Goal: Task Accomplishment & Management: Manage account settings

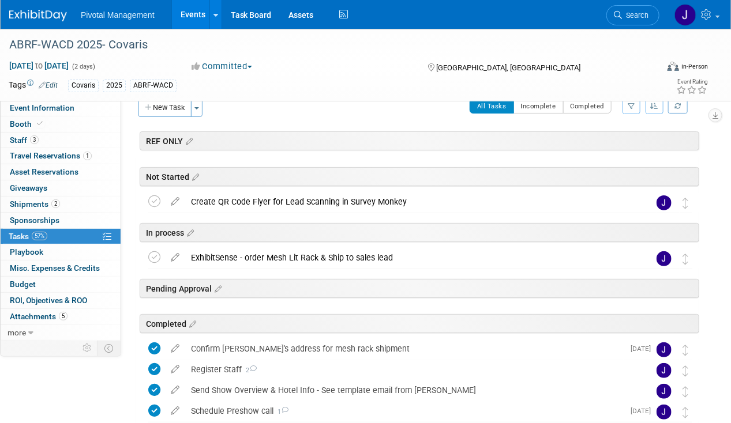
click at [183, 17] on link "Events" at bounding box center [193, 14] width 42 height 29
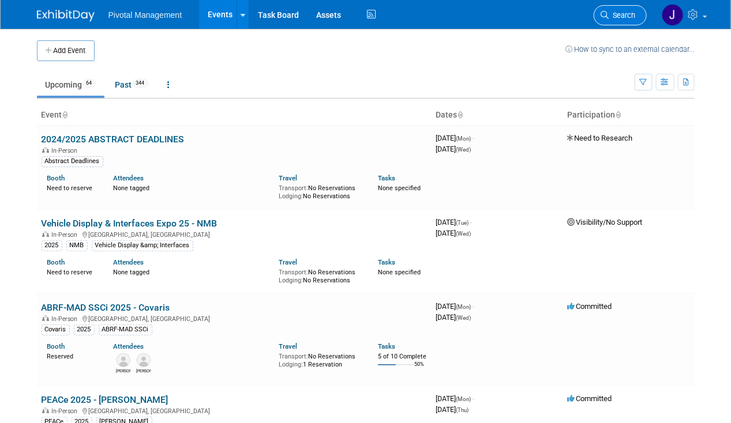
click at [630, 11] on span "Search" at bounding box center [622, 15] width 27 height 9
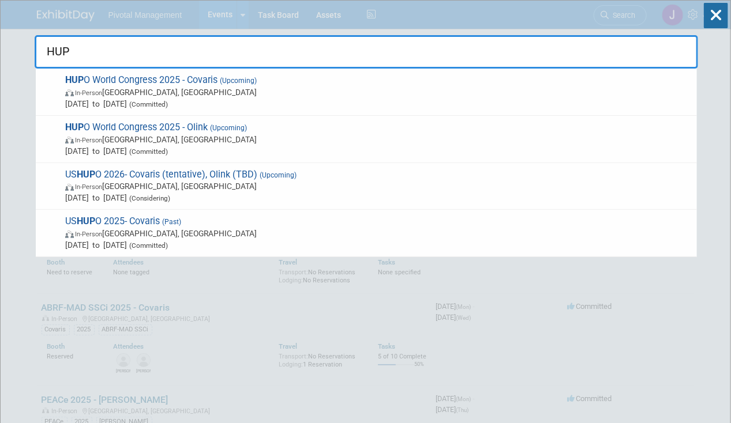
type input "HUPO"
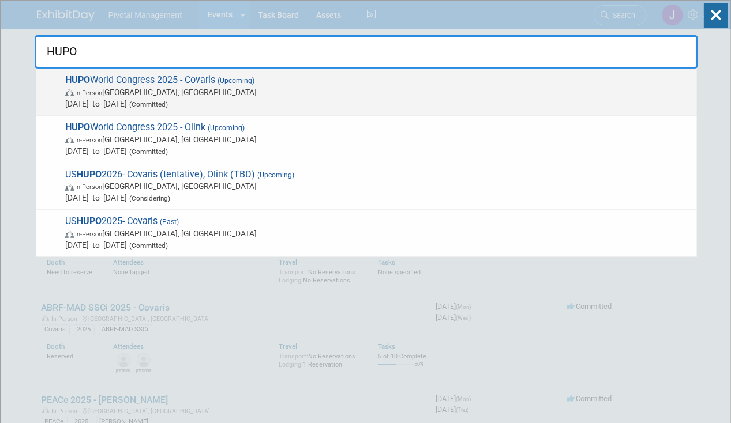
click at [337, 112] on div "HUPO World Congress 2025 - Covaris (Upcoming) In-Person Toronto, Canada Nov 9, …" at bounding box center [366, 92] width 661 height 47
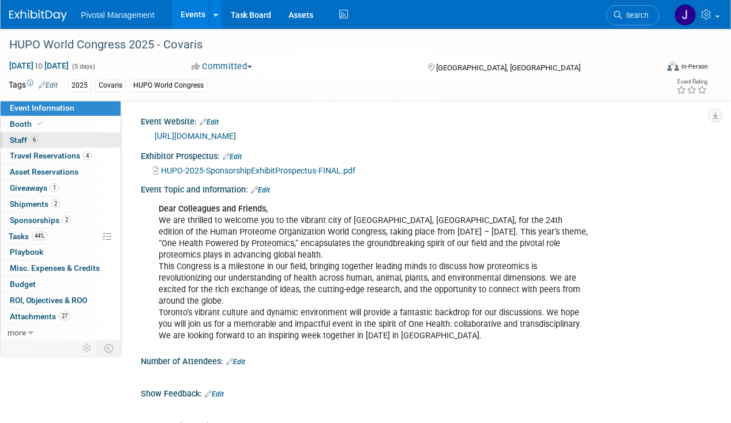
click at [34, 138] on span "6" at bounding box center [34, 140] width 9 height 9
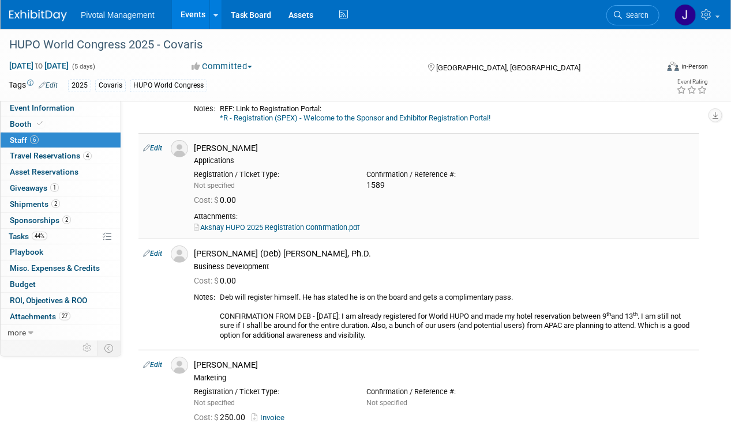
scroll to position [96, 0]
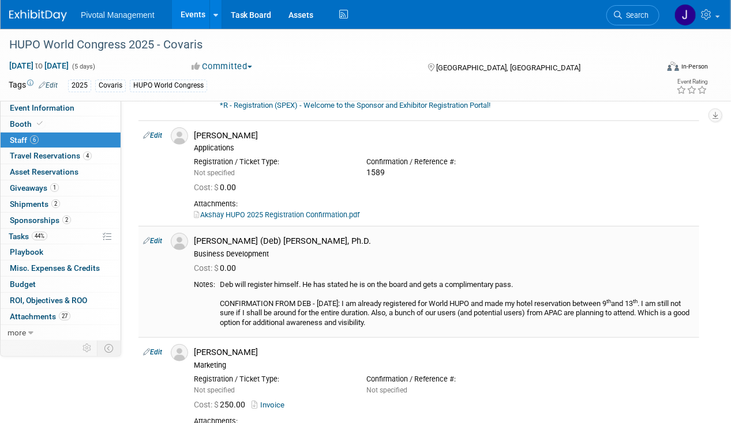
click at [157, 242] on link "Edit" at bounding box center [152, 241] width 19 height 8
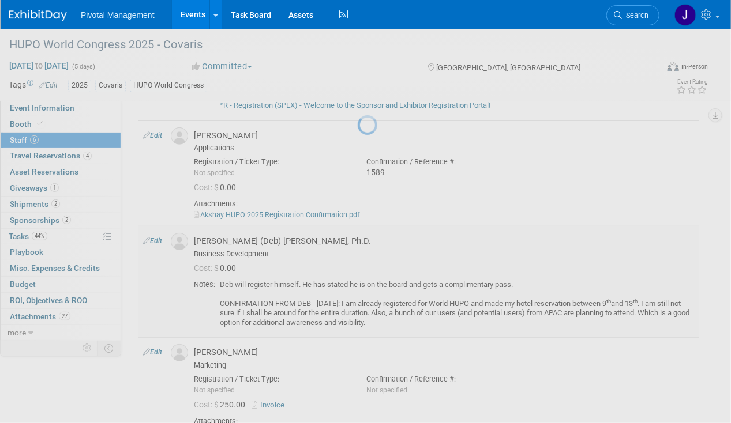
select select "7ceb577f-4374-43c5-aff5-19ba515a54ba"
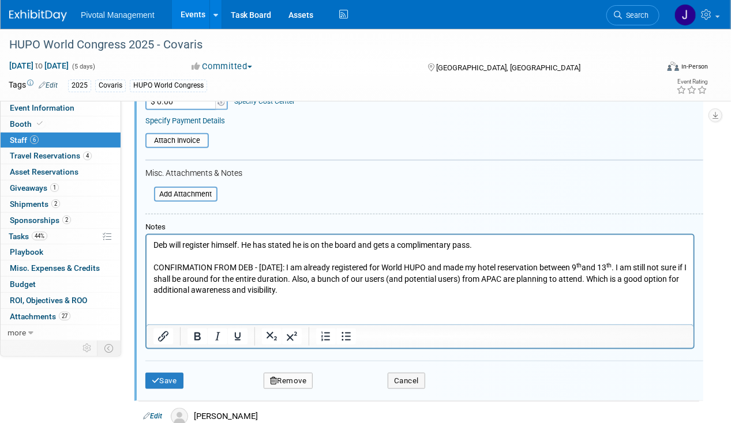
scroll to position [599, 0]
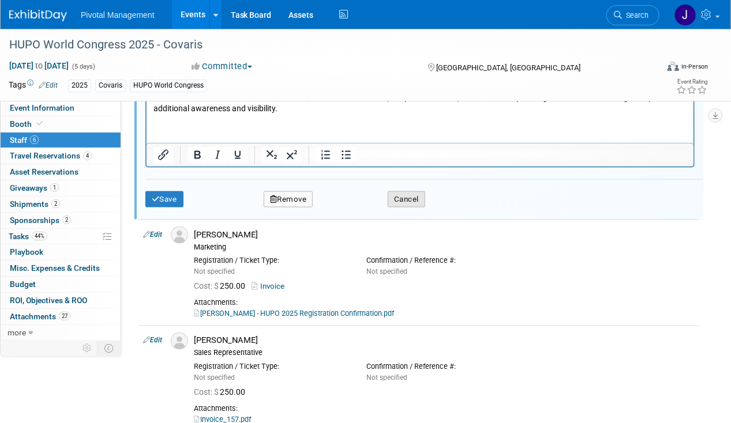
click at [405, 196] on button "Cancel" at bounding box center [406, 200] width 37 height 16
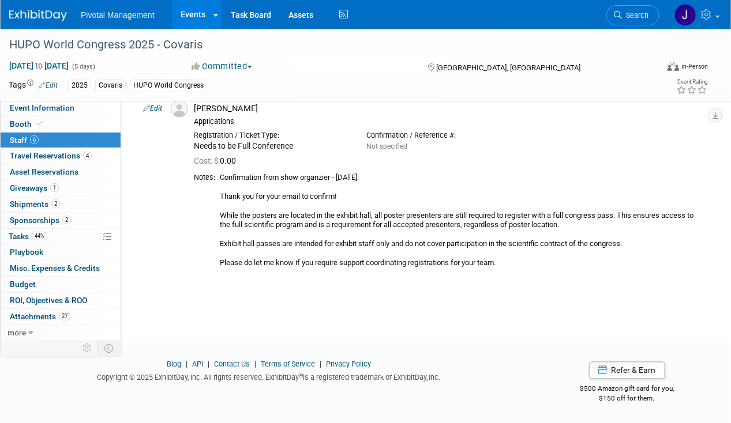
scroll to position [218, 0]
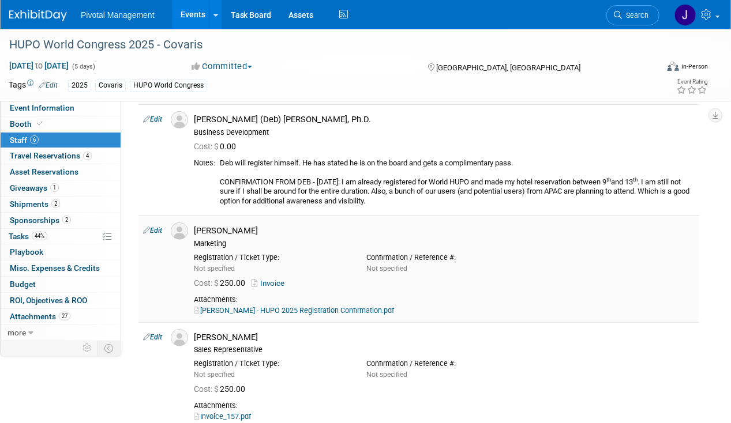
click at [156, 228] on link "Edit" at bounding box center [152, 231] width 19 height 8
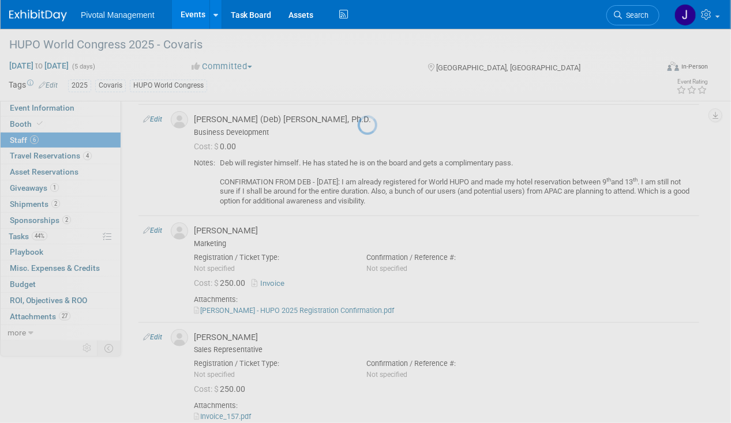
select select "c518d429-a164-4d9d-bc26-29212d30e568"
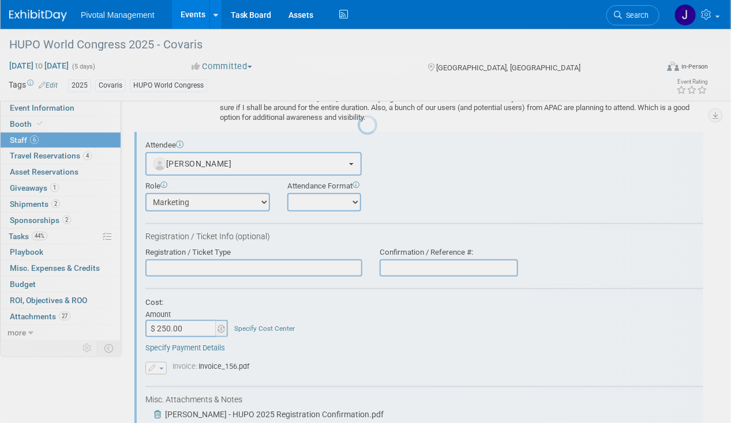
scroll to position [0, 0]
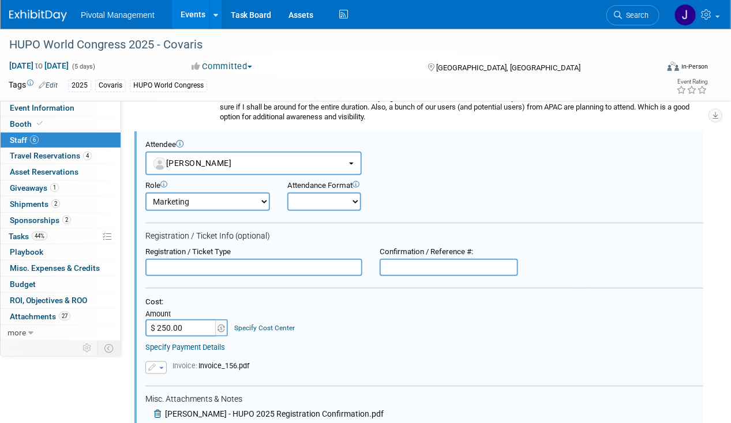
click at [427, 261] on input "text" at bounding box center [449, 267] width 138 height 17
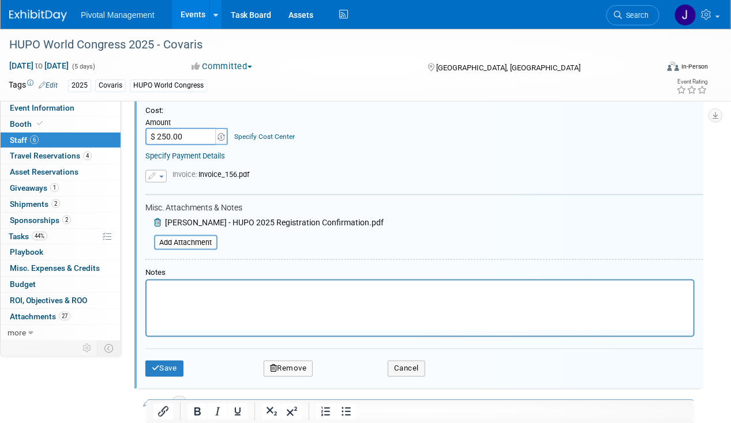
scroll to position [494, 0]
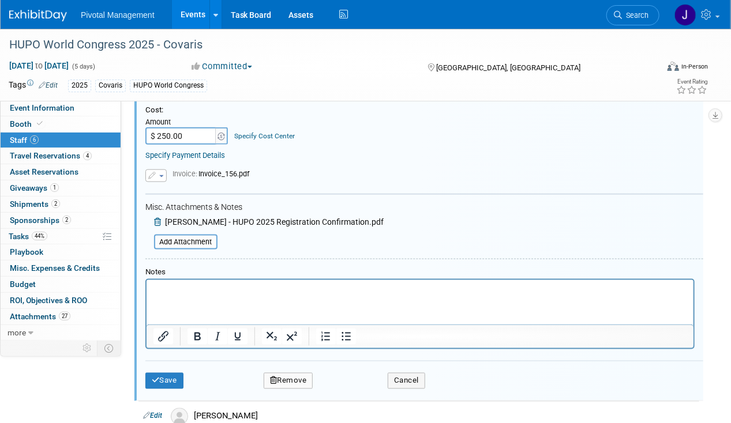
type input "1590"
click at [162, 375] on button "Save" at bounding box center [164, 381] width 38 height 16
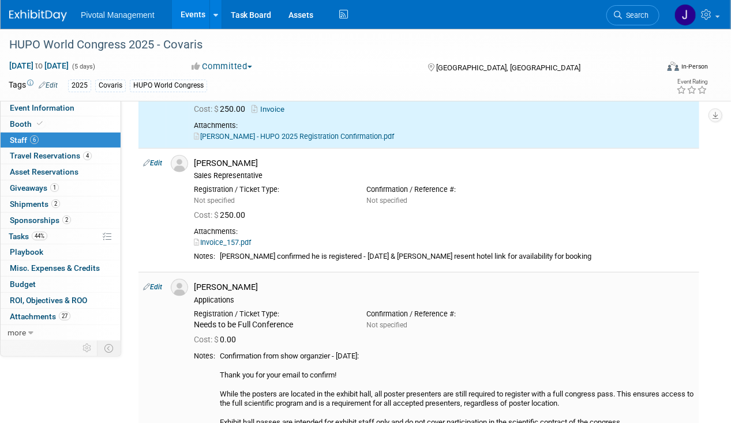
scroll to position [317, 0]
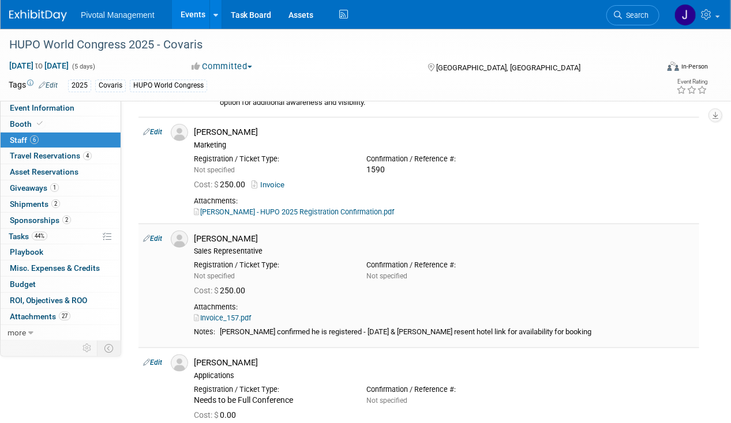
click at [152, 235] on link "Edit" at bounding box center [152, 239] width 19 height 8
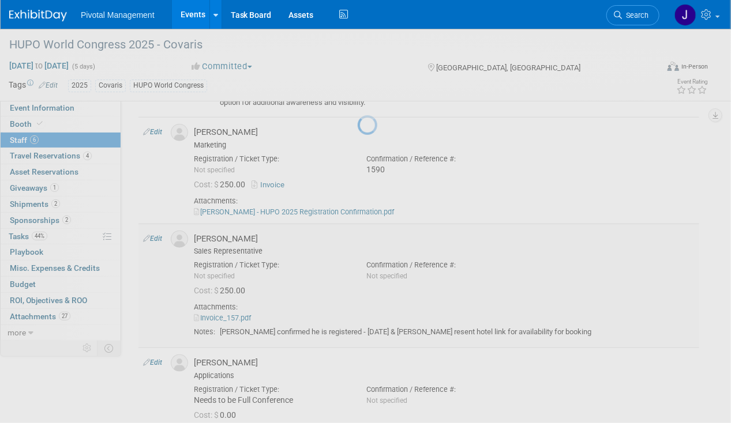
select select "c81a39a1-8ed7-4874-956a-a5834512c804"
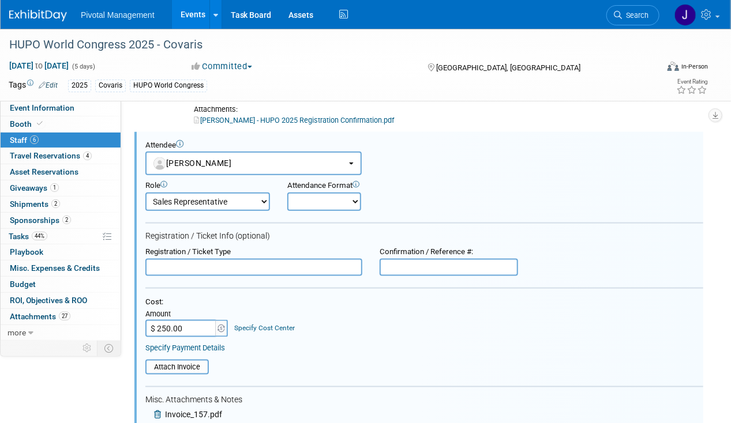
scroll to position [0, 0]
click at [428, 266] on input "text" at bounding box center [449, 267] width 138 height 17
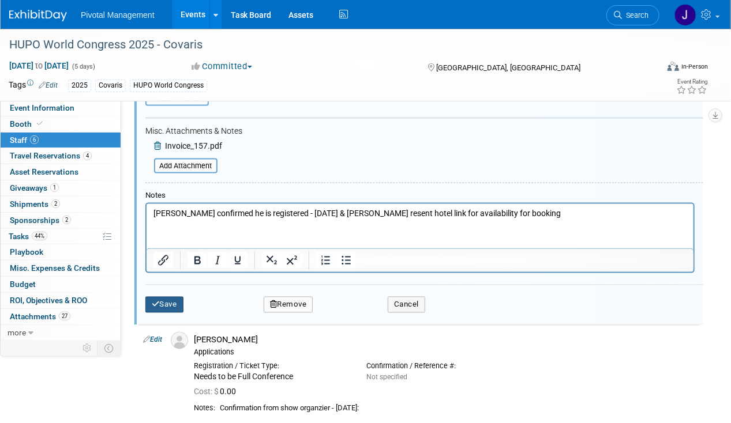
type input "1591"
click at [158, 301] on icon "submit" at bounding box center [156, 304] width 8 height 7
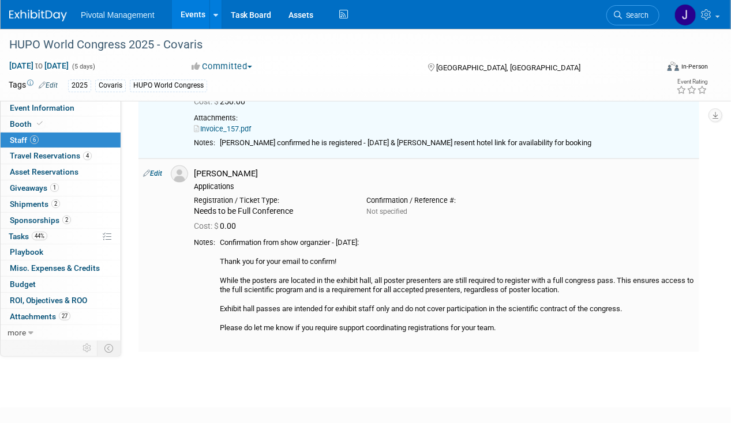
scroll to position [502, 0]
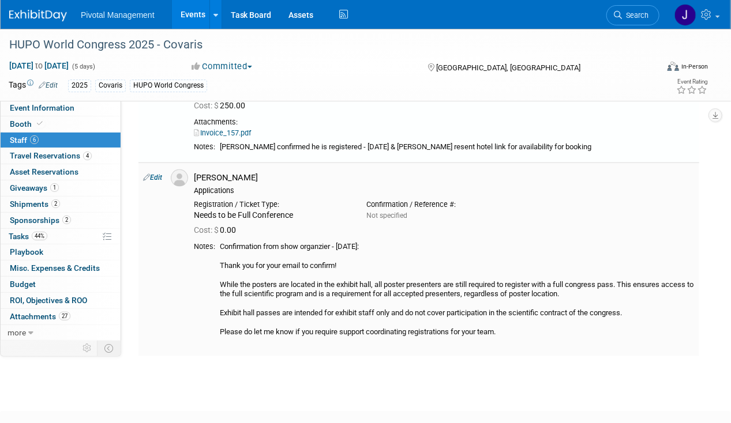
click at [160, 175] on link "Edit" at bounding box center [152, 178] width 19 height 8
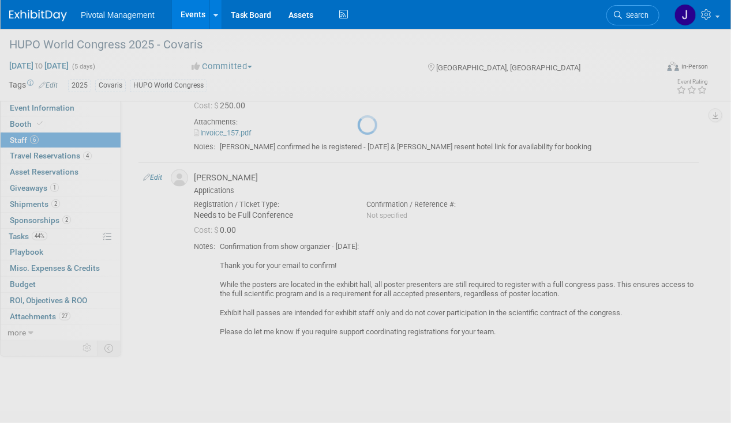
select select "be45b5dc-8e91-4549-9cd4-511cbfbf56ac"
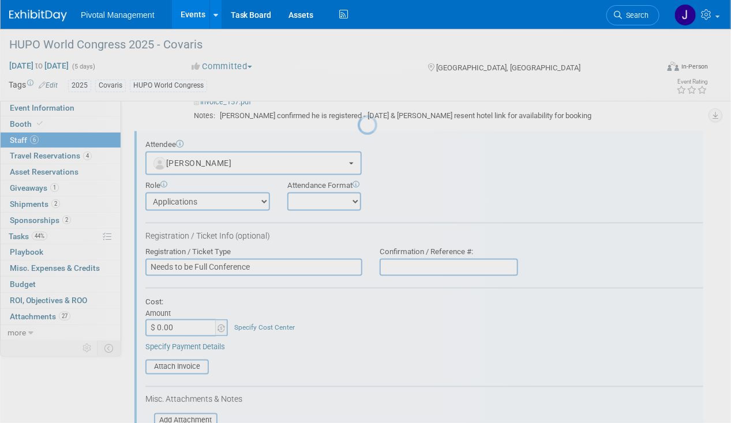
scroll to position [0, 0]
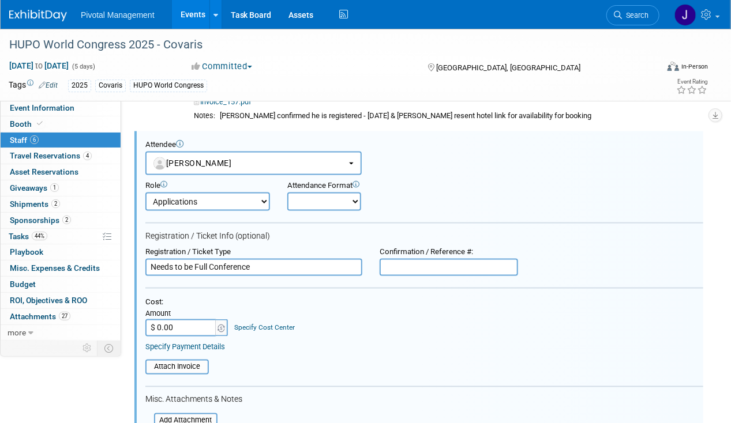
click at [400, 259] on input "text" at bounding box center [449, 267] width 138 height 17
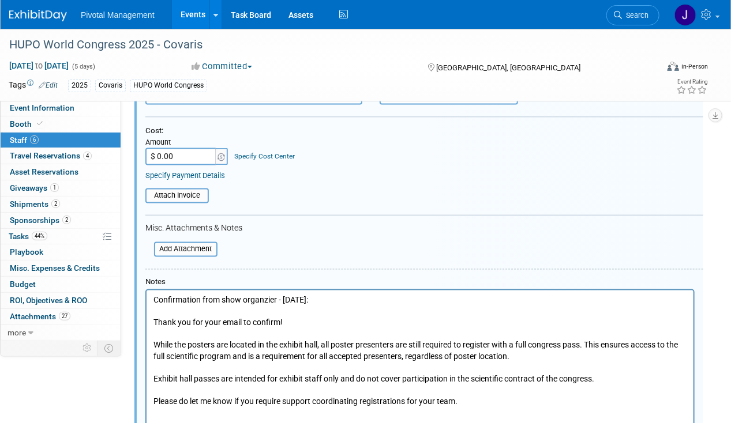
scroll to position [778, 0]
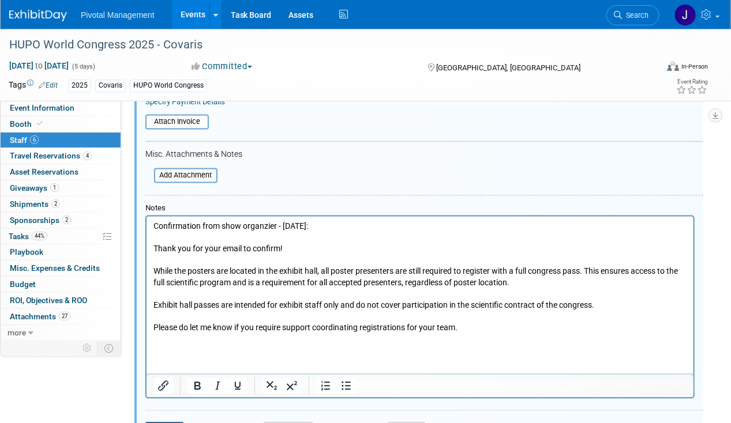
type input "987"
click at [163, 423] on button "Save" at bounding box center [164, 431] width 38 height 16
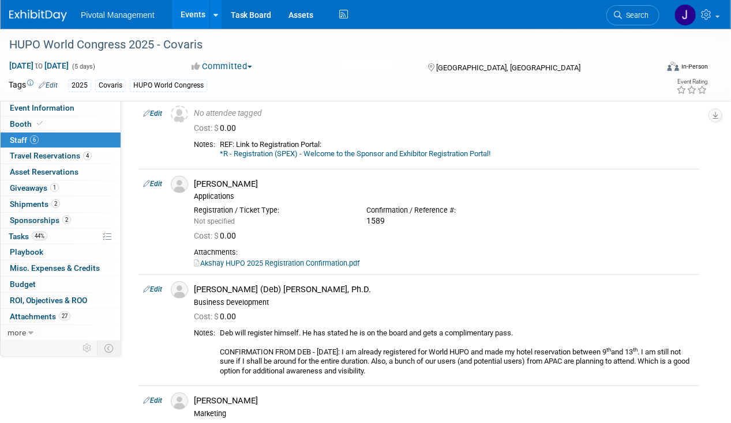
scroll to position [47, 0]
drag, startPoint x: 197, startPoint y: 286, endPoint x: 365, endPoint y: 288, distance: 167.3
click at [365, 288] on div "[PERSON_NAME] (Deb) [PERSON_NAME], Ph.D." at bounding box center [444, 290] width 501 height 11
copy div "[PERSON_NAME] (Deb) [PERSON_NAME], Ph.D."
click at [201, 12] on link "Events" at bounding box center [193, 14] width 42 height 29
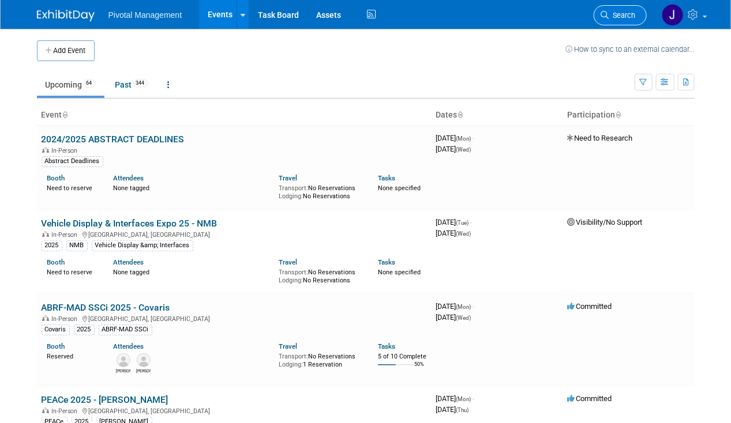
click at [629, 14] on span "Search" at bounding box center [622, 15] width 27 height 9
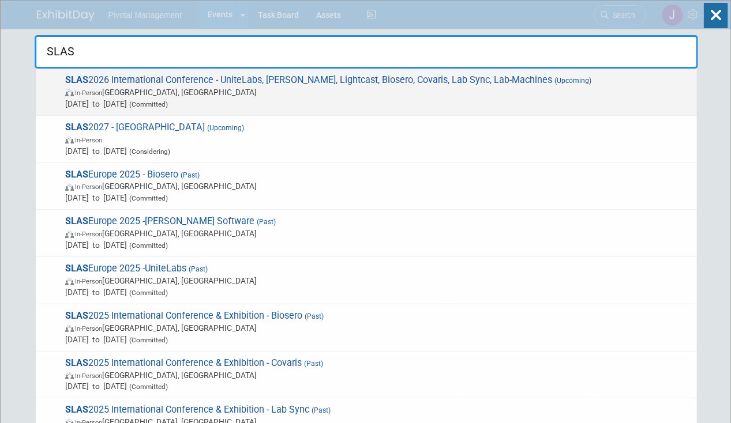
type input "SLAS"
click at [388, 90] on span "In-Person Boston, MA" at bounding box center [378, 93] width 626 height 12
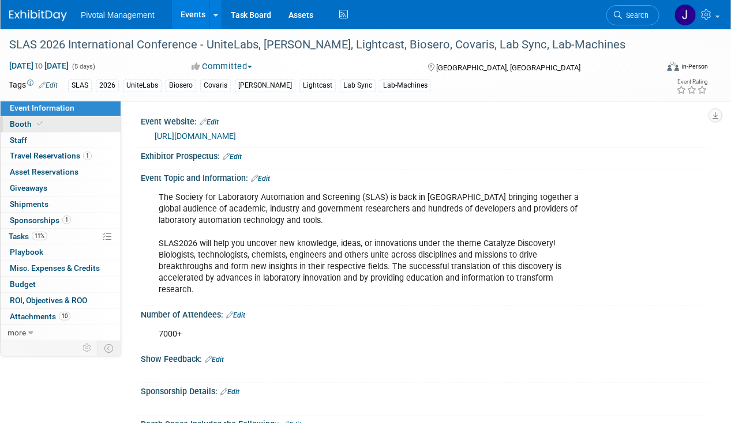
click at [54, 124] on link "Booth" at bounding box center [61, 125] width 120 height 16
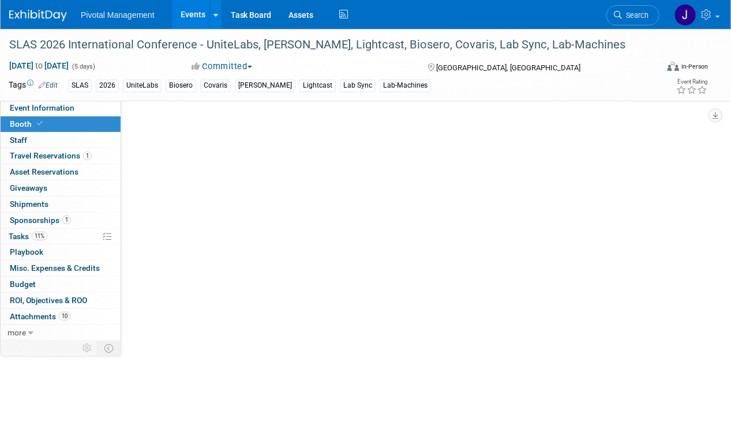
select select "Yes"
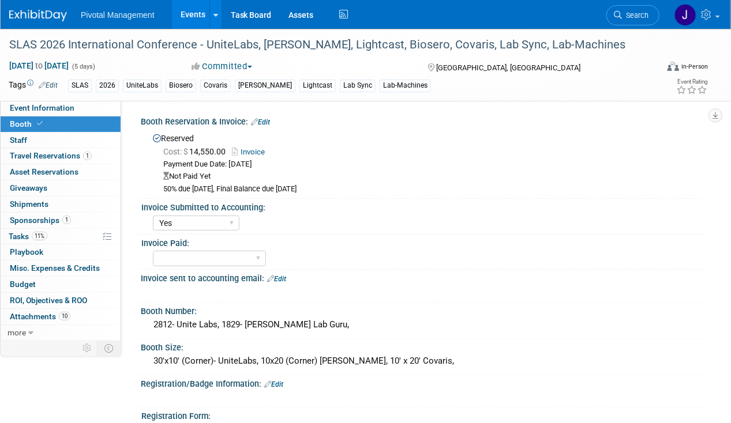
click at [258, 152] on link "Invoice" at bounding box center [251, 152] width 39 height 9
click at [44, 314] on span "Attachments 10" at bounding box center [40, 316] width 61 height 9
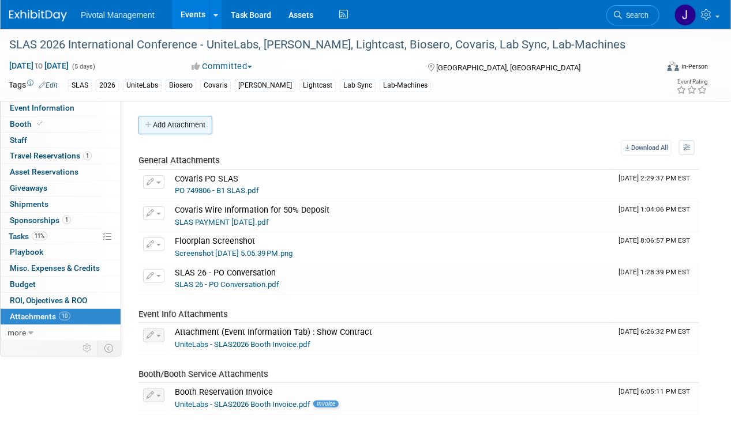
click at [190, 119] on button "Add Attachment" at bounding box center [175, 125] width 74 height 18
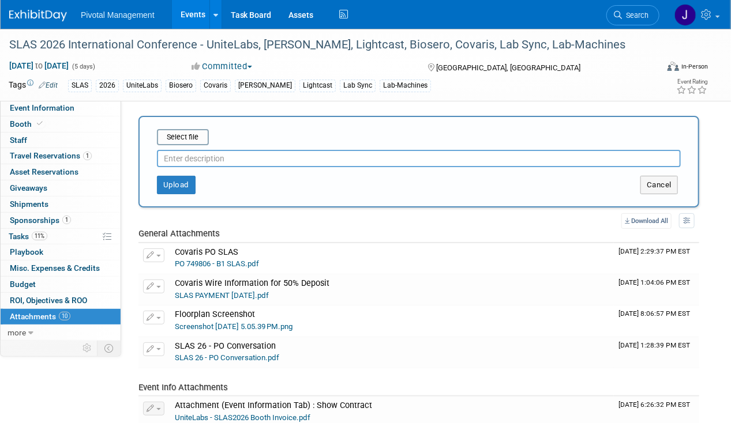
click at [203, 154] on input "text" at bounding box center [419, 158] width 524 height 17
type input "Paid in full-Covaris Invoice/Receipt-SLAS 2026"
click at [189, 147] on div "Paid in full-Covaris Invoice/Receipt-SLAS 2026" at bounding box center [419, 156] width 524 height 22
click at [186, 138] on input "file" at bounding box center [138, 137] width 137 height 14
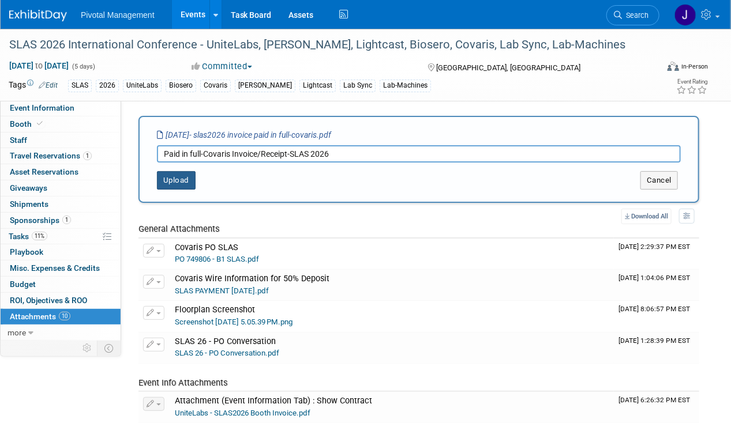
click at [167, 180] on button "Upload" at bounding box center [176, 180] width 39 height 18
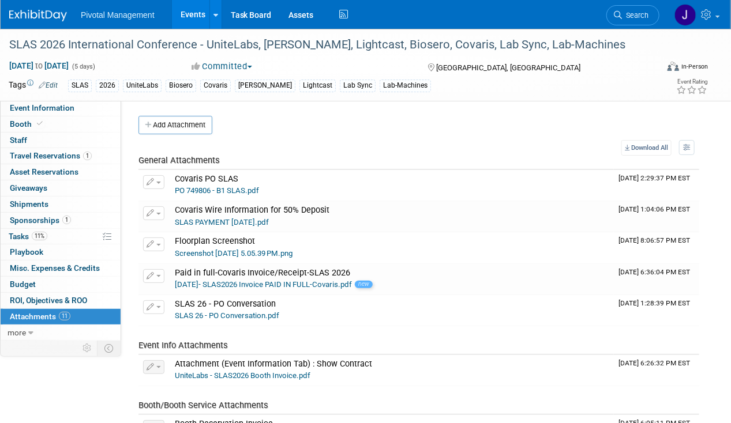
click at [202, 18] on link "Events" at bounding box center [193, 14] width 42 height 29
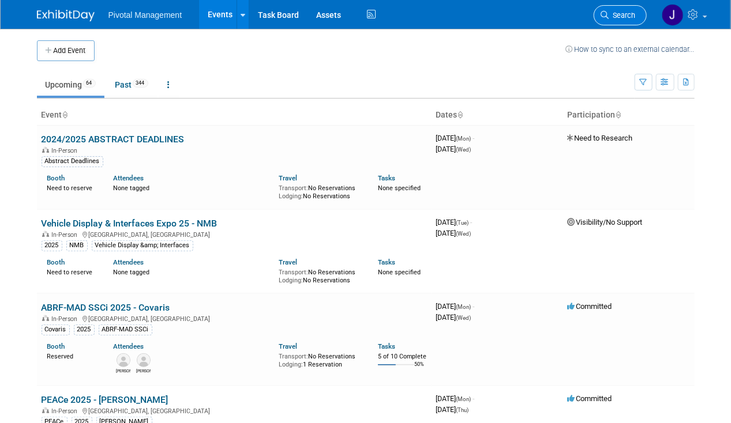
click at [624, 16] on span "Search" at bounding box center [622, 15] width 27 height 9
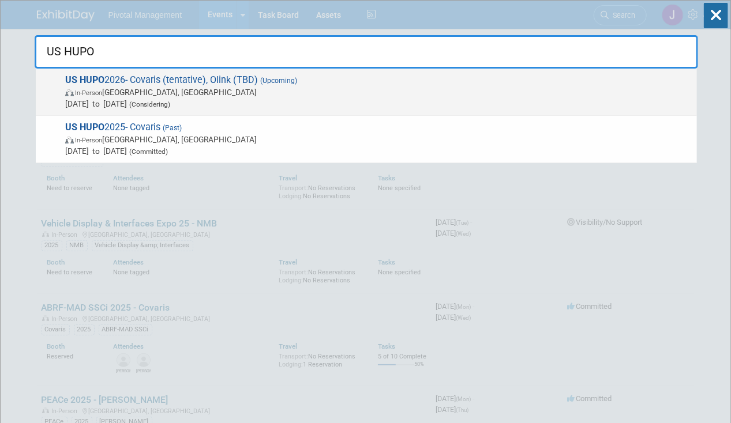
type input "US HUPO"
click at [171, 80] on span "US HUPO 2026- Covaris (tentative), Olink (TBD) (Upcoming) In-Person St. Louis, …" at bounding box center [376, 91] width 629 height 35
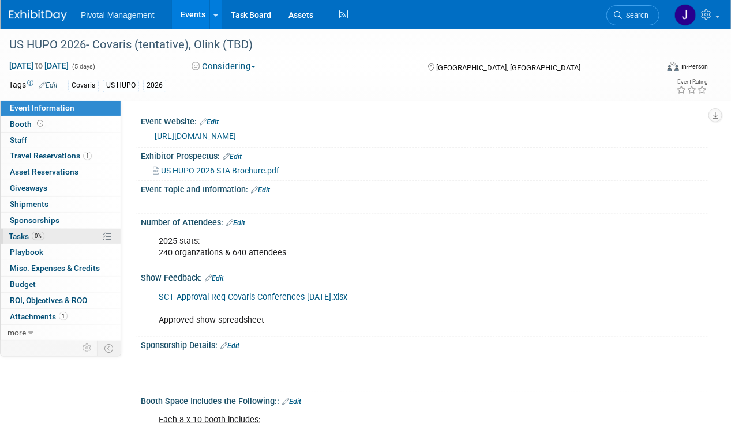
click at [39, 232] on span "0%" at bounding box center [38, 236] width 13 height 9
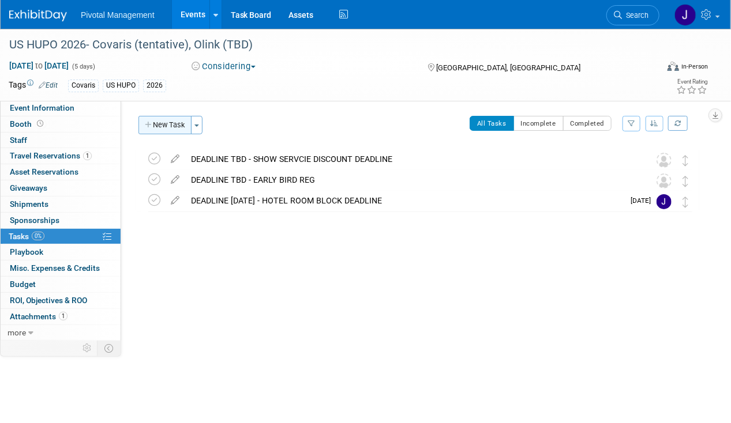
click at [145, 120] on button "New Task" at bounding box center [164, 125] width 53 height 18
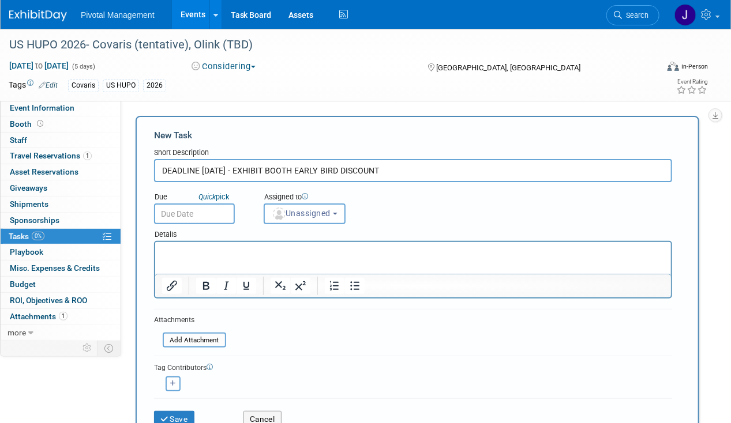
type input "DEADLINE [DATE] - EXHIBIT BOOTH EARLY BIRD DISCOUNT"
click at [204, 234] on div "Details" at bounding box center [413, 232] width 518 height 17
click at [196, 245] on html at bounding box center [413, 250] width 516 height 16
click at [294, 217] on span "Unassigned" at bounding box center [301, 213] width 59 height 9
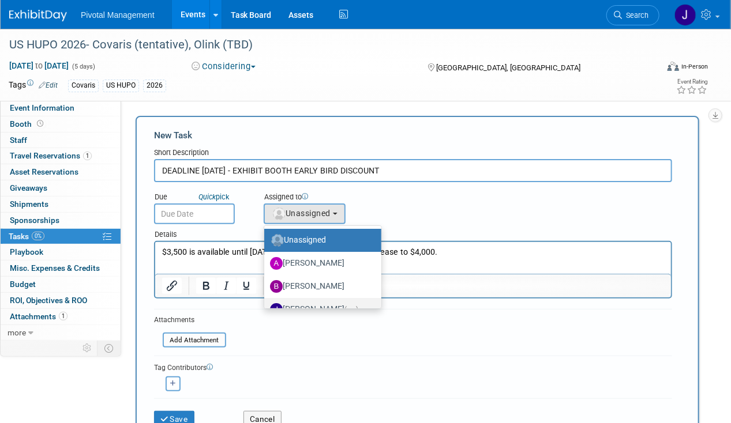
click at [348, 306] on span "(me)" at bounding box center [351, 310] width 14 height 8
click at [266, 305] on input "Jessica Gatton (me)" at bounding box center [261, 308] width 7 height 7
select select "497b41a6-53ff-4b84-8c73-e588064afe10"
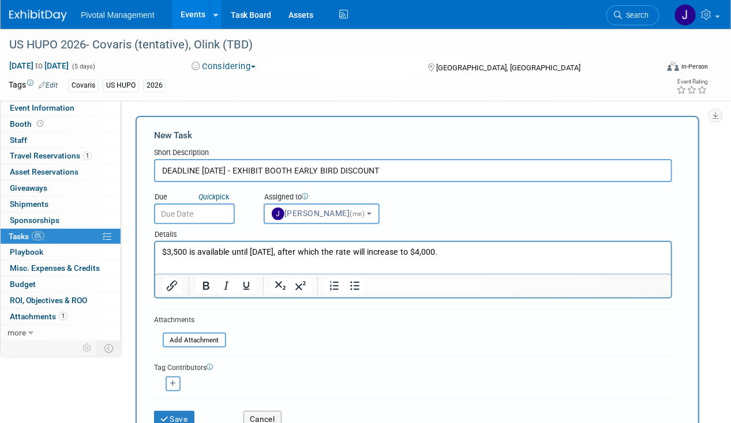
click at [216, 211] on input "text" at bounding box center [194, 214] width 81 height 21
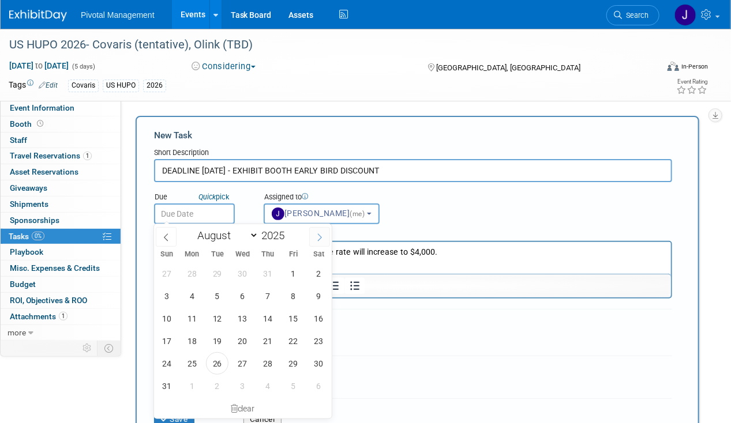
click at [325, 238] on span at bounding box center [319, 237] width 21 height 20
select select "9"
click at [291, 344] on span "24" at bounding box center [293, 341] width 22 height 22
type input "Oct 24, 2025"
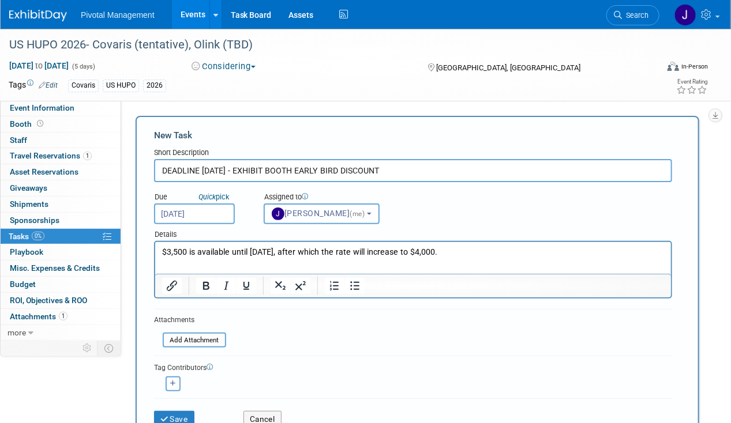
click at [401, 174] on input "DEADLINE OCT 24 - EXHIBIT BOOTH EARLY BIRD DISCOUNT" at bounding box center [413, 170] width 518 height 23
drag, startPoint x: 407, startPoint y: 170, endPoint x: 233, endPoint y: 170, distance: 174.2
click at [233, 170] on input "DEADLINE OCT 24 - EXHIBIT BOOTH EARLY BIRD DISCOUNT" at bounding box center [413, 170] width 518 height 23
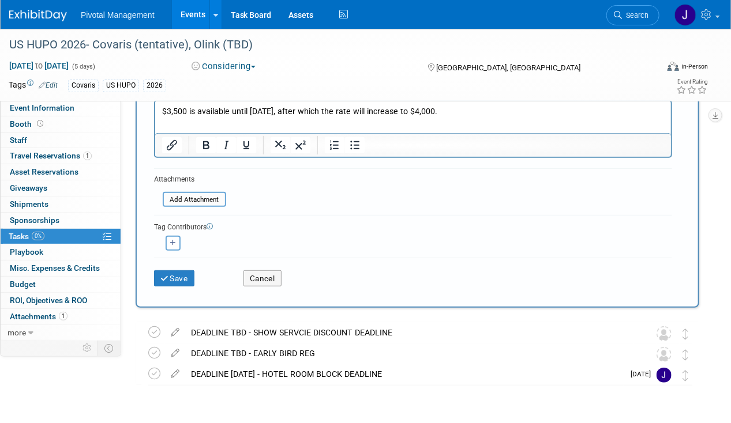
scroll to position [170, 0]
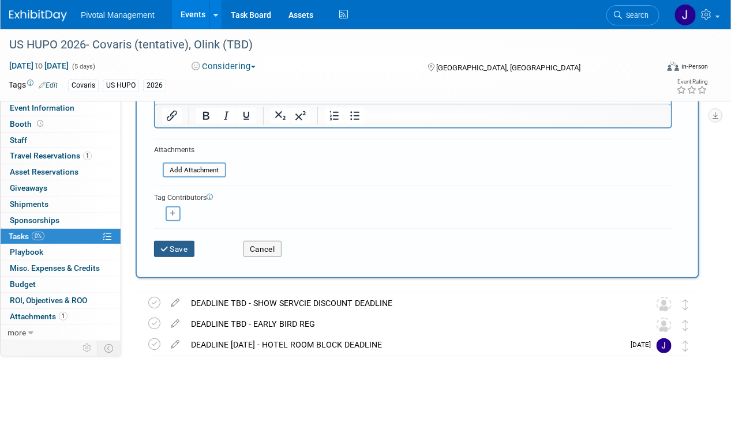
click at [169, 245] on button "Save" at bounding box center [174, 249] width 40 height 16
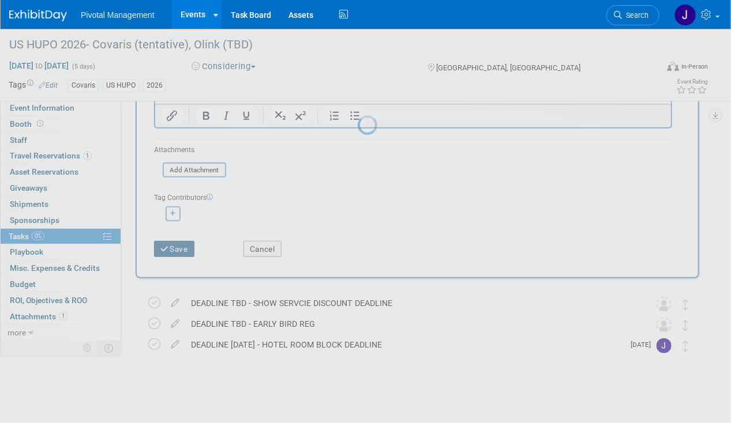
scroll to position [0, 0]
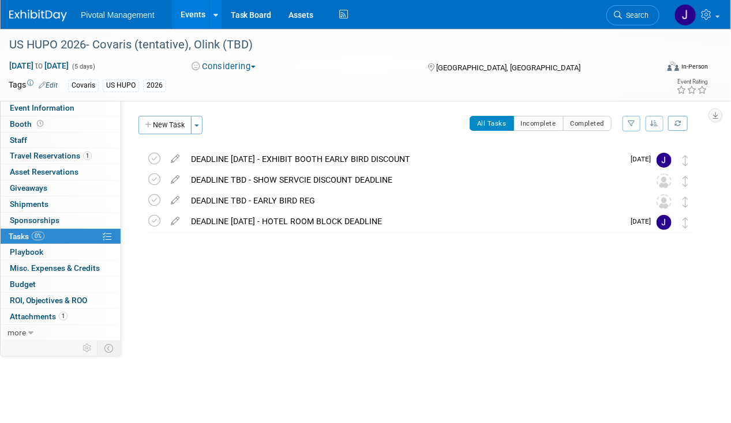
click at [287, 153] on div "DEADLINE OCT 24 - EXHIBIT BOOTH EARLY BIRD DISCOUNT" at bounding box center [404, 159] width 438 height 20
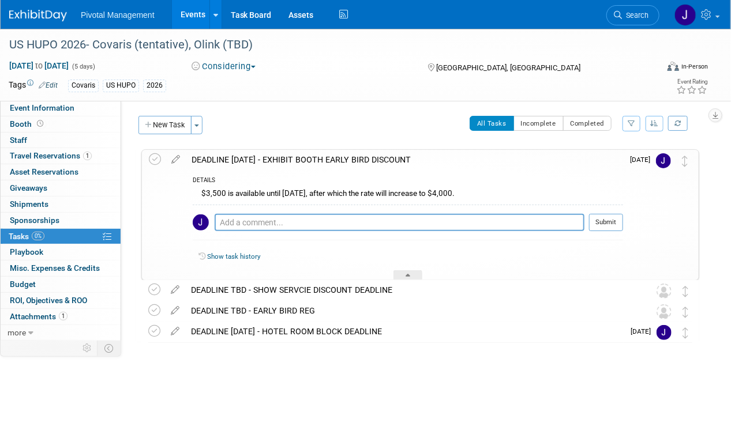
drag, startPoint x: 195, startPoint y: 191, endPoint x: 478, endPoint y: 196, distance: 283.3
click at [478, 196] on div "$3,500 is available until October 24th, after which the rate will increase to $…" at bounding box center [408, 195] width 430 height 18
copy div "$3,500 is available until October 24th, after which the rate will increase to $…"
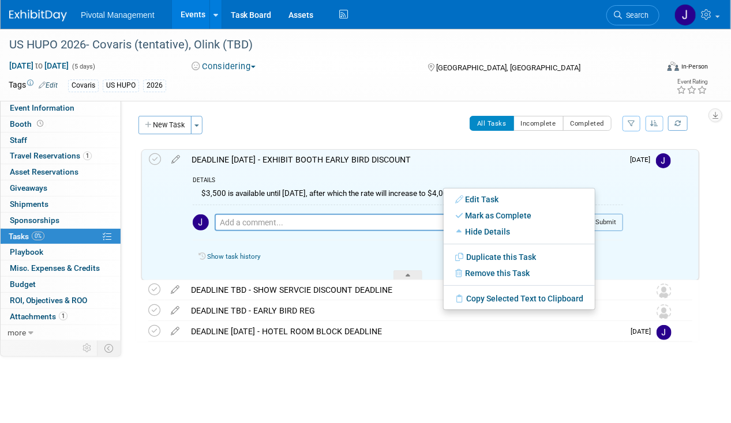
click at [382, 193] on div "$3,500 is available until October 24th, after which the rate will increase to $…" at bounding box center [408, 195] width 430 height 18
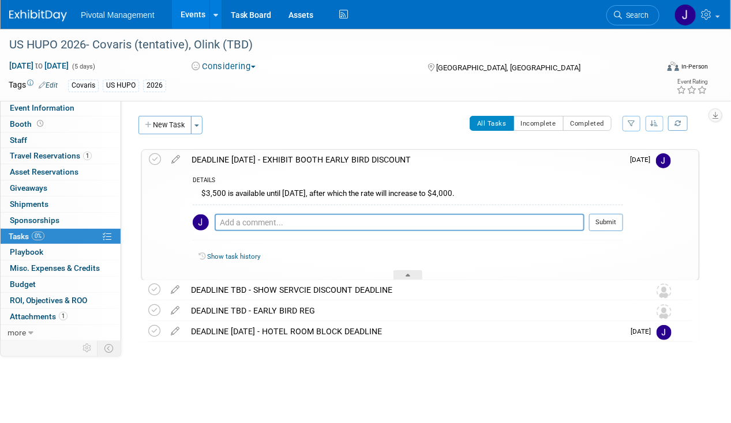
drag, startPoint x: 489, startPoint y: 192, endPoint x: 198, endPoint y: 189, distance: 291.3
click at [198, 189] on div "$3,500 is available until October 24th, after which the rate will increase to $…" at bounding box center [408, 195] width 430 height 18
copy div "$3,500 is available until October 24th, after which the rate will increase to $…"
click at [322, 152] on div "DEADLINE OCT 24 - EXHIBIT BOOTH EARLY BIRD DISCOUNT" at bounding box center [404, 160] width 437 height 20
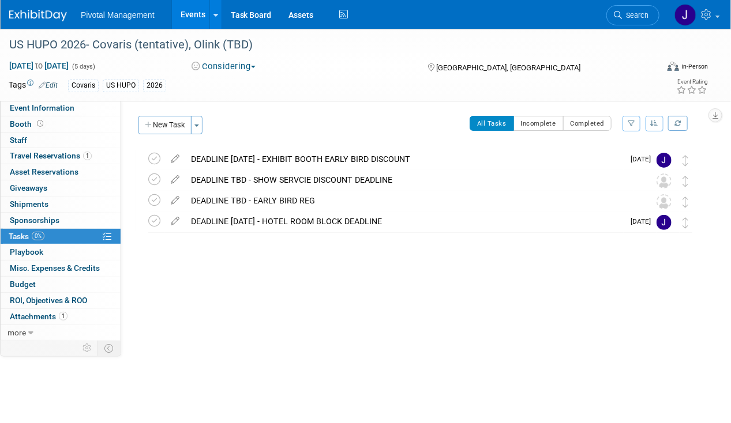
click at [203, 15] on link "Events" at bounding box center [193, 14] width 42 height 29
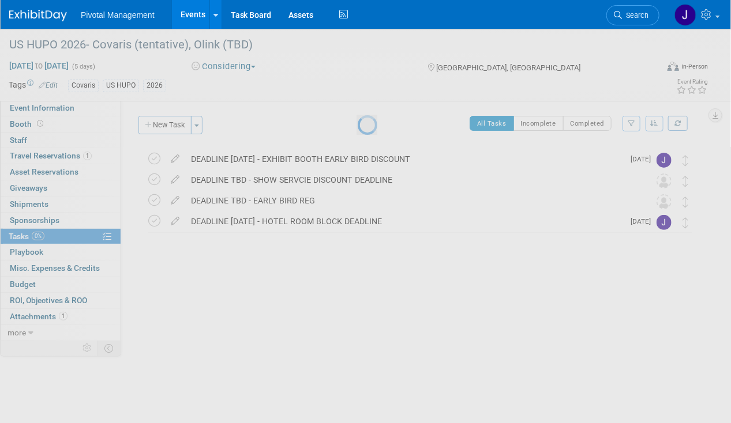
click at [638, 16] on span "Search" at bounding box center [635, 15] width 27 height 9
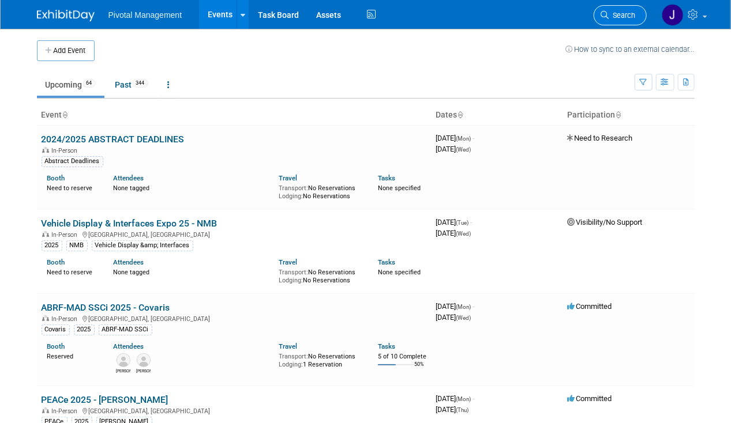
click at [637, 22] on link "Search" at bounding box center [620, 15] width 53 height 20
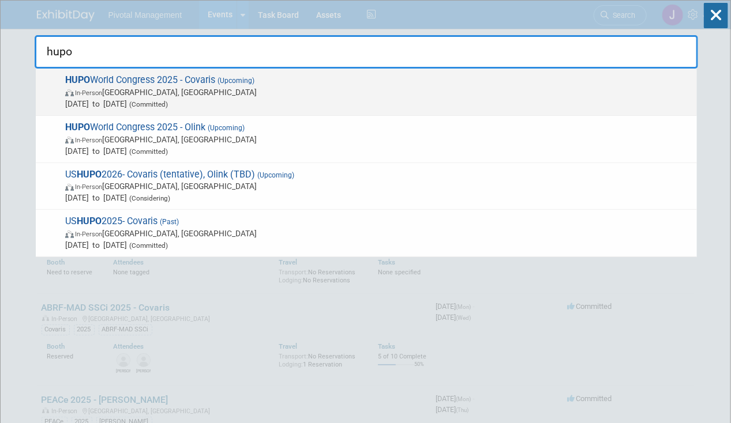
type input "hupo"
click at [266, 98] on span "[DATE] to [DATE] (Committed)" at bounding box center [378, 104] width 626 height 12
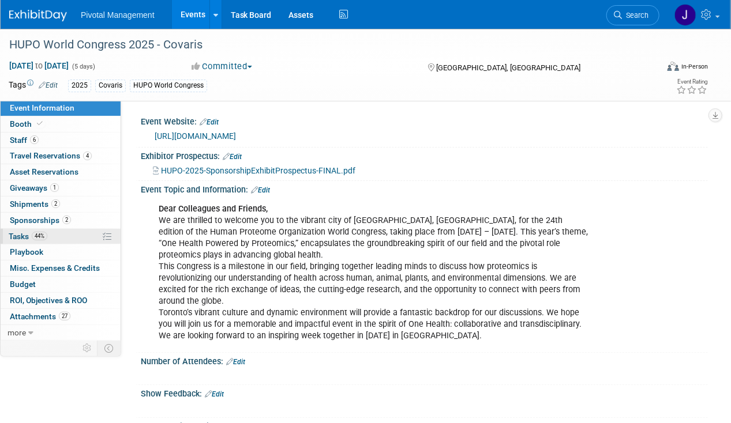
click at [31, 235] on span "Tasks 44%" at bounding box center [28, 236] width 39 height 9
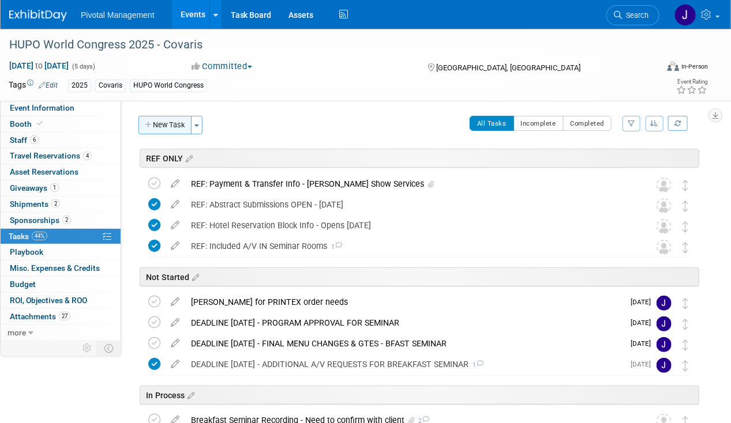
click at [157, 127] on button "New Task" at bounding box center [164, 125] width 53 height 18
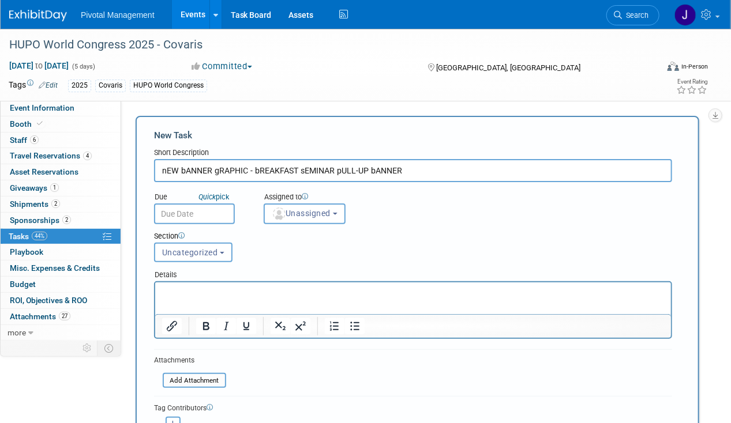
click at [317, 172] on input "nEW bANNER gRAPHIC - bREAKFAST sEMINAR pULL-UP bANNER" at bounding box center [413, 170] width 518 height 23
type input "n"
type input "New Banner Graphic - Breakfast Seminar Pull up Banner"
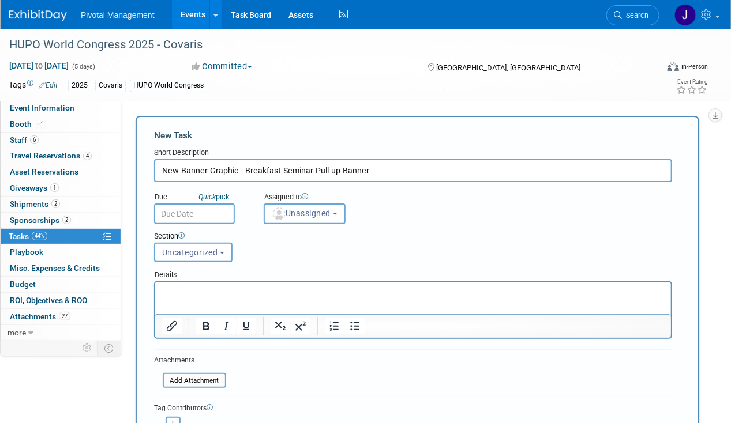
click at [347, 292] on p "Rich Text Area. Press ALT-0 for help." at bounding box center [413, 293] width 502 height 12
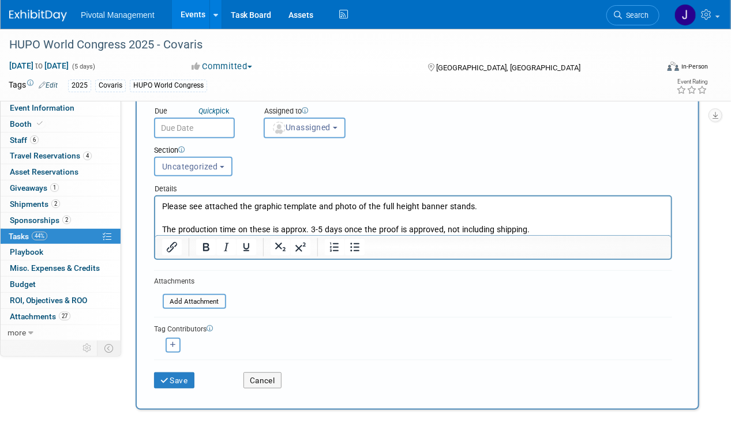
scroll to position [87, 0]
click at [196, 298] on input "file" at bounding box center [156, 300] width 137 height 13
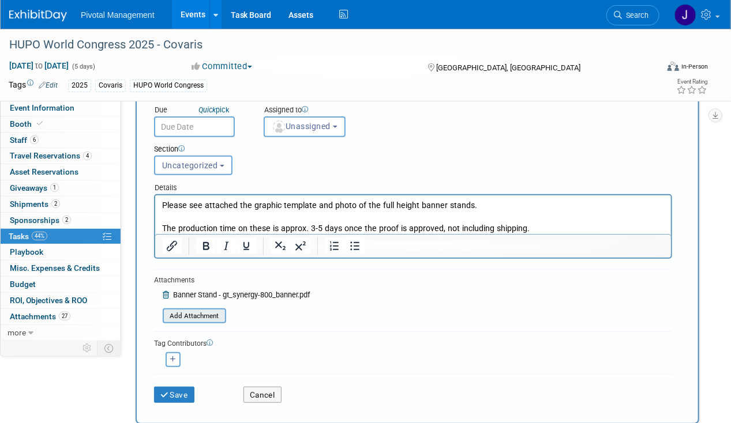
click at [197, 310] on input "file" at bounding box center [156, 316] width 137 height 13
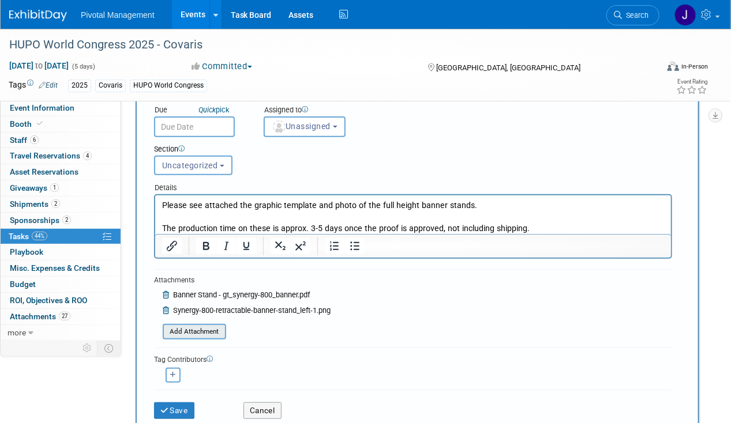
click at [196, 327] on input "file" at bounding box center [156, 331] width 137 height 13
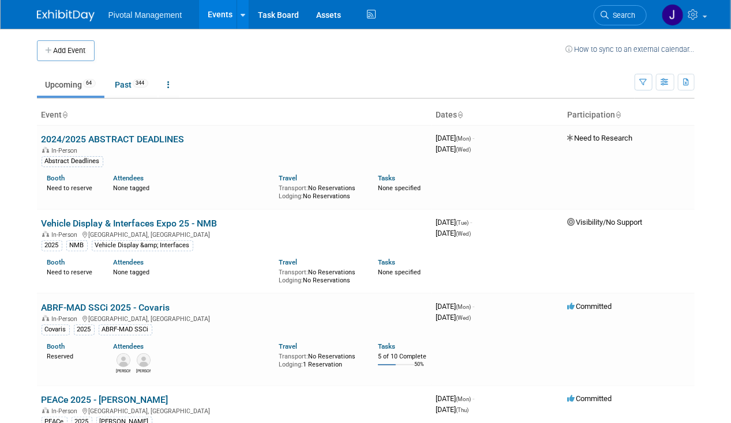
click at [624, 11] on span "Search" at bounding box center [622, 15] width 27 height 9
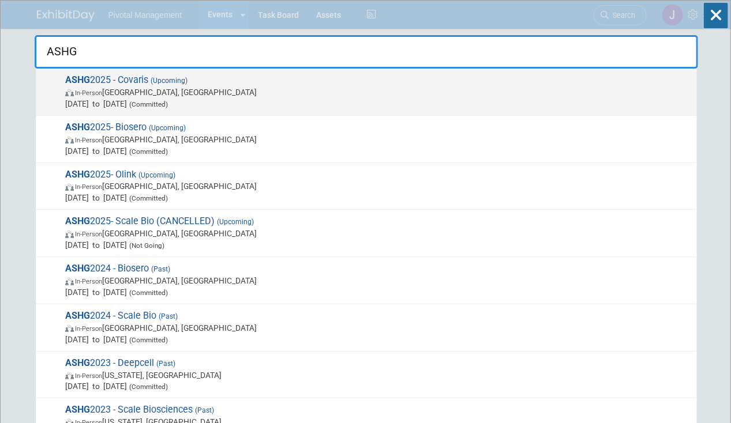
type input "ASHG"
click at [222, 80] on span "ASHG 2025 - Covaris (Upcoming) In-Person Boston, MA Oct 15, 2025 to Oct 17, 202…" at bounding box center [376, 91] width 629 height 35
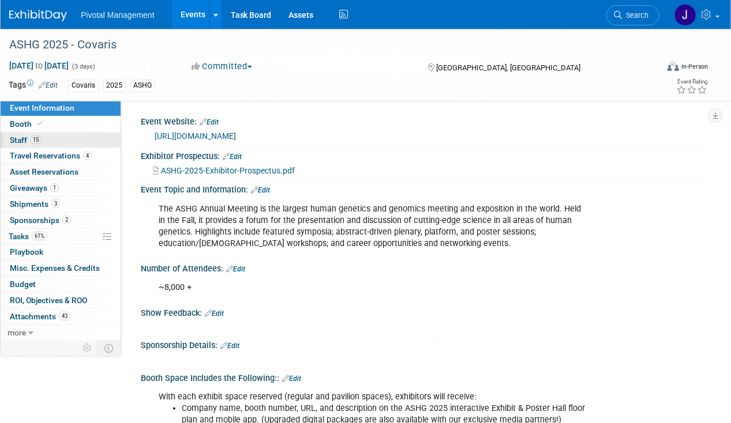
click at [57, 133] on link "15 Staff 15" at bounding box center [61, 141] width 120 height 16
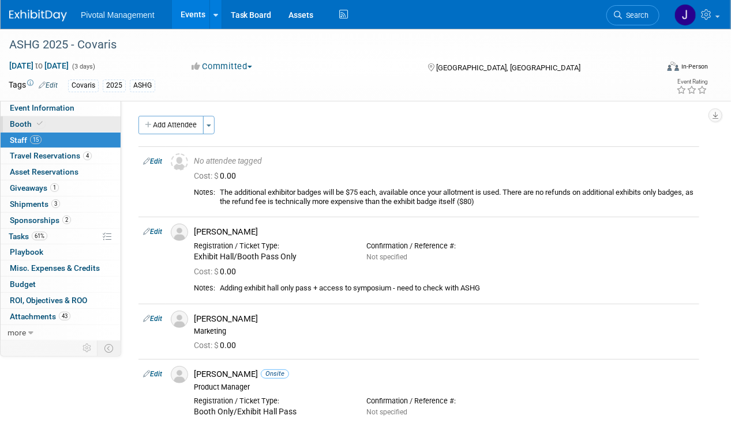
click at [60, 122] on link "Booth" at bounding box center [61, 125] width 120 height 16
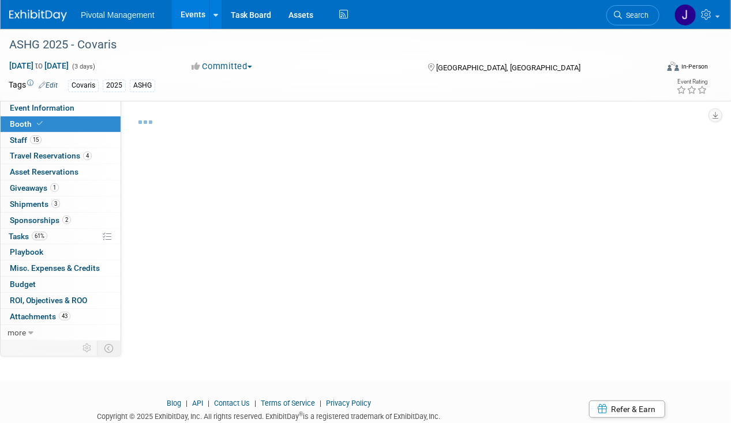
select select "No"
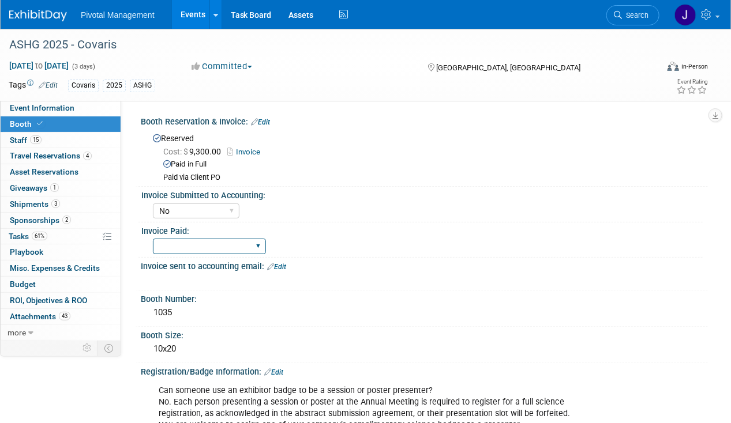
click at [168, 246] on select "Yes No Submitted to Accounting" at bounding box center [209, 247] width 113 height 16
select select "Yes"
click at [153, 239] on select "Yes No Submitted to Accounting" at bounding box center [209, 247] width 113 height 16
click at [205, 208] on select "Yes No" at bounding box center [196, 212] width 87 height 16
select select "Yes"
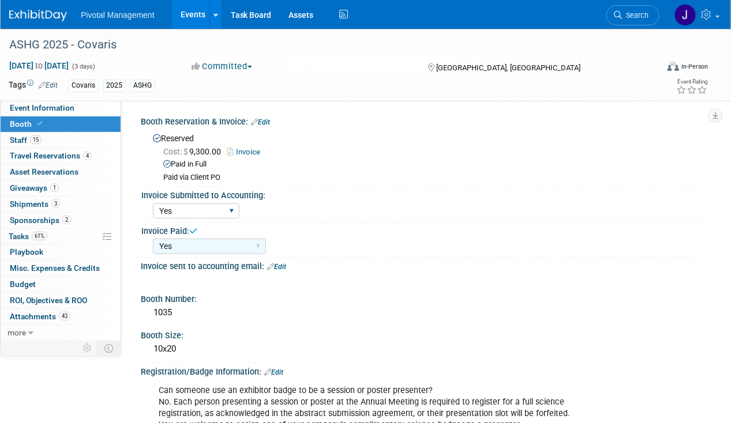
click at [153, 204] on select "Yes No" at bounding box center [196, 212] width 87 height 16
click at [359, 230] on div "Invoice Paid:" at bounding box center [421, 230] width 561 height 14
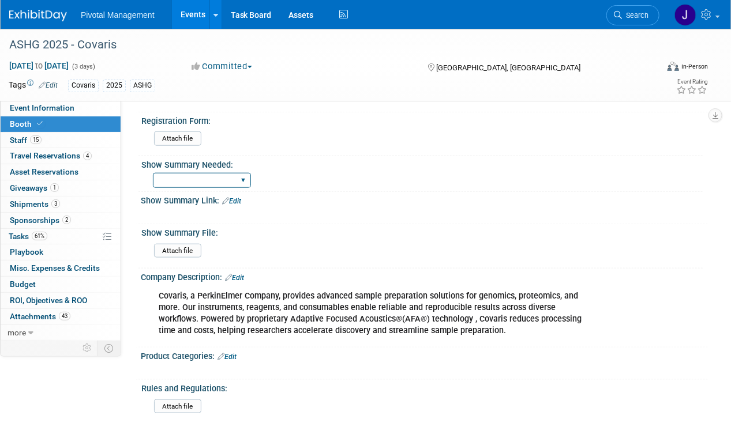
scroll to position [358, 0]
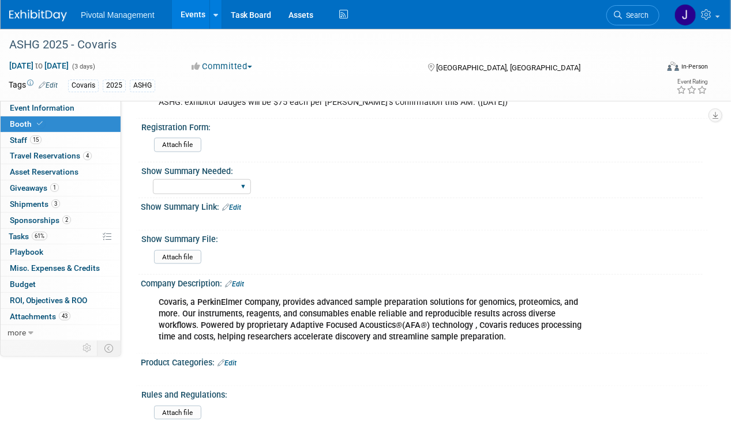
click at [208, 190] on div "Yes No Email Summary Only" at bounding box center [202, 187] width 98 height 21
click at [216, 185] on select "Yes No Email Summary Only" at bounding box center [202, 187] width 98 height 16
select select "Yes"
click at [153, 179] on select "Yes No Email Summary Only" at bounding box center [202, 187] width 98 height 16
click at [237, 204] on link "Edit" at bounding box center [231, 208] width 19 height 8
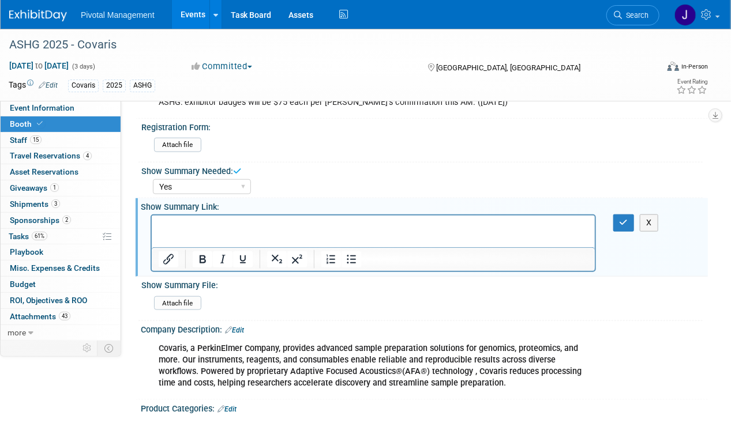
scroll to position [0, 0]
click at [202, 218] on html at bounding box center [372, 224] width 443 height 16
click at [628, 216] on button "button" at bounding box center [623, 223] width 21 height 17
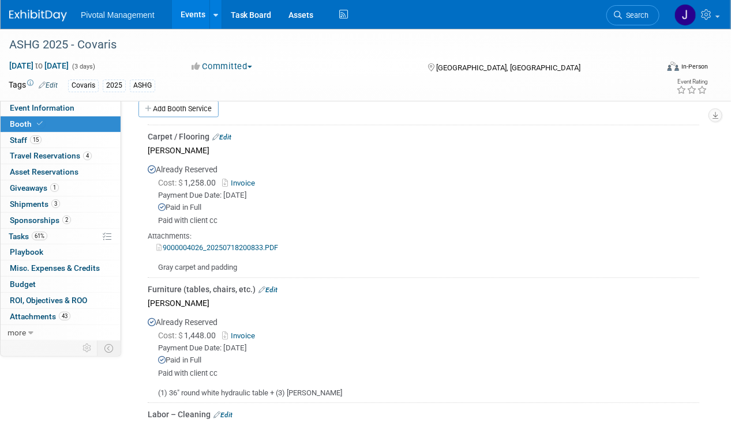
scroll to position [1023, 0]
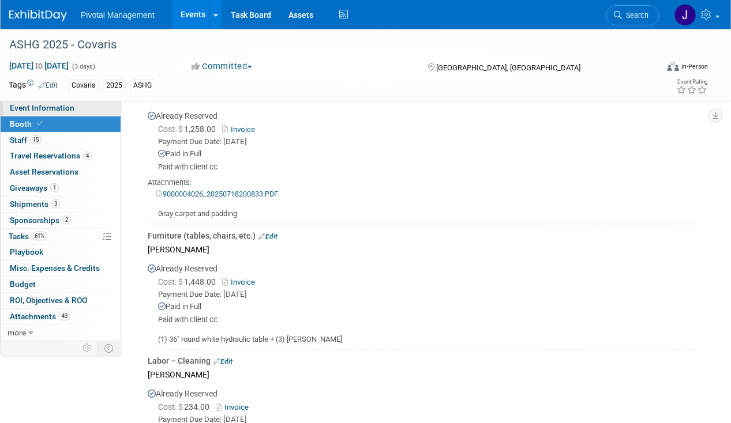
drag, startPoint x: 57, startPoint y: 110, endPoint x: 68, endPoint y: 110, distance: 11.6
click at [57, 110] on span "Event Information" at bounding box center [42, 107] width 65 height 9
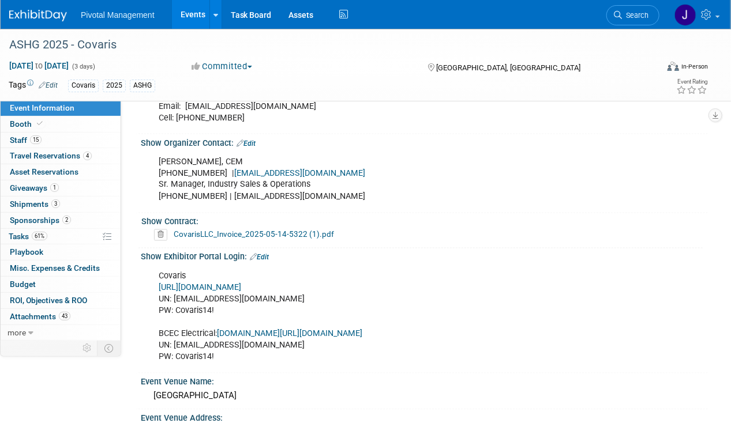
scroll to position [749, 0]
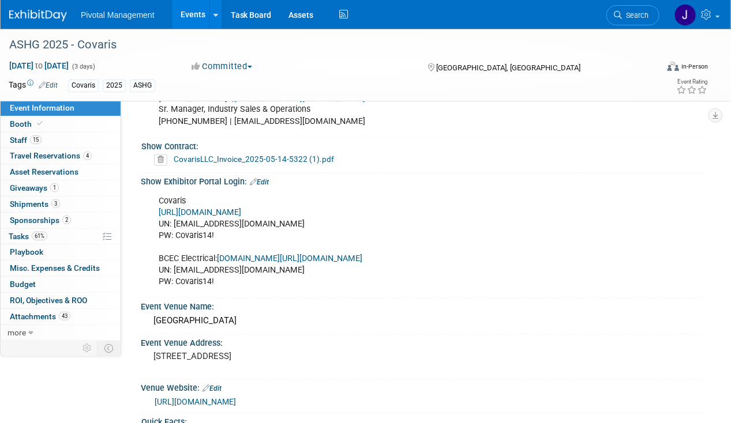
click at [241, 208] on link "https://ASHG25.exh.mapyourshow.com/" at bounding box center [200, 213] width 82 height 10
drag, startPoint x: 174, startPoint y: 219, endPoint x: 262, endPoint y: 216, distance: 88.3
click at [262, 216] on div "Covaris https://ASHG25.exh.mapyourshow.com/ UN: jgatton@pivotalmgt.com PW: Cova…" at bounding box center [373, 242] width 445 height 104
copy div "jgatton@pivotalmgt.com"
drag, startPoint x: 174, startPoint y: 230, endPoint x: 209, endPoint y: 230, distance: 35.8
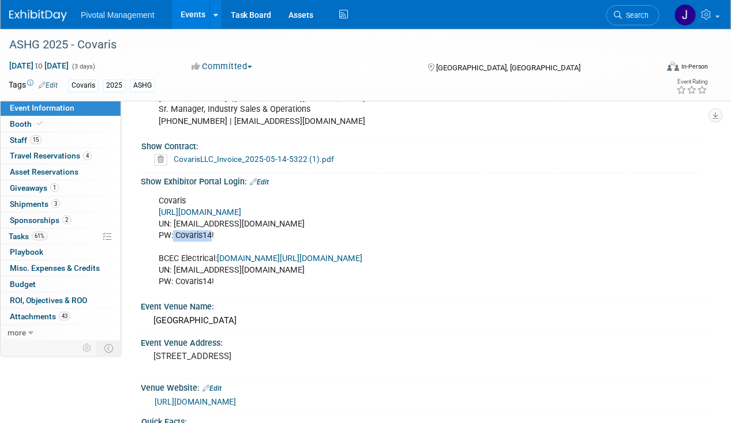
click at [209, 230] on div "Covaris https://ASHG25.exh.mapyourshow.com/ UN: jgatton@pivotalmgt.com PW: Cova…" at bounding box center [373, 242] width 445 height 104
click at [223, 230] on div "Covaris https://ASHG25.exh.mapyourshow.com/ UN: jgatton@pivotalmgt.com PW: Cova…" at bounding box center [373, 242] width 445 height 104
drag, startPoint x: 218, startPoint y: 231, endPoint x: 174, endPoint y: 231, distance: 43.8
click at [174, 231] on div "Covaris https://ASHG25.exh.mapyourshow.com/ UN: jgatton@pivotalmgt.com PW: Cova…" at bounding box center [373, 242] width 445 height 104
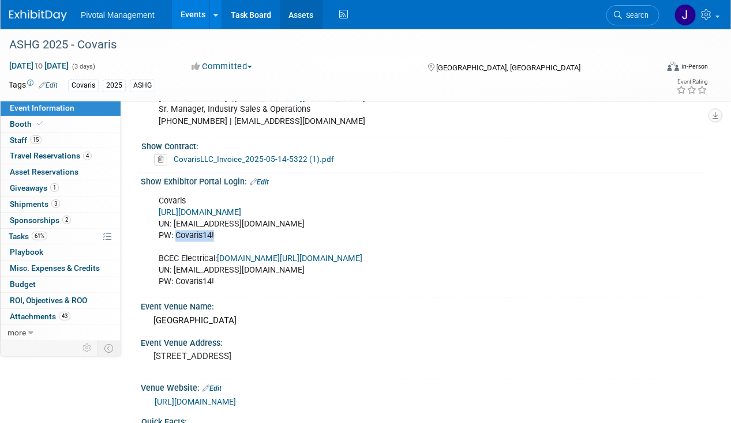
copy div "Covaris14!"
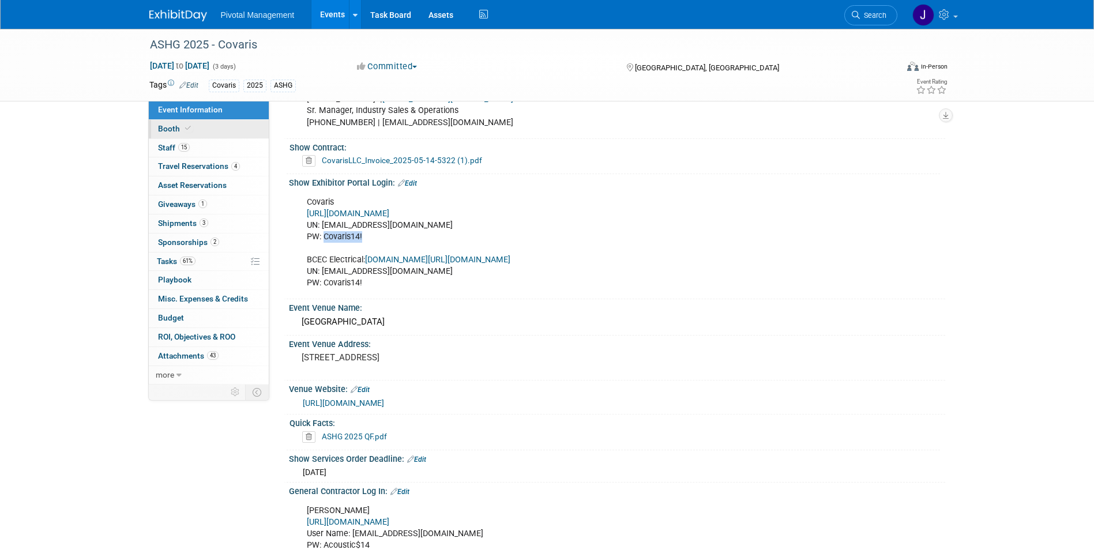
click at [188, 127] on icon at bounding box center [188, 128] width 6 height 6
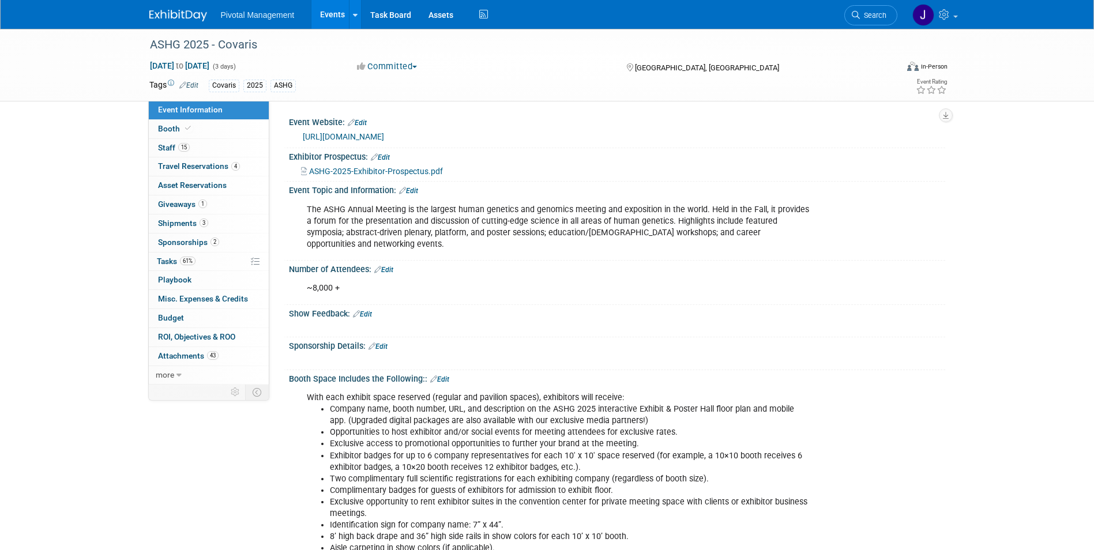
select select "Yes"
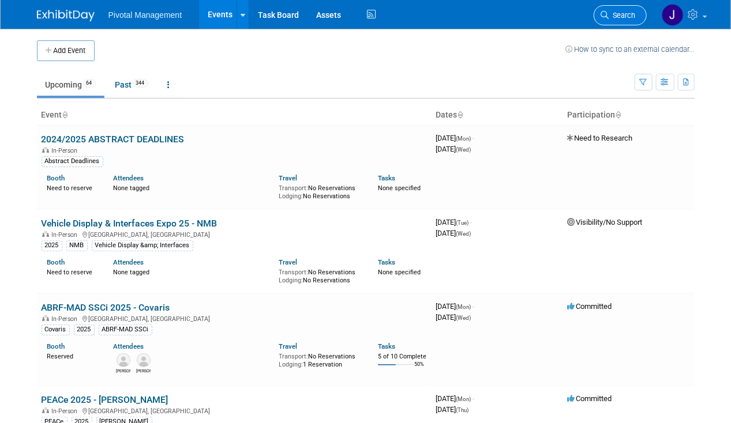
click at [620, 16] on span "Search" at bounding box center [622, 15] width 27 height 9
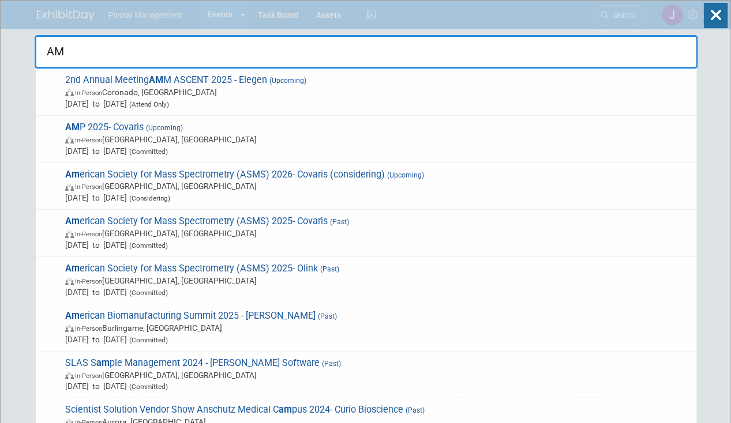
type input "AMP"
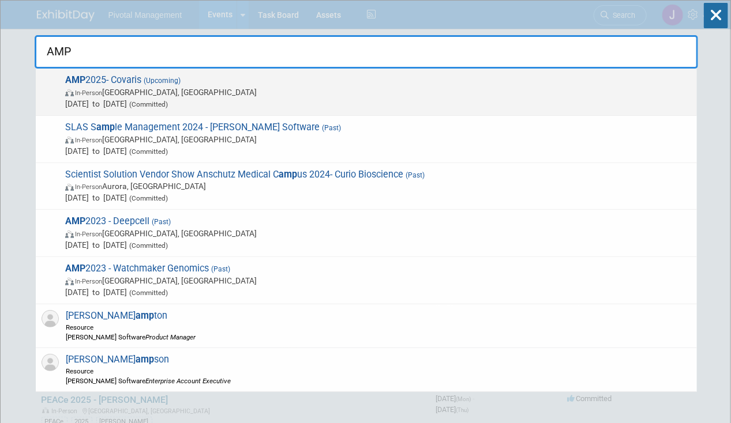
click at [313, 103] on span "Nov 11, 2025 to Nov 15, 2025 (Committed)" at bounding box center [378, 104] width 626 height 12
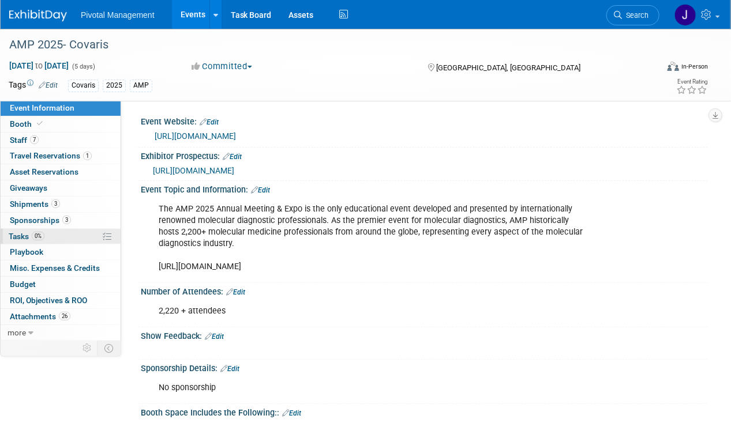
click at [66, 230] on link "0% Tasks 0%" at bounding box center [61, 237] width 120 height 16
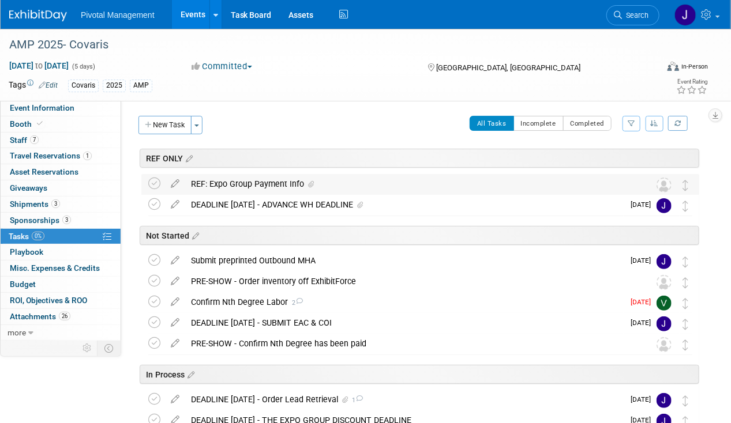
click at [245, 177] on div "REF: Expo Group Payment Info" at bounding box center [409, 184] width 448 height 20
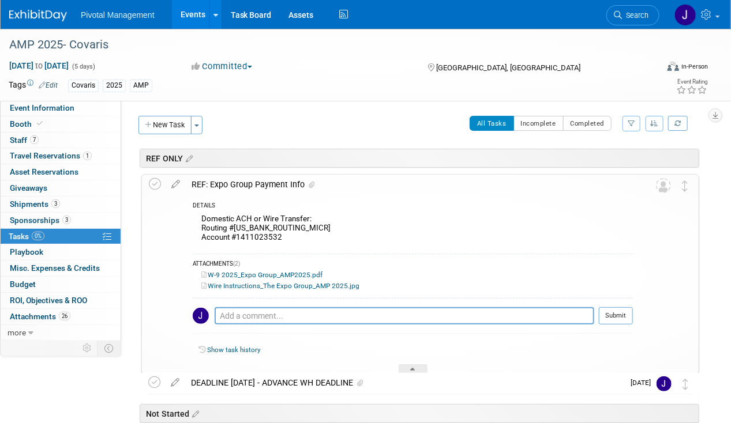
click at [245, 177] on div "REF: Expo Group Payment Info" at bounding box center [409, 185] width 447 height 20
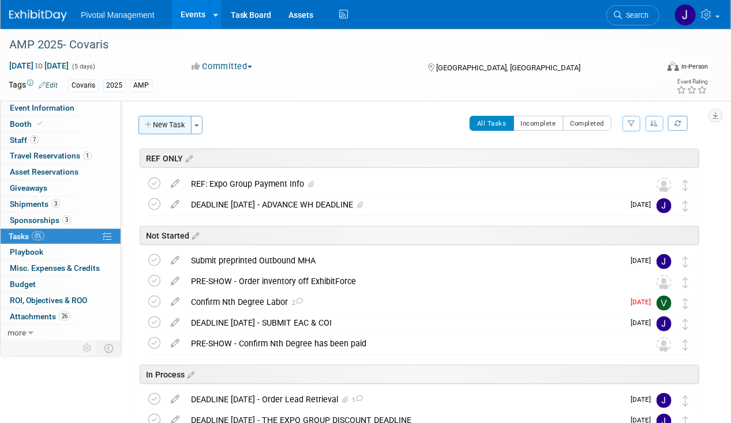
click at [165, 129] on button "New Task" at bounding box center [164, 125] width 53 height 18
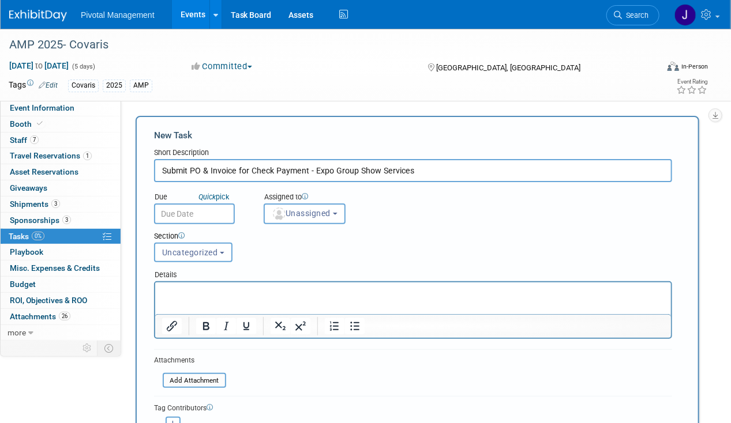
type input "Submit PO & Invoice for Check Payment - Expo Group Show Services"
click at [303, 201] on div "Assigned to" at bounding box center [322, 198] width 117 height 12
click at [307, 209] on span "Unassigned" at bounding box center [301, 213] width 59 height 9
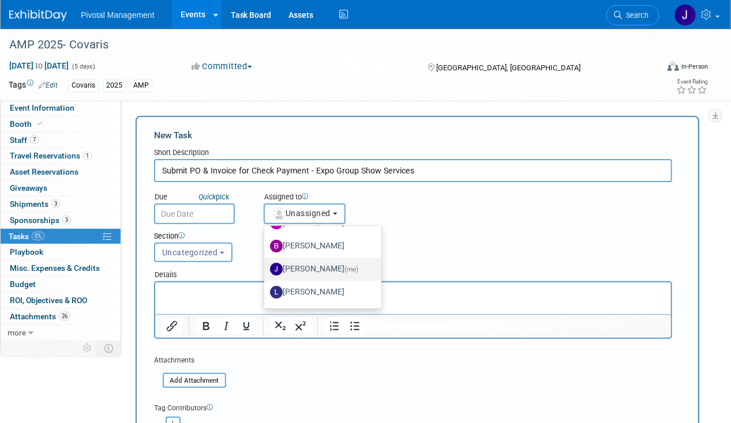
scroll to position [42, 0]
click at [331, 268] on label "Jessica Gatton (me)" at bounding box center [320, 267] width 100 height 18
click at [266, 268] on input "Jessica Gatton (me)" at bounding box center [261, 265] width 7 height 7
select select "497b41a6-53ff-4b84-8c73-e588064afe10"
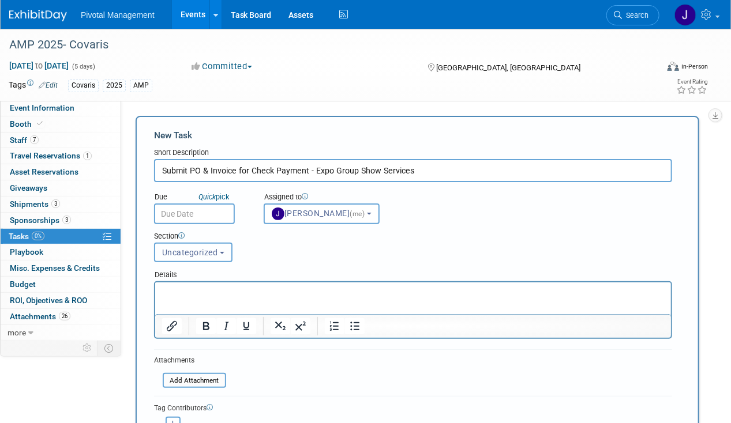
click at [203, 256] on span "Uncategorized" at bounding box center [190, 252] width 56 height 9
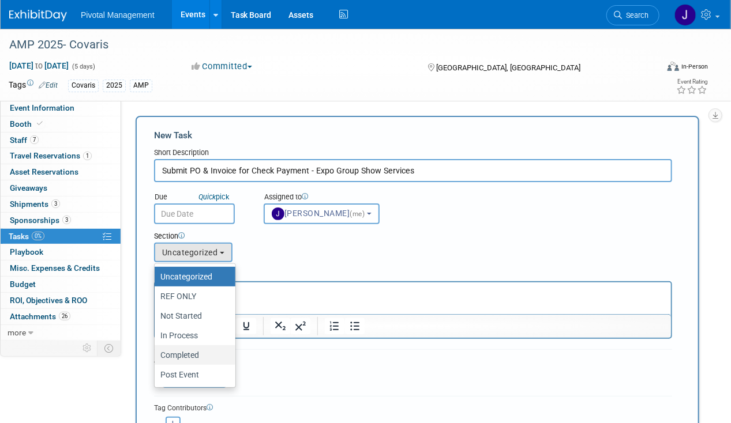
click at [186, 355] on label "Completed" at bounding box center [191, 355] width 63 height 15
click at [156, 355] on input "Completed" at bounding box center [152, 355] width 7 height 7
select select "11272876"
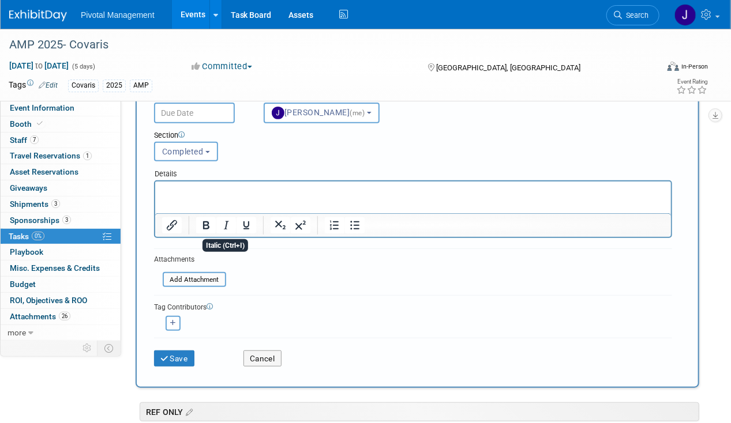
scroll to position [102, 0]
click at [203, 286] on div "Attachments Add Attachment" at bounding box center [190, 270] width 72 height 35
click at [204, 279] on input "file" at bounding box center [156, 279] width 137 height 13
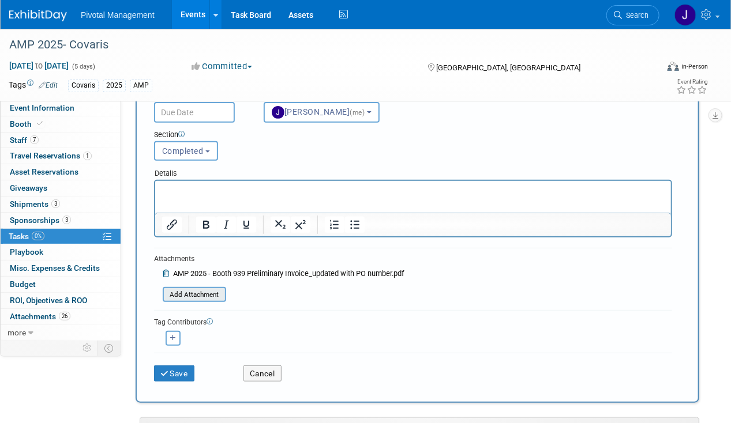
click at [198, 287] on div "Add Attachment" at bounding box center [194, 295] width 63 height 16
click at [216, 292] on input "file" at bounding box center [156, 294] width 137 height 13
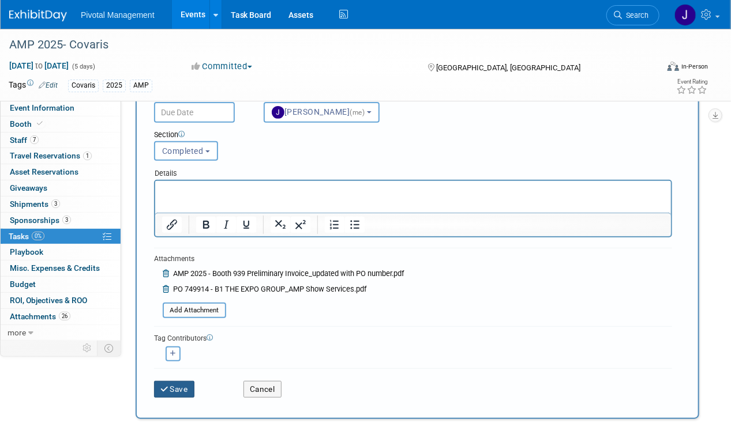
click at [186, 391] on button "Save" at bounding box center [174, 389] width 40 height 16
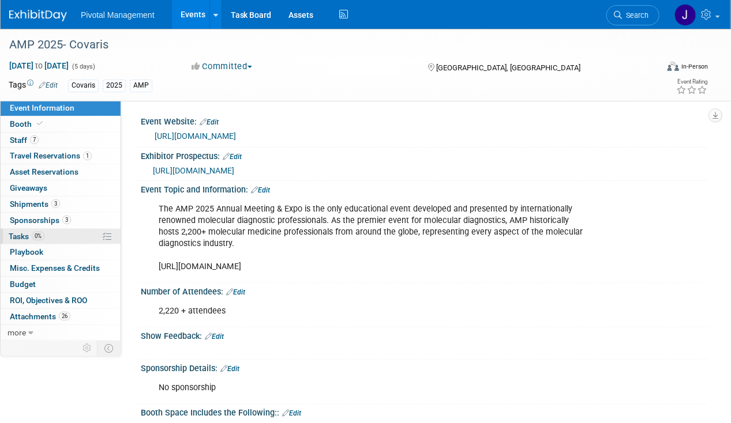
click at [41, 233] on span "0%" at bounding box center [38, 236] width 13 height 9
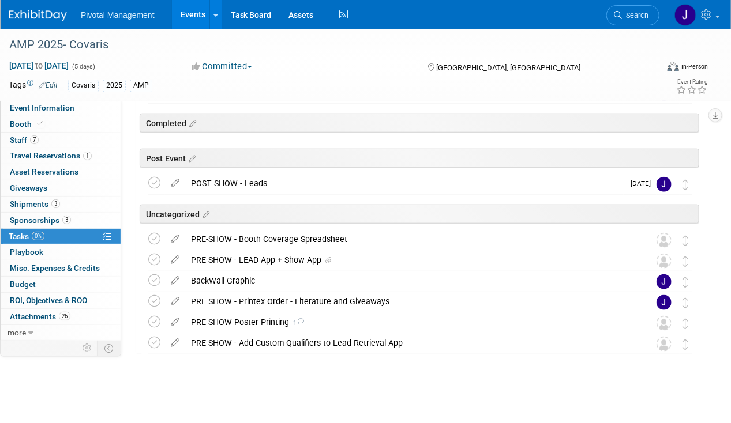
scroll to position [86, 0]
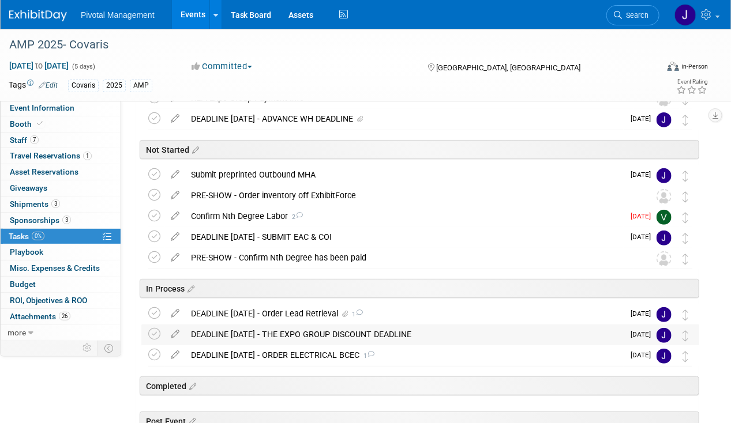
click at [290, 326] on div "DEADLINE [DATE] - THE EXPO GROUP DISCOUNT DEADLINE" at bounding box center [404, 335] width 438 height 20
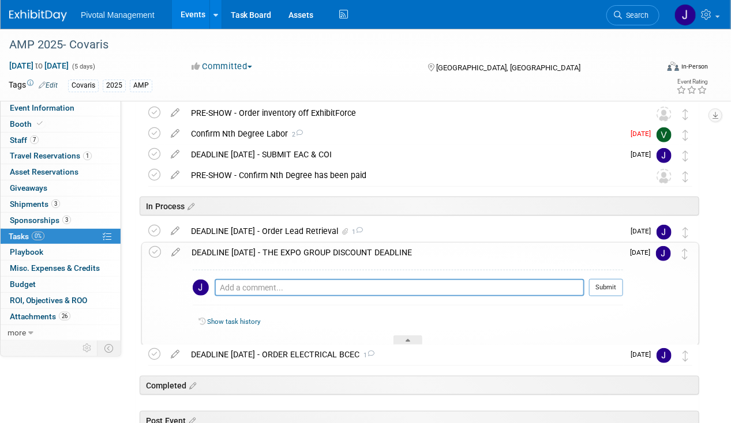
scroll to position [215, 0]
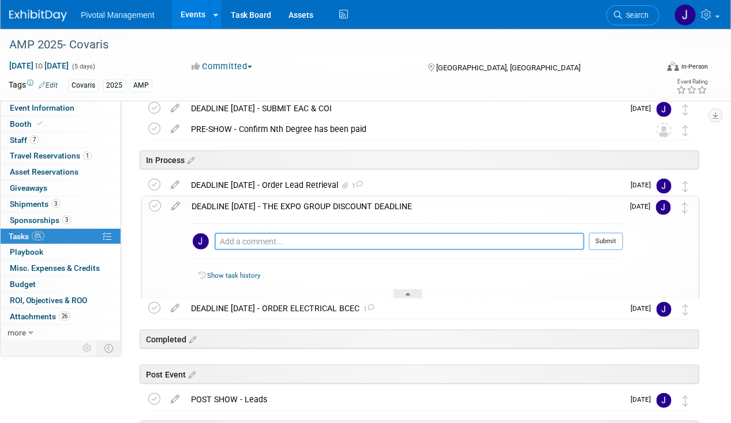
click at [287, 239] on textarea at bounding box center [400, 241] width 370 height 17
click at [254, 179] on div "DEADLINE OCT 10 - Order Lead Retrieval 1" at bounding box center [404, 185] width 438 height 20
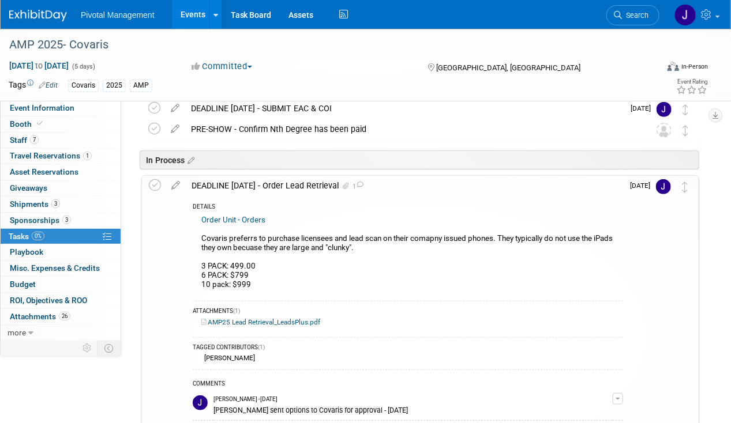
click at [256, 173] on div "In Process" at bounding box center [418, 157] width 564 height 35
click at [251, 179] on div "DEADLINE OCT 10 - Order Lead Retrieval 1" at bounding box center [404, 186] width 437 height 20
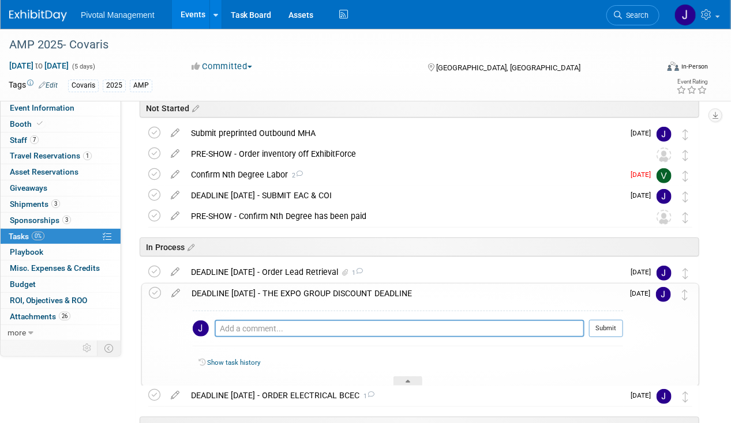
scroll to position [130, 0]
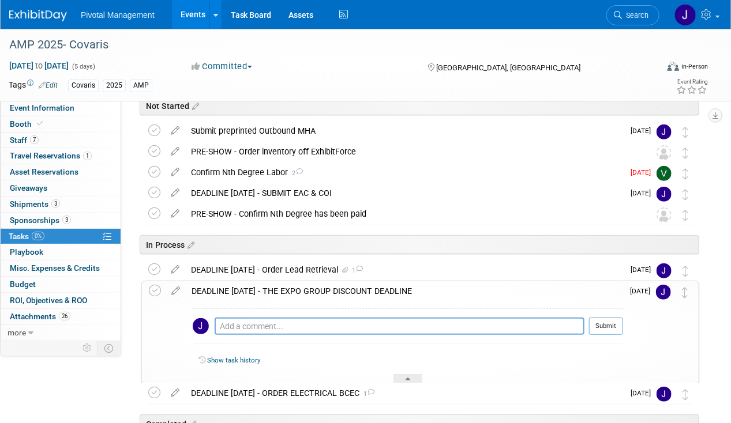
click at [290, 287] on div "DEADLINE OCT 13 - THE EXPO GROUP DISCOUNT DEADLINE" at bounding box center [404, 291] width 437 height 20
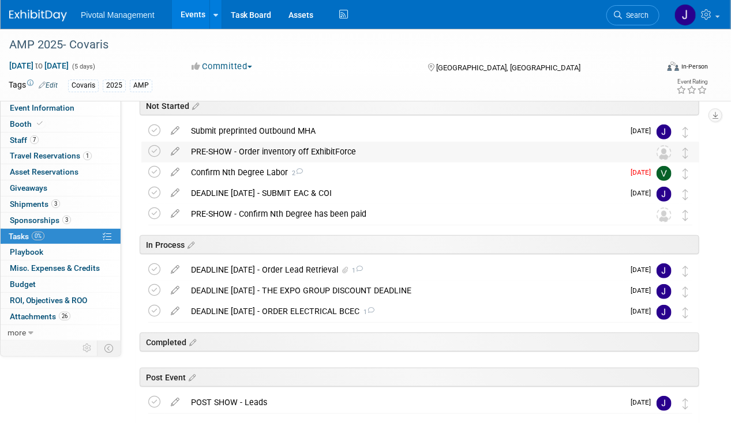
click at [308, 152] on div "PRE-SHOW - Order inventory off ExhibitForce" at bounding box center [409, 152] width 448 height 20
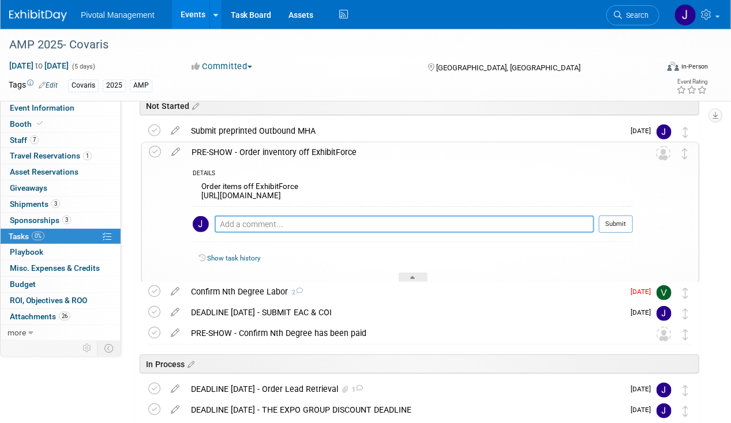
click at [250, 216] on textarea at bounding box center [405, 224] width 380 height 17
click at [239, 220] on textarea "Ship[ping direct from ASHG to AMP" at bounding box center [405, 224] width 380 height 17
type textarea "Shipping direct from ASHG to AMP"
click at [151, 152] on icon at bounding box center [155, 152] width 12 height 12
click at [294, 149] on div "PRE-SHOW - Order inventory off ExhibitForce" at bounding box center [409, 152] width 447 height 20
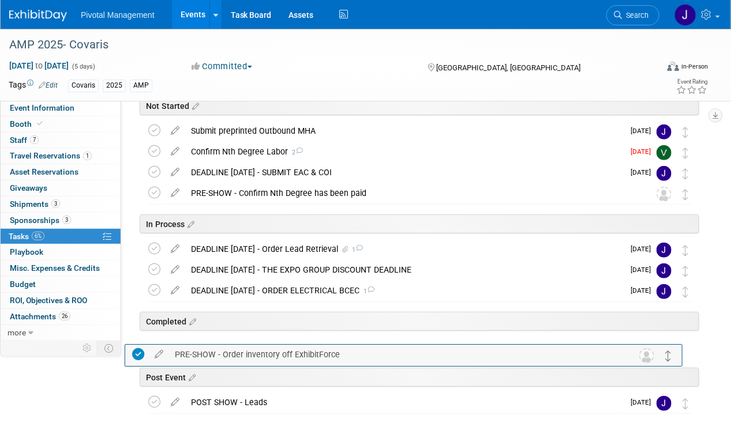
drag, startPoint x: 682, startPoint y: 151, endPoint x: 666, endPoint y: 354, distance: 203.7
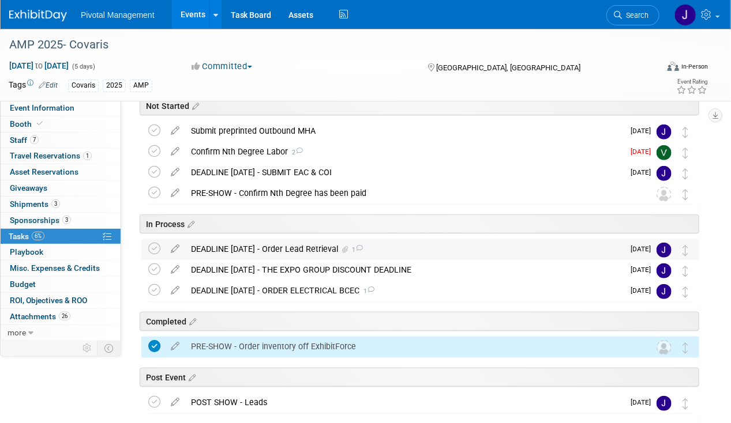
click at [276, 242] on div "DEADLINE OCT 10 - Order Lead Retrieval 1" at bounding box center [404, 249] width 438 height 20
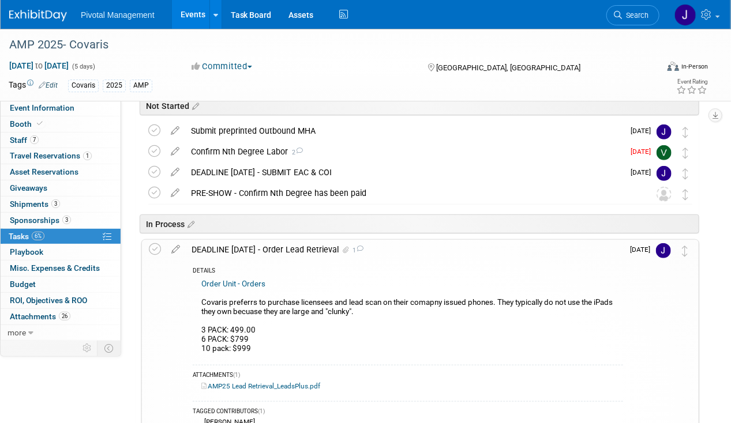
click at [276, 242] on div "DEADLINE OCT 10 - Order Lead Retrieval 1" at bounding box center [404, 250] width 437 height 20
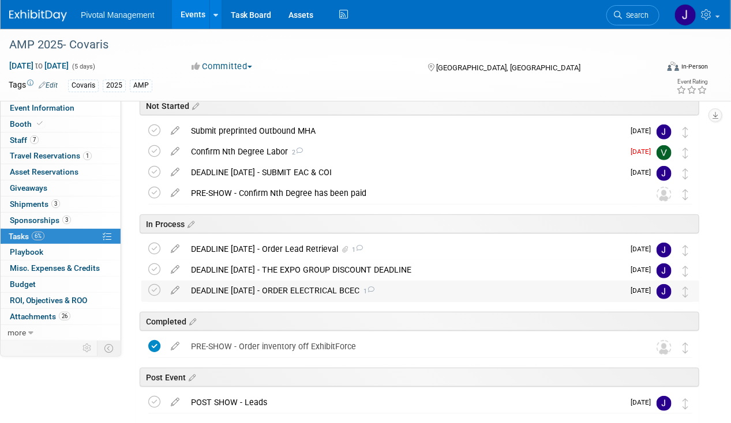
click at [293, 296] on div "DEADLINE OCT 13 - ORDER ELECTRICAL BCEC 1" at bounding box center [404, 291] width 438 height 20
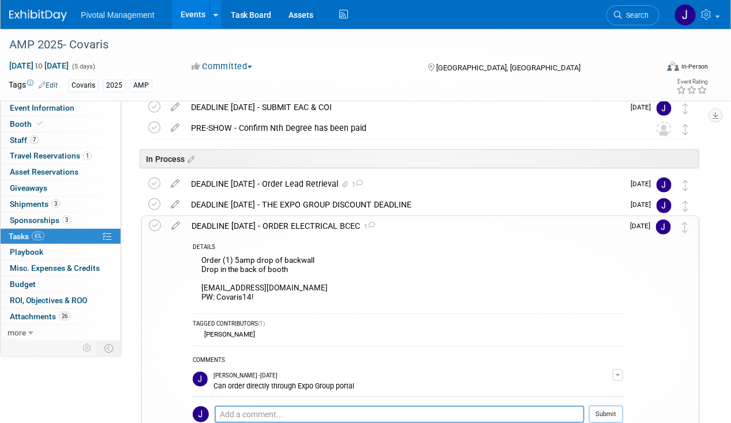
scroll to position [231, 0]
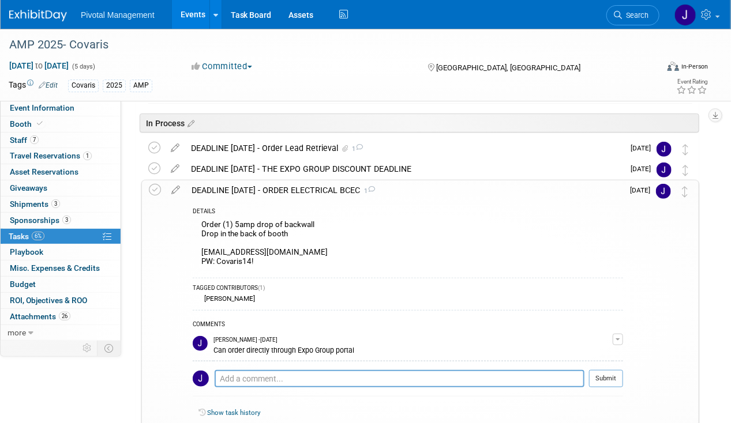
click at [304, 187] on div "DEADLINE OCT 13 - ORDER ELECTRICAL BCEC 1" at bounding box center [404, 191] width 437 height 20
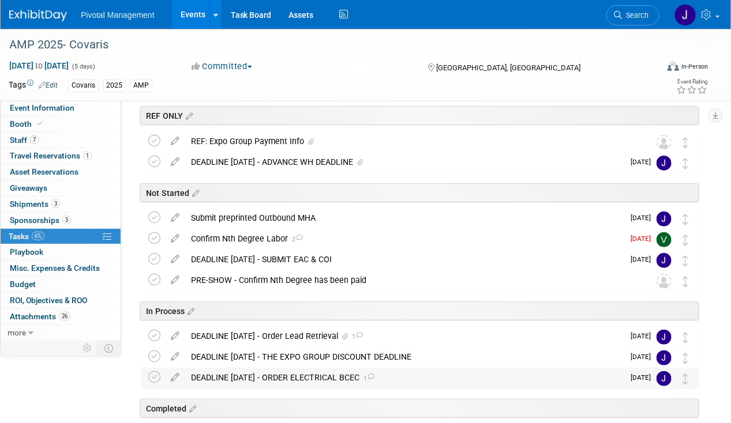
scroll to position [0, 0]
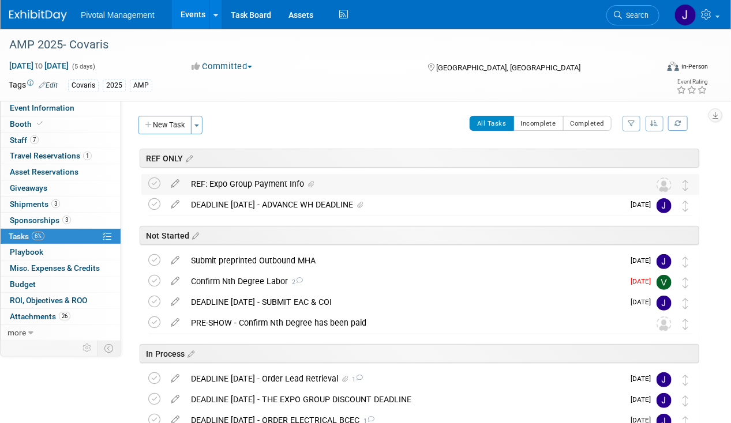
click at [284, 183] on div "REF: Expo Group Payment Info" at bounding box center [409, 184] width 448 height 20
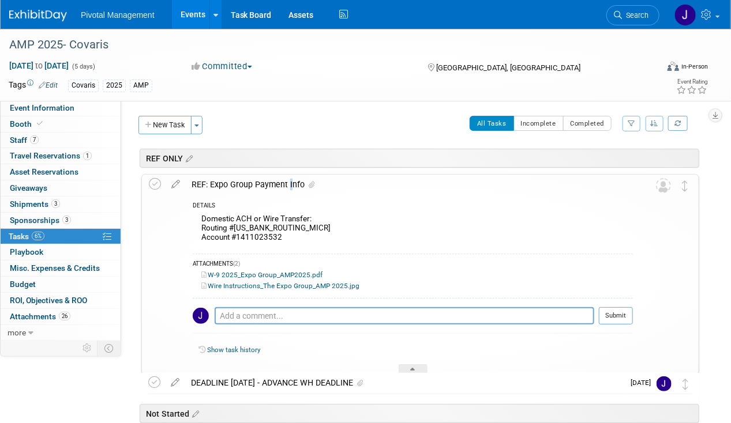
click at [284, 183] on div "REF: Expo Group Payment Info" at bounding box center [409, 185] width 447 height 20
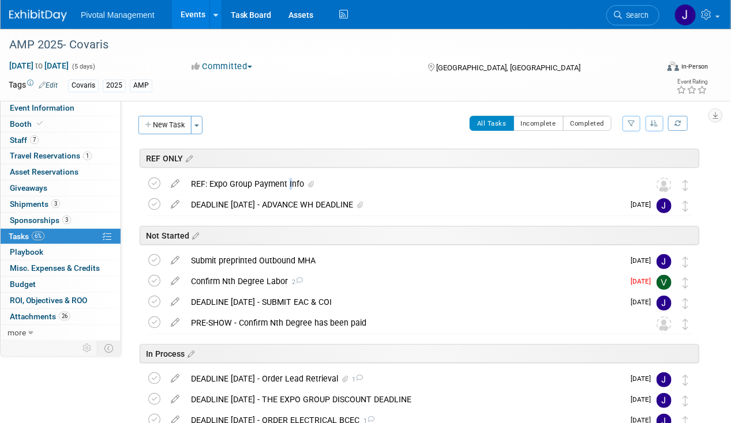
click at [164, 134] on div "New Task Toggle Dropdown Create a new task for this event Copy tasks from anoth…" at bounding box center [172, 129] width 73 height 27
click at [174, 124] on button "New Task" at bounding box center [164, 125] width 53 height 18
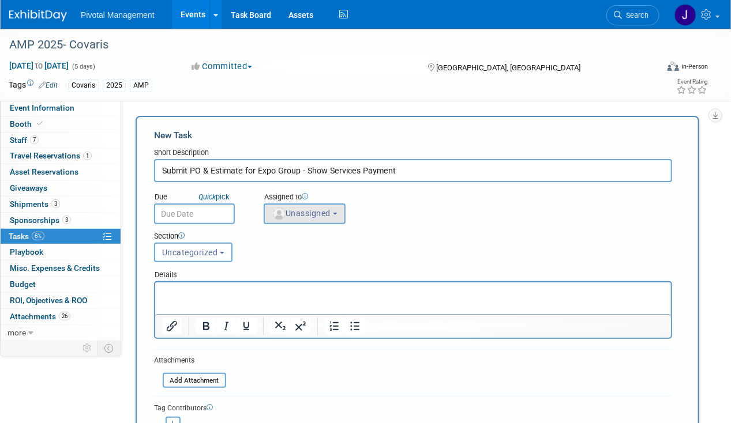
type input "Submit PO & Estimate for Expo Group - Show Services Payment"
click at [314, 221] on button "Unassigned" at bounding box center [305, 214] width 82 height 21
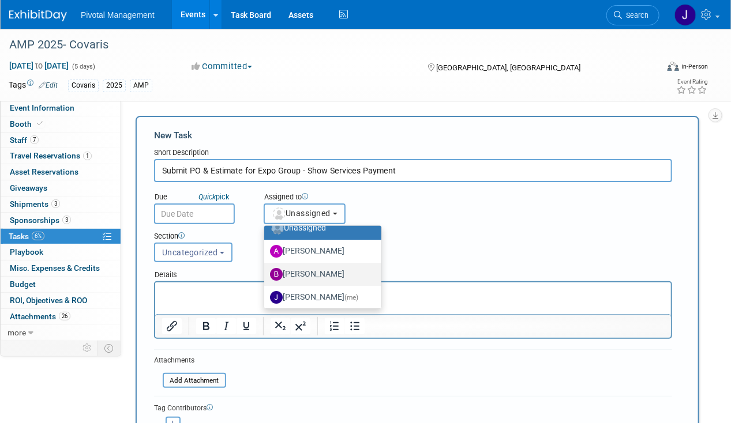
scroll to position [15, 0]
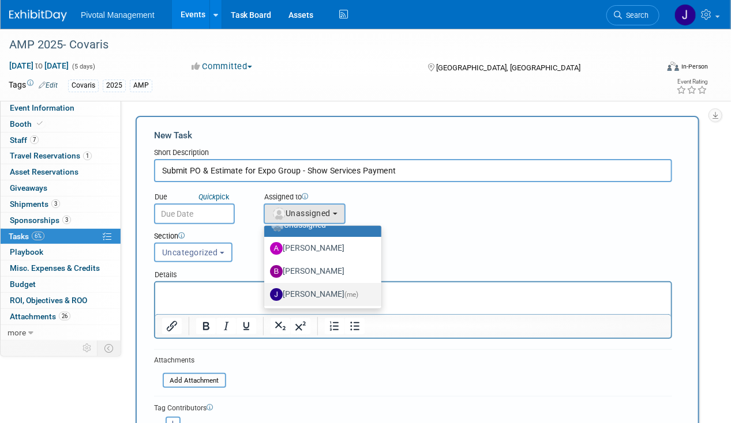
click at [297, 288] on label "Jessica Gatton (me)" at bounding box center [320, 295] width 100 height 18
click at [266, 290] on input "Jessica Gatton (me)" at bounding box center [261, 293] width 7 height 7
select select "497b41a6-53ff-4b84-8c73-e588064afe10"
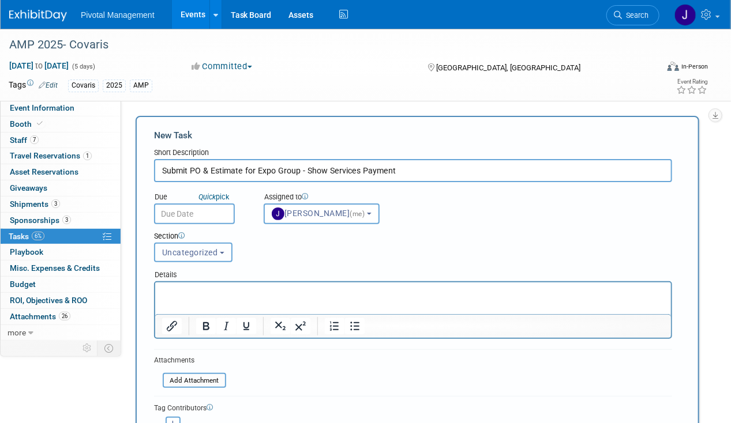
click at [181, 248] on span "Uncategorized" at bounding box center [190, 252] width 56 height 9
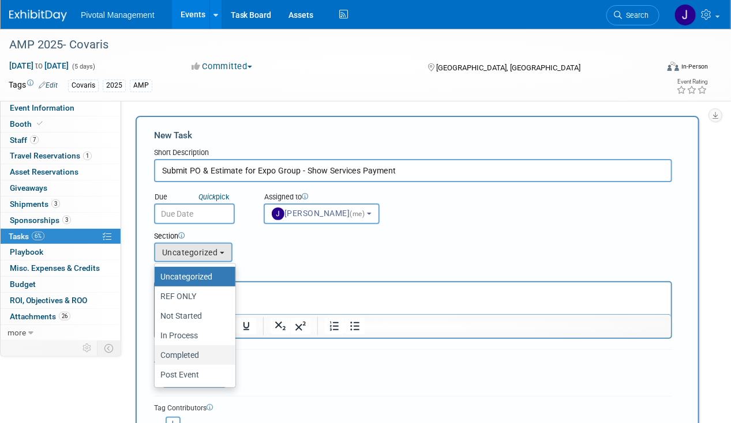
click at [185, 352] on label "Completed" at bounding box center [191, 355] width 63 height 15
click at [156, 352] on input "Completed" at bounding box center [152, 355] width 7 height 7
select select "11272876"
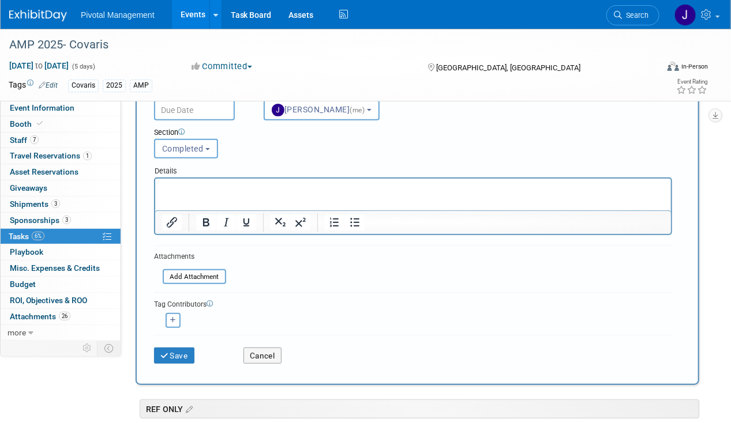
scroll to position [170, 0]
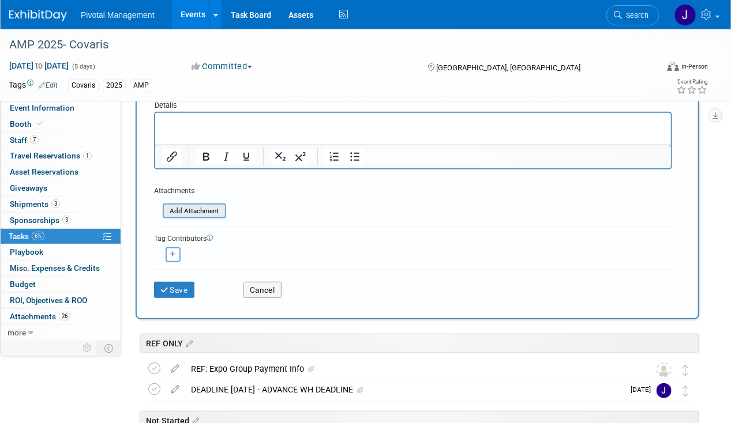
click at [196, 211] on input "file" at bounding box center [156, 211] width 137 height 13
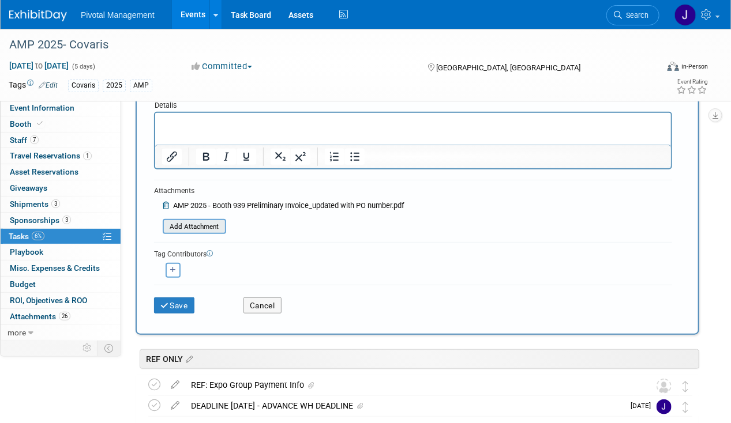
click at [207, 220] on input "file" at bounding box center [156, 226] width 137 height 13
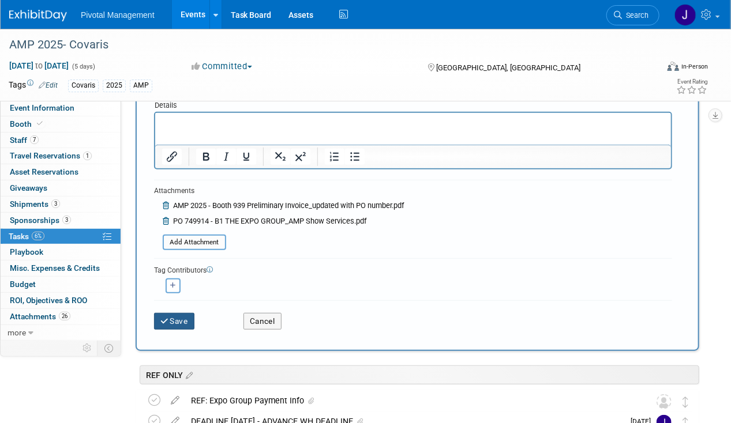
click at [179, 317] on button "Save" at bounding box center [174, 321] width 40 height 16
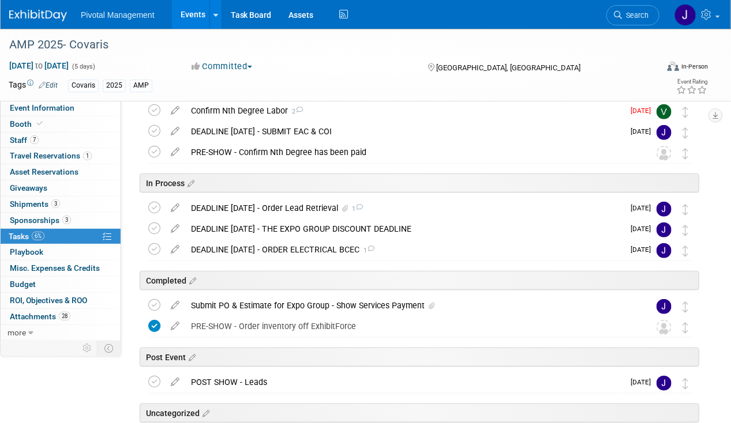
scroll to position [173, 0]
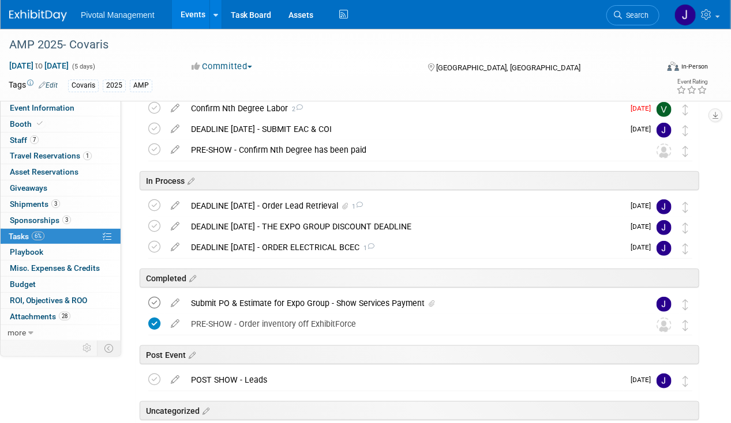
click at [155, 305] on icon at bounding box center [154, 303] width 12 height 12
click at [363, 231] on div "DEADLINE OCT 13 - THE EXPO GROUP DISCOUNT DEADLINE" at bounding box center [404, 227] width 438 height 20
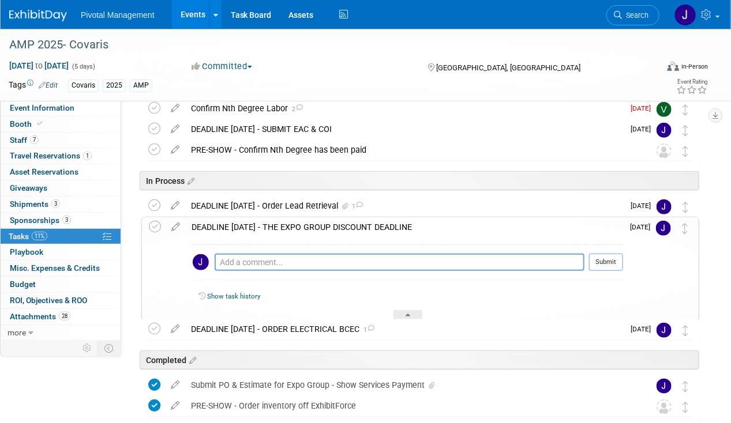
click at [363, 231] on div "DEADLINE OCT 13 - THE EXPO GROUP DISCOUNT DEADLINE" at bounding box center [404, 227] width 437 height 20
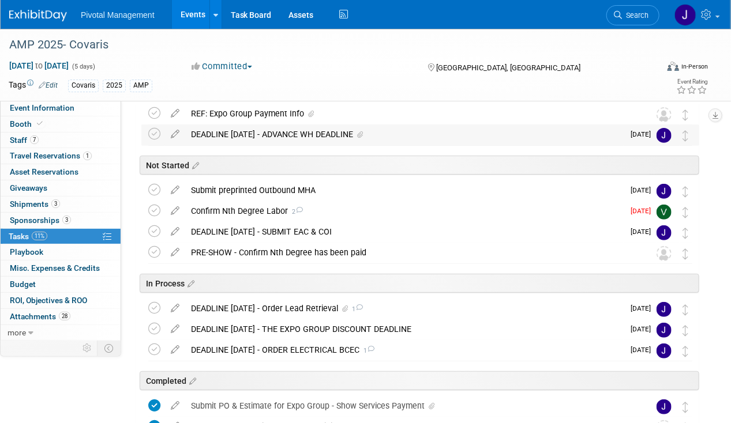
scroll to position [126, 0]
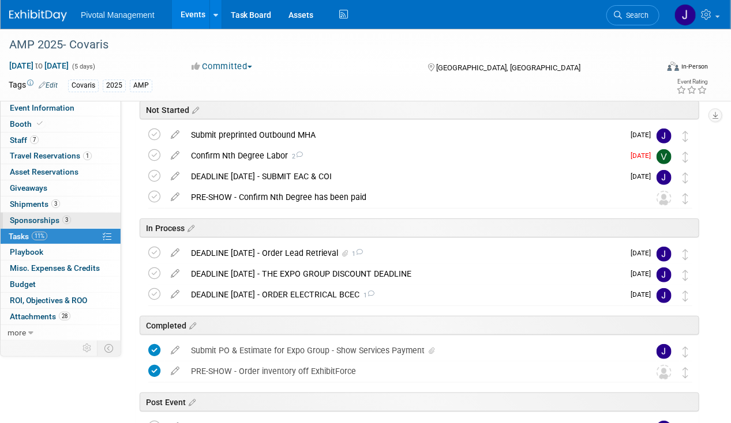
click at [48, 216] on span "Sponsorships 3" at bounding box center [40, 220] width 61 height 9
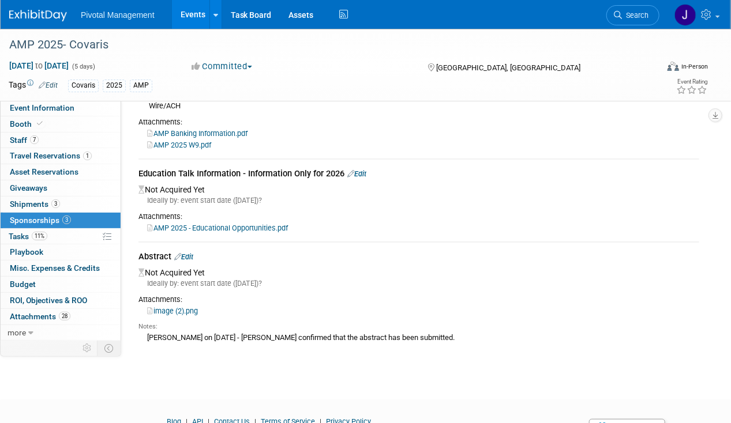
scroll to position [132, 0]
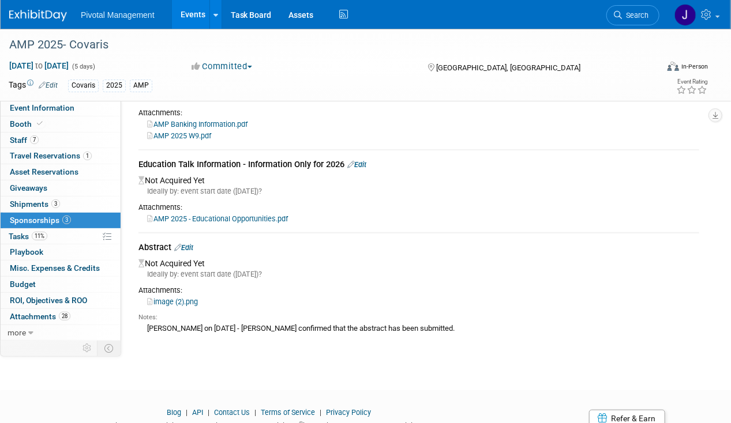
click at [188, 243] on link "Edit" at bounding box center [183, 247] width 19 height 9
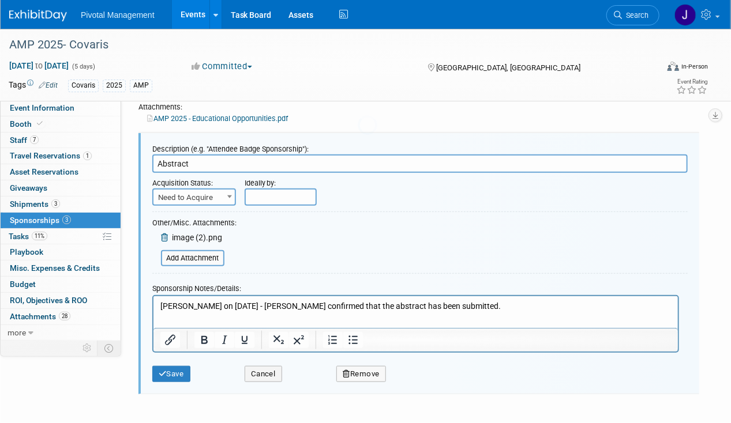
scroll to position [0, 0]
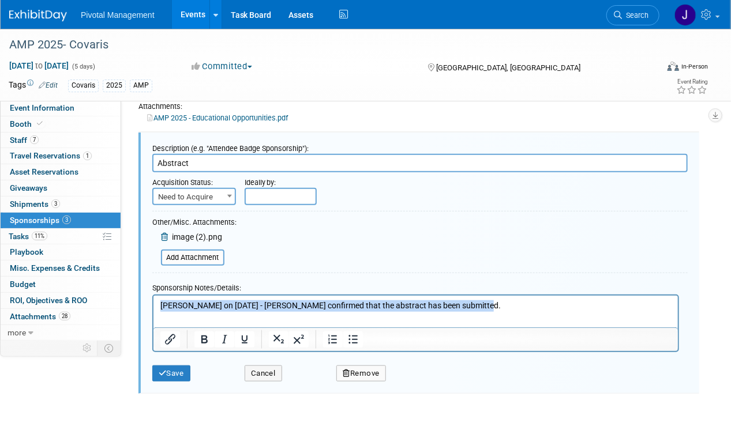
drag, startPoint x: 501, startPoint y: 301, endPoint x: 46, endPoint y: 295, distance: 455.2
click at [153, 295] on html "Per Elisabeth on June 30th - Eugenio confirmed that the abstract has been submi…" at bounding box center [415, 303] width 524 height 16
paste body "Rich Text Area. Press ALT-0 for help."
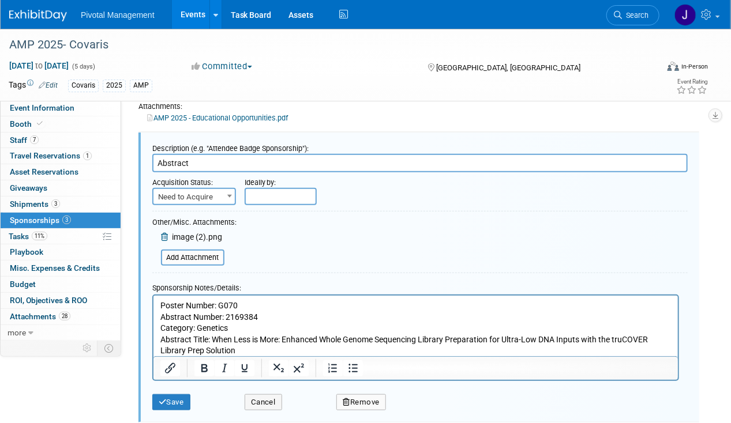
click at [185, 183] on div "Acquisition Status:" at bounding box center [189, 180] width 75 height 16
click at [183, 198] on span "Need to Acquire" at bounding box center [193, 197] width 81 height 16
select select "2"
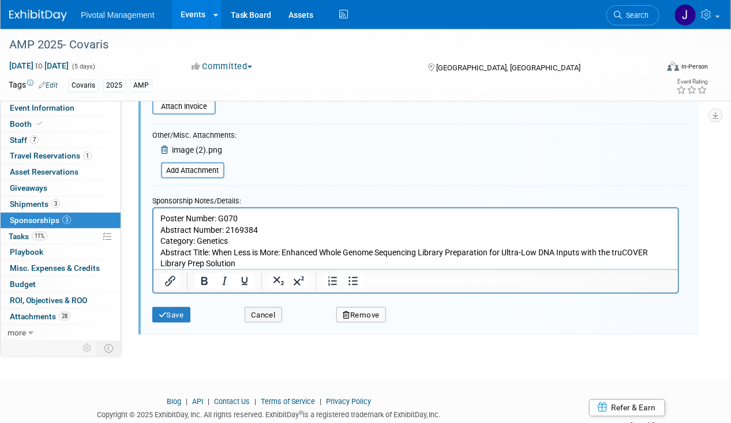
scroll to position [521, 0]
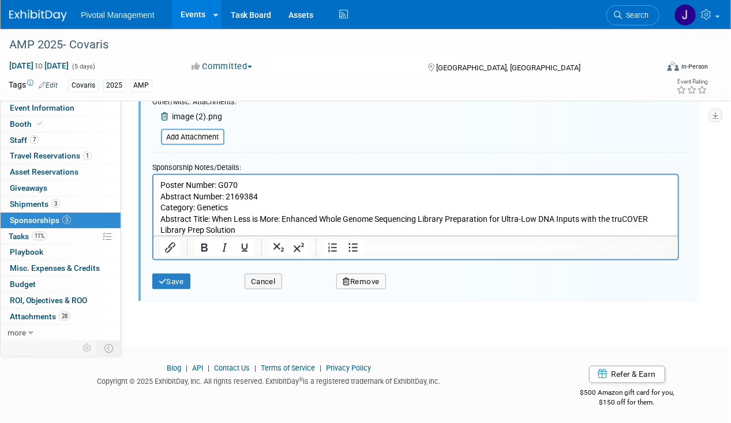
click at [158, 184] on html "Poster Number: G070 Abstract Number: 2169384 Category: Genetics Abstract Title:…" at bounding box center [415, 205] width 524 height 61
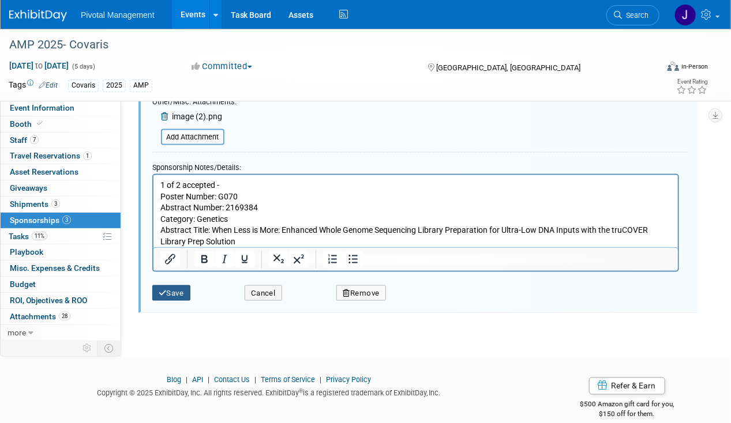
click at [174, 287] on button "Save" at bounding box center [171, 294] width 38 height 16
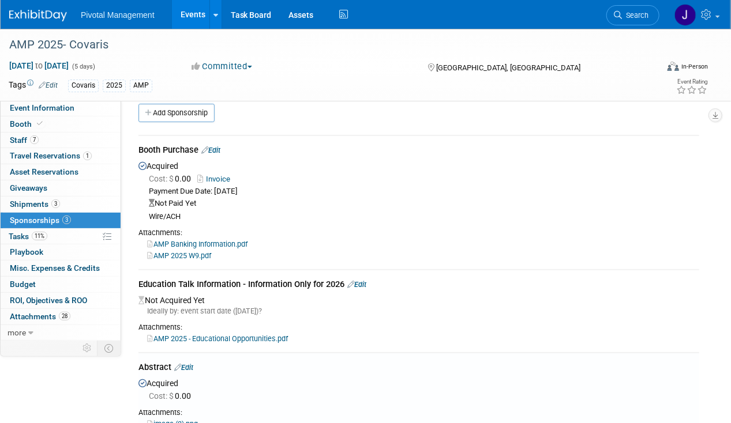
scroll to position [0, 0]
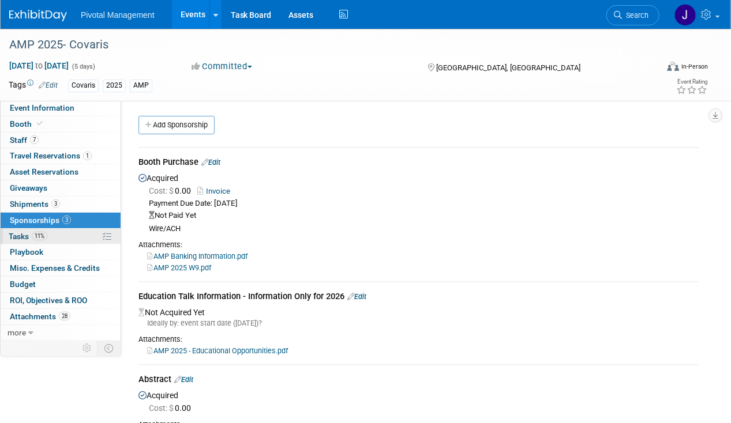
click at [31, 238] on span "Tasks 11%" at bounding box center [28, 236] width 39 height 9
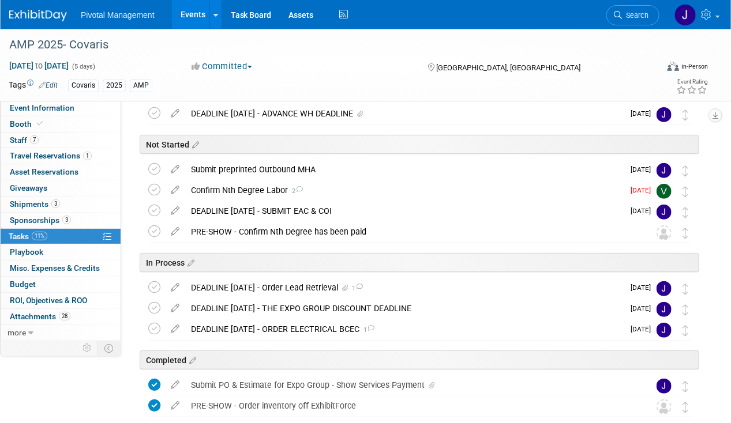
scroll to position [92, 0]
click at [328, 288] on div "DEADLINE OCT 10 - Order Lead Retrieval 1" at bounding box center [404, 287] width 438 height 20
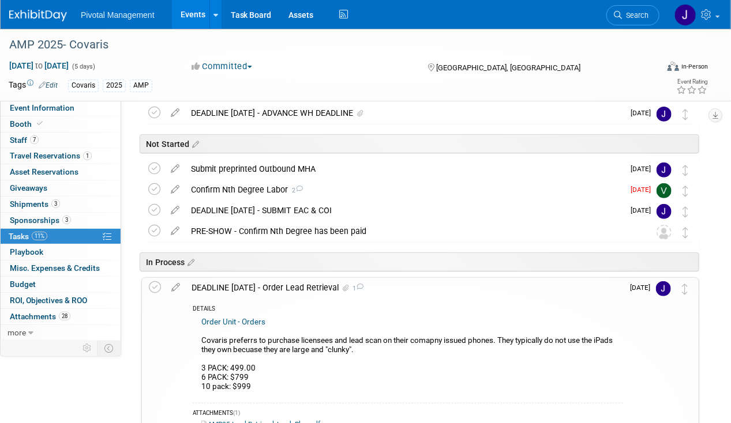
scroll to position [167, 0]
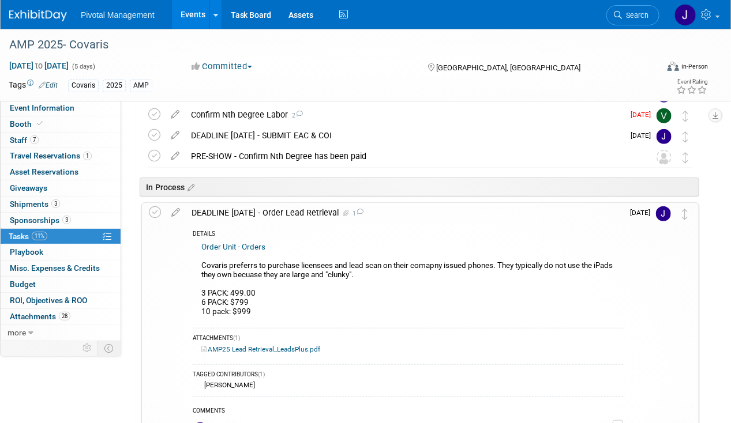
click at [258, 248] on link "Order Unit - Orders" at bounding box center [233, 247] width 64 height 9
click at [280, 212] on div "DEADLINE OCT 10 - Order Lead Retrieval 1" at bounding box center [404, 213] width 437 height 20
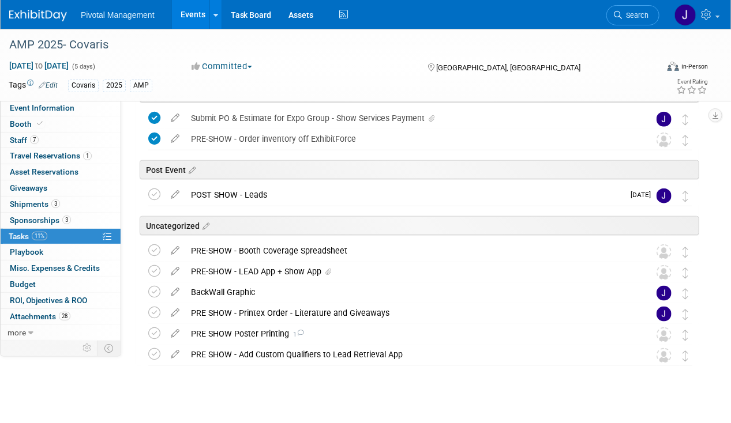
scroll to position [370, 0]
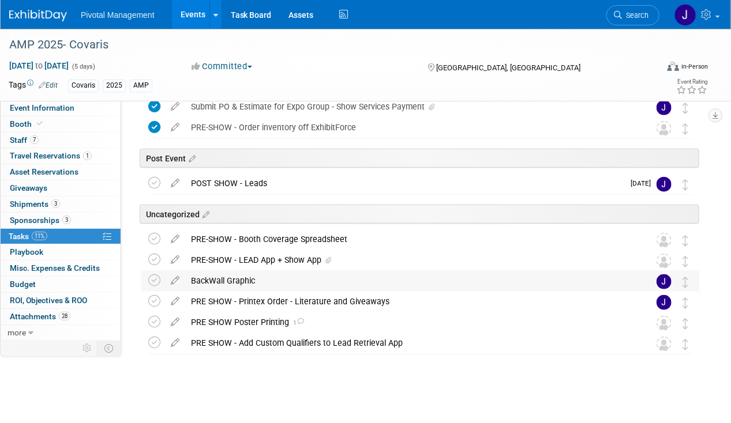
click at [227, 274] on div "BackWall Graphic" at bounding box center [409, 281] width 448 height 20
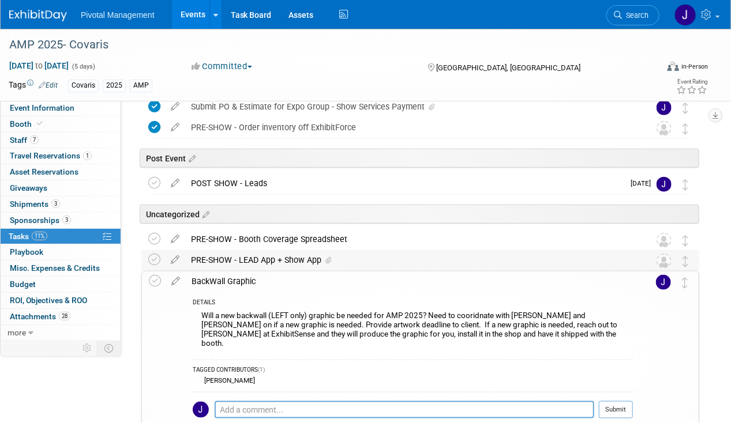
scroll to position [475, 0]
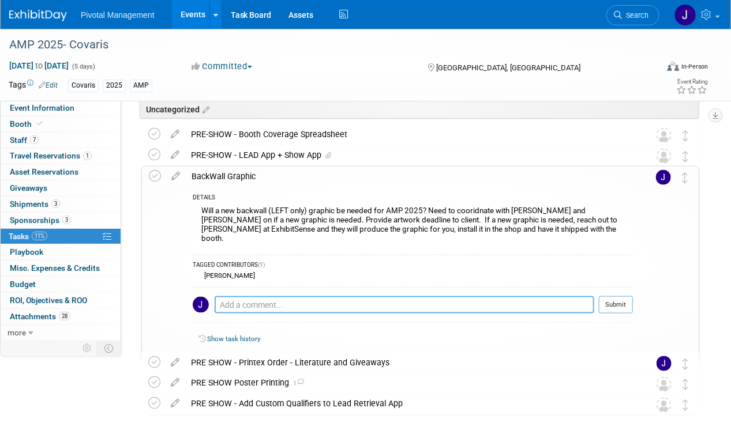
click at [241, 296] on textarea at bounding box center [405, 304] width 380 height 17
type textarea "Using same graphic from ASHG"
click at [621, 296] on button "Submit" at bounding box center [616, 304] width 34 height 17
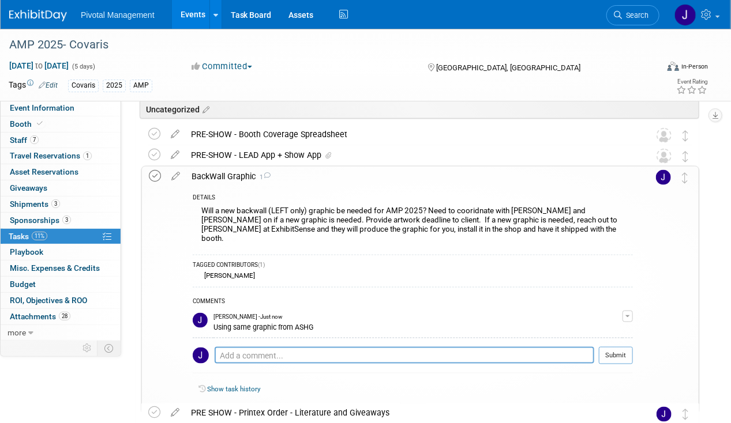
click at [153, 174] on icon at bounding box center [155, 176] width 12 height 12
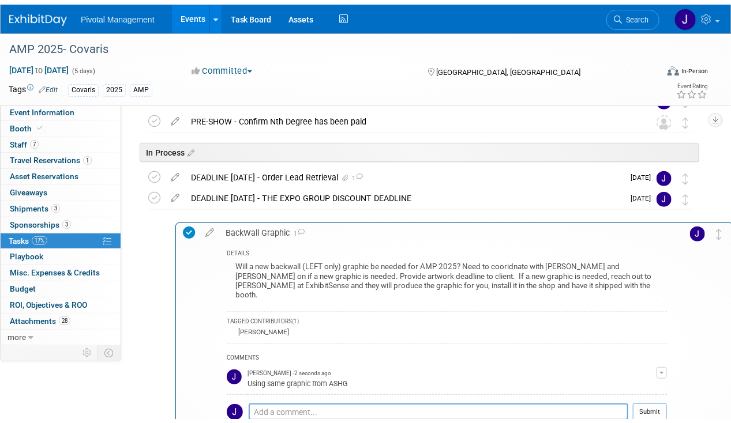
scroll to position [285, 0]
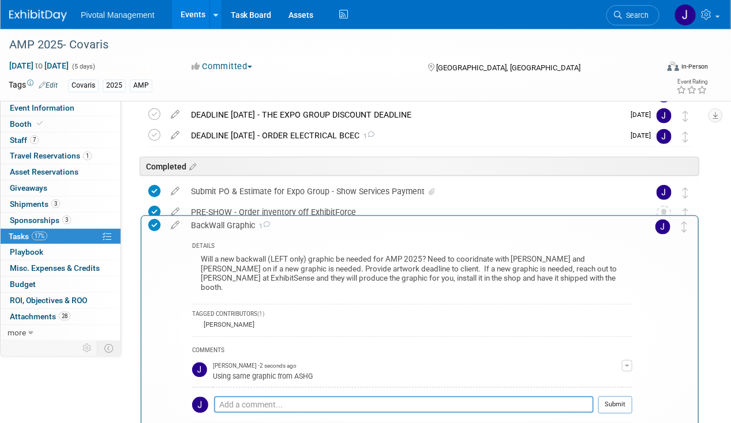
drag, startPoint x: 682, startPoint y: 180, endPoint x: 681, endPoint y: 231, distance: 50.8
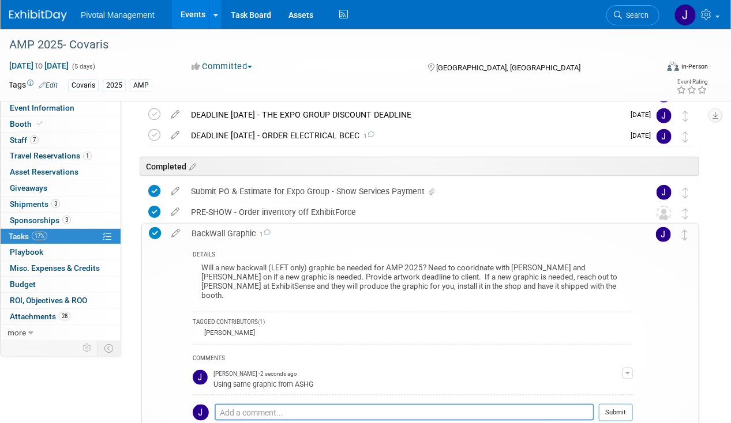
click at [269, 238] on div "BackWall Graphic 1" at bounding box center [409, 234] width 447 height 20
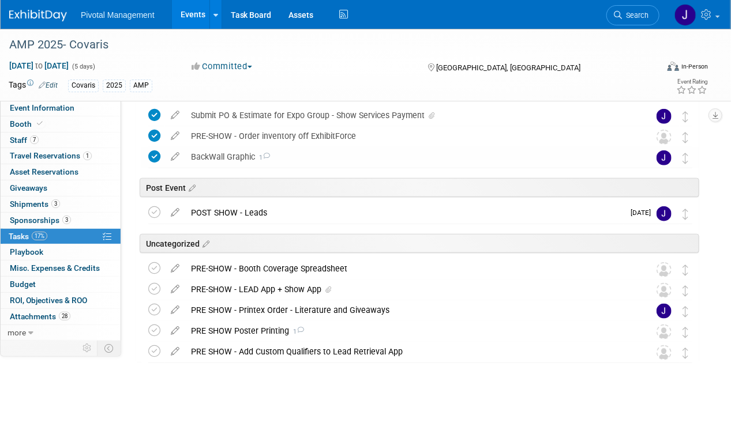
scroll to position [362, 0]
click at [243, 335] on div "PRE SHOW Poster Printing 1" at bounding box center [409, 331] width 448 height 20
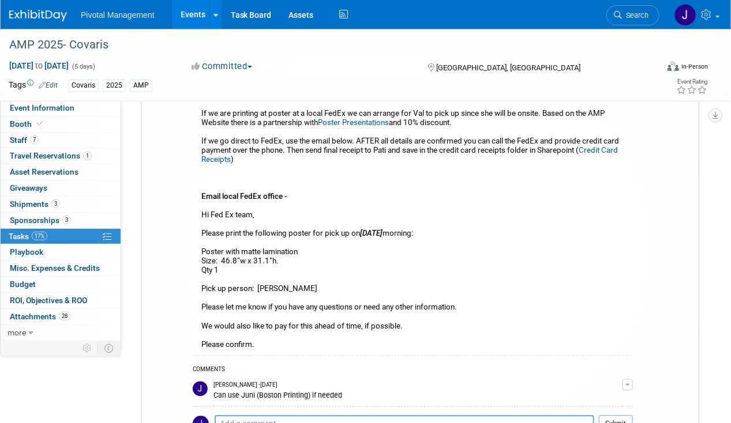
scroll to position [817, 0]
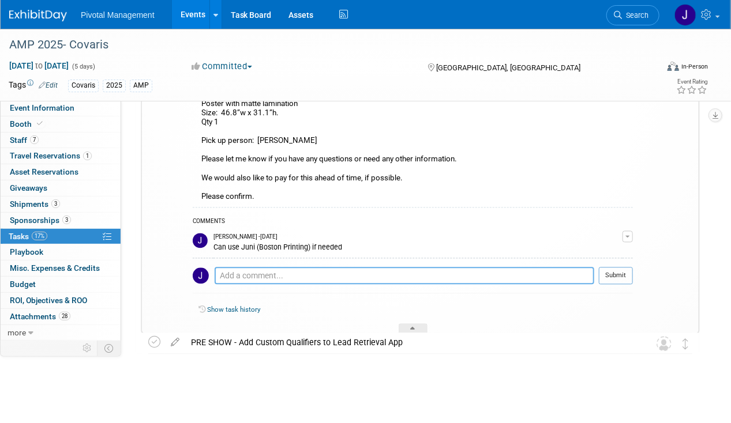
click at [365, 281] on textarea at bounding box center [405, 276] width 380 height 17
type textarea "Covaris will print locally"
click at [620, 277] on button "Submit" at bounding box center [616, 276] width 34 height 17
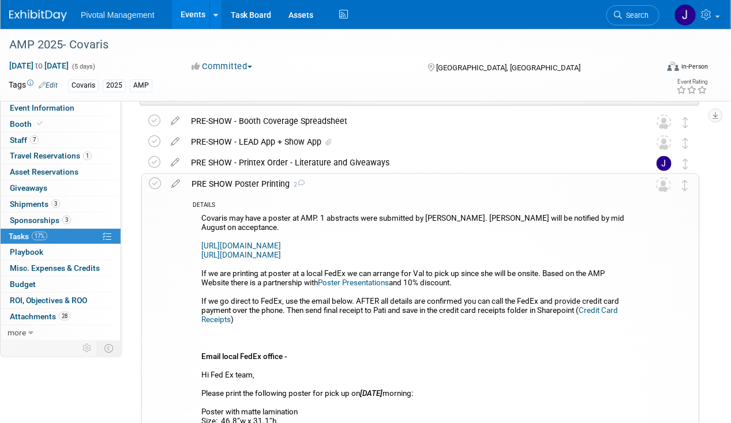
scroll to position [506, 0]
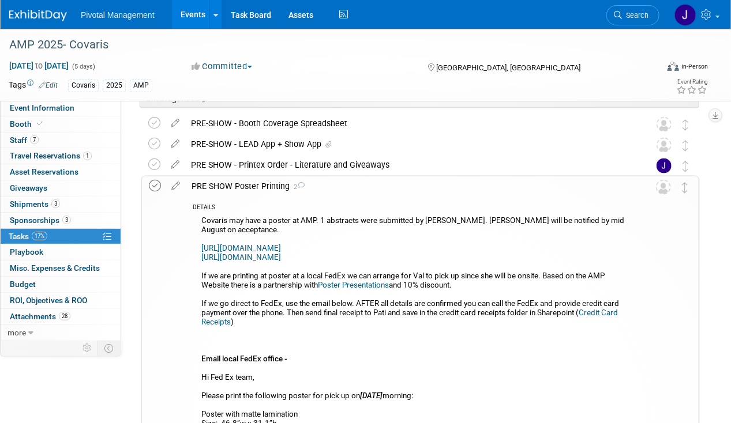
click at [155, 184] on icon at bounding box center [155, 186] width 12 height 12
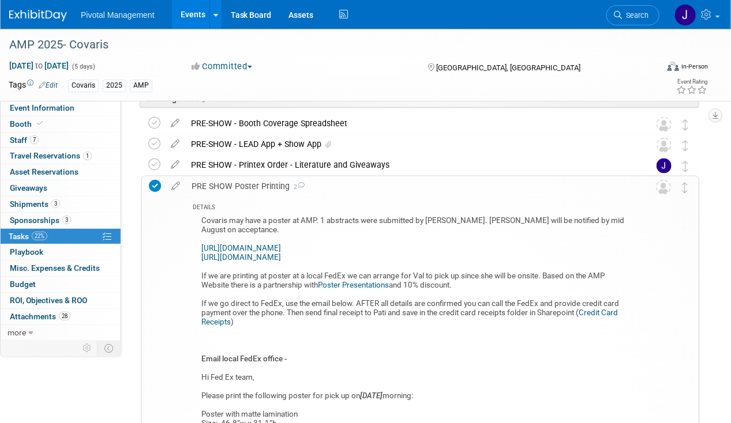
click at [261, 181] on div "PRE SHOW Poster Printing 2" at bounding box center [409, 187] width 447 height 20
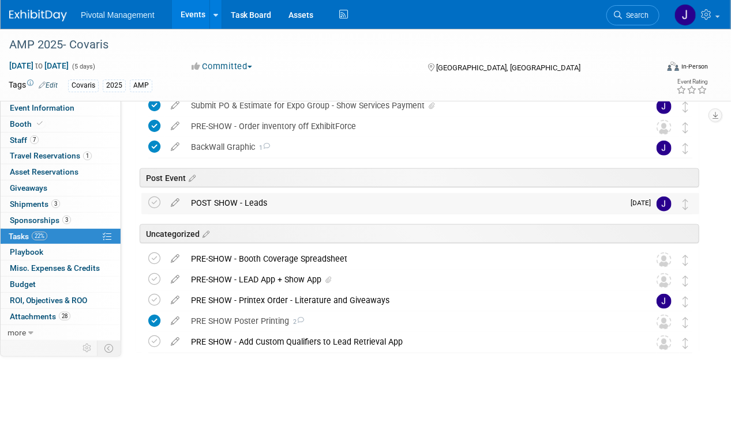
scroll to position [370, 0]
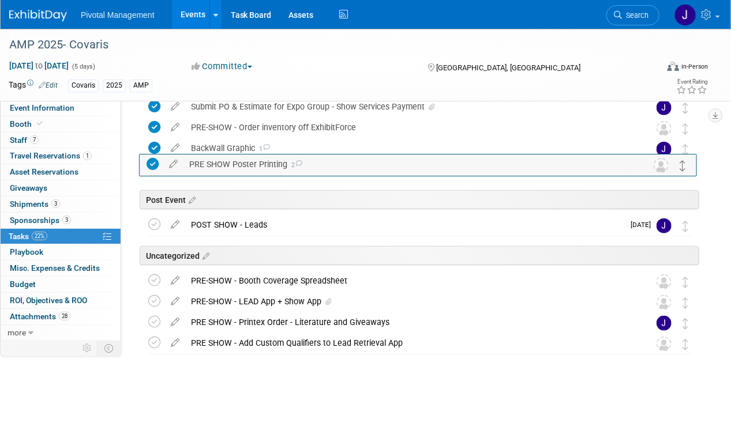
drag, startPoint x: 685, startPoint y: 321, endPoint x: 684, endPoint y: 163, distance: 157.5
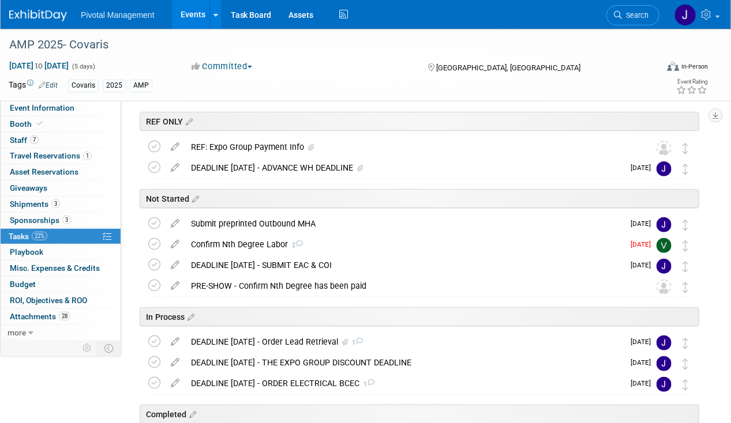
scroll to position [0, 0]
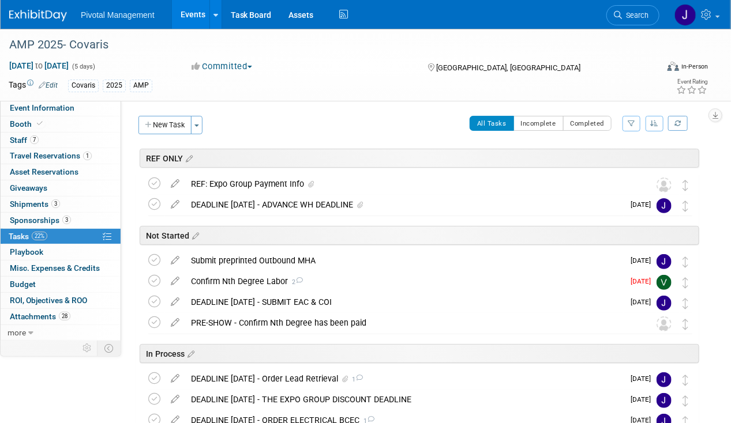
click at [198, 18] on link "Events" at bounding box center [193, 14] width 42 height 29
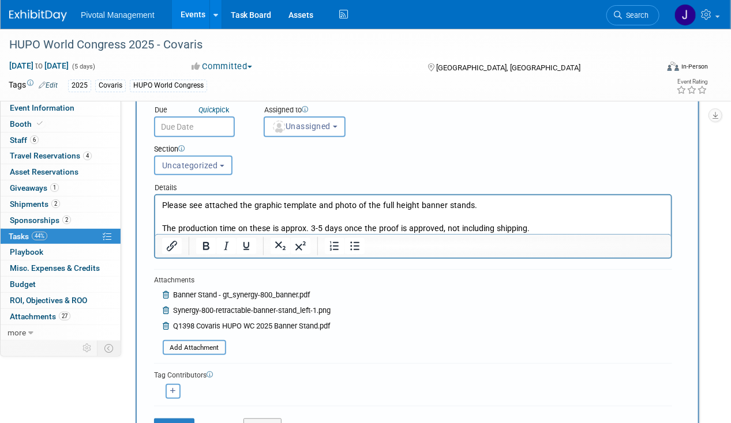
click at [203, 130] on body "Pivotal Management Events Add Event Bulk Upload Events Shareable Event Boards R…" at bounding box center [365, 124] width 731 height 423
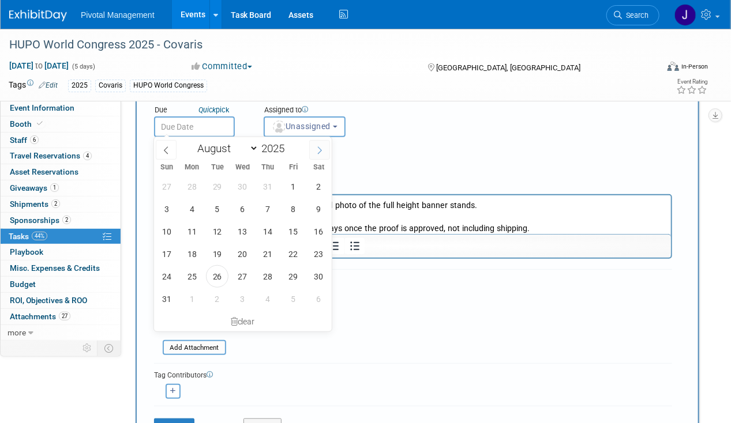
click at [315, 149] on span at bounding box center [319, 150] width 21 height 20
select select "9"
click at [286, 228] on span "17" at bounding box center [293, 231] width 22 height 22
type input "[DATE]"
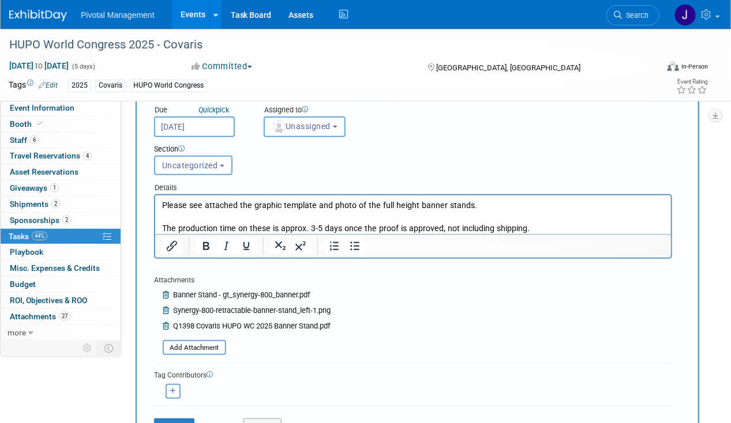
click at [427, 161] on div "Section Uncategorized REF ONLY Not Started In Process Pending Client Approval C…" at bounding box center [390, 157] width 491 height 40
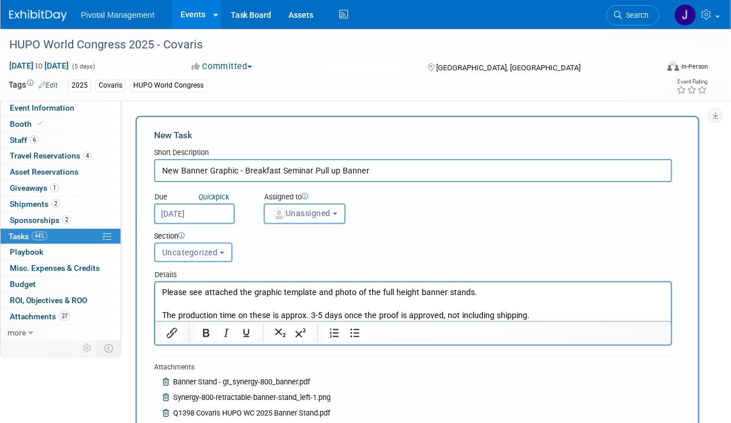
click at [321, 214] on span "Unassigned" at bounding box center [301, 213] width 59 height 9
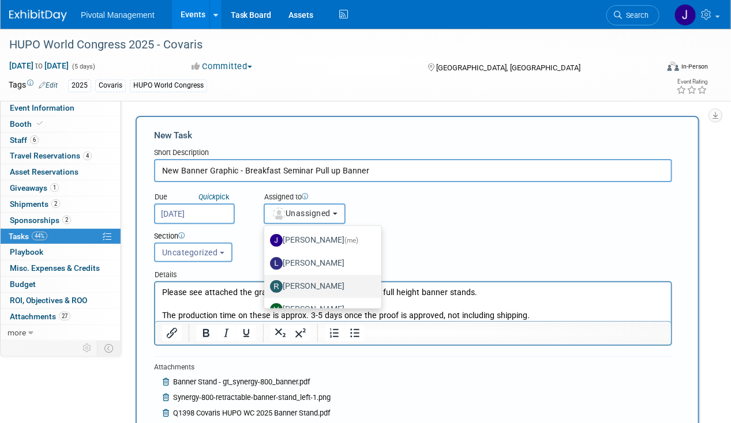
scroll to position [107, 0]
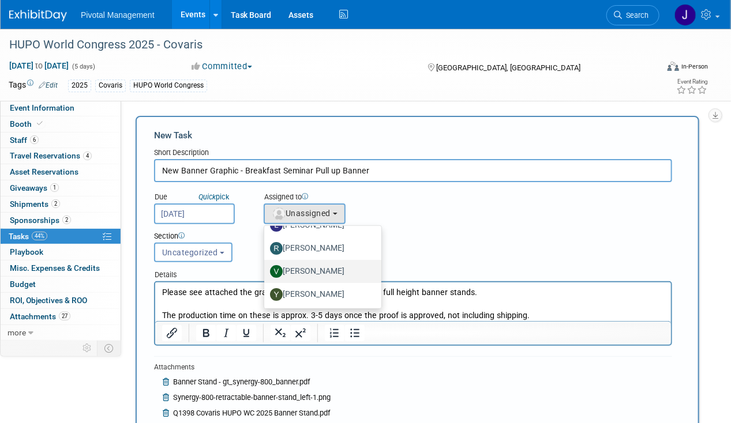
click at [326, 273] on label "[PERSON_NAME]" at bounding box center [320, 271] width 100 height 18
click at [266, 273] on input "[PERSON_NAME]" at bounding box center [261, 269] width 7 height 7
select select "1fc024ac-9dd8-4e91-b407-e518b2e44265"
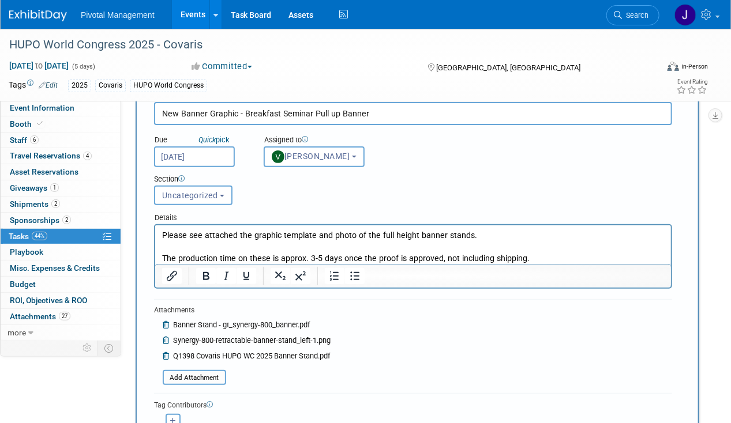
scroll to position [127, 0]
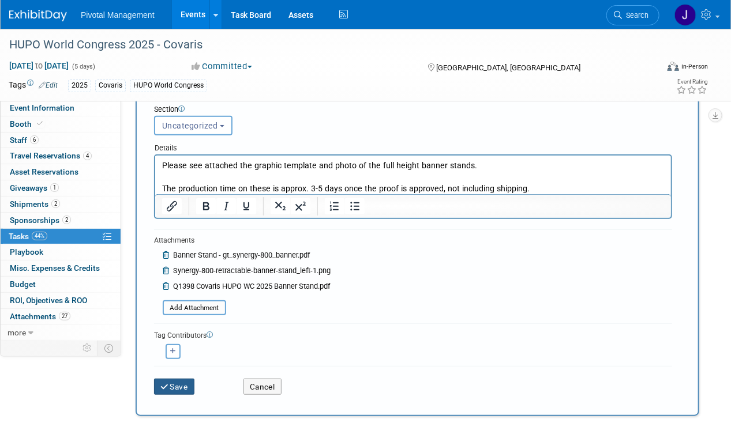
click at [172, 380] on button "Save" at bounding box center [174, 387] width 40 height 16
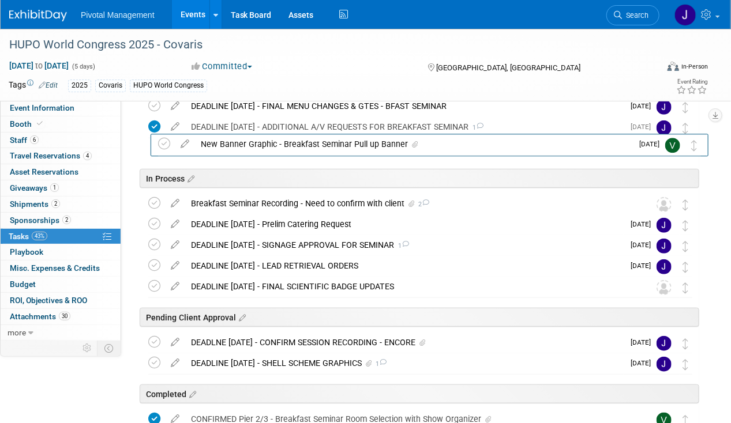
scroll to position [177, 0]
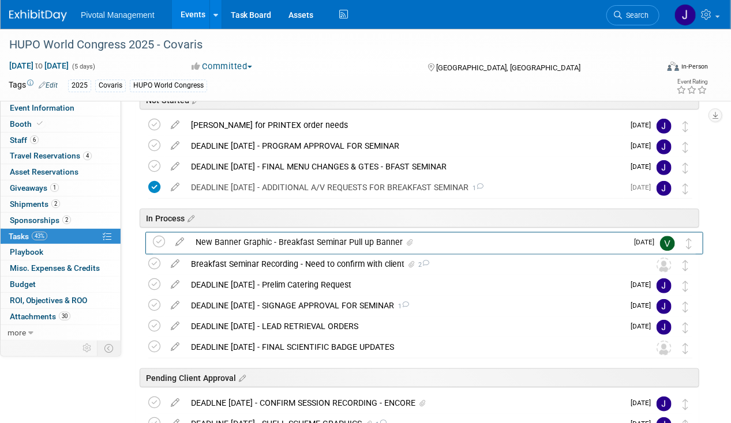
drag, startPoint x: 690, startPoint y: 321, endPoint x: 695, endPoint y: 240, distance: 81.5
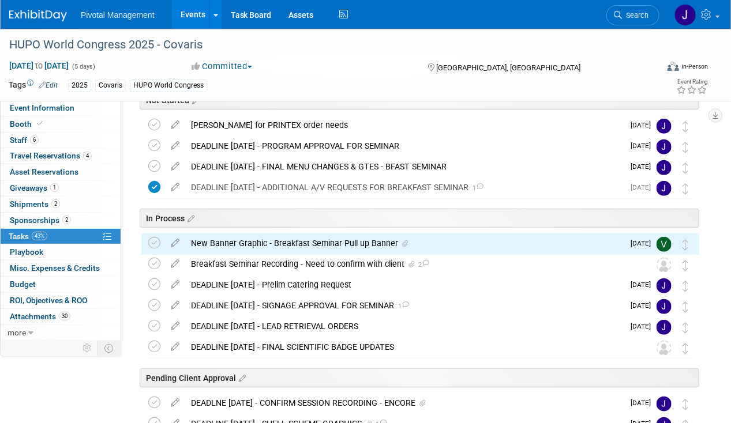
click at [566, 239] on div "New Banner Graphic - Breakfast Seminar Pull up Banner" at bounding box center [404, 244] width 438 height 20
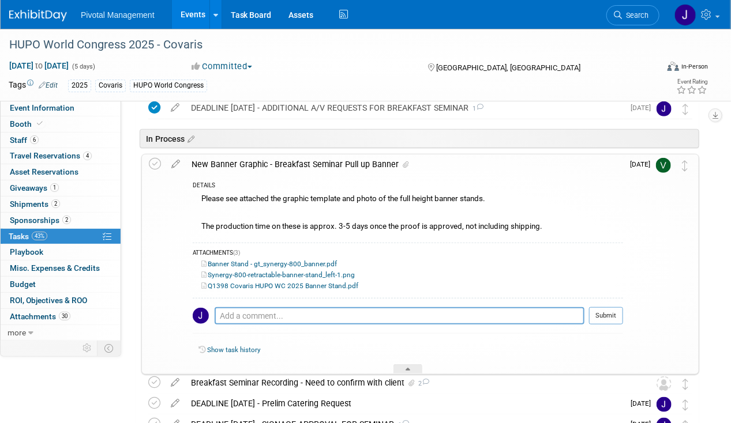
scroll to position [307, 0]
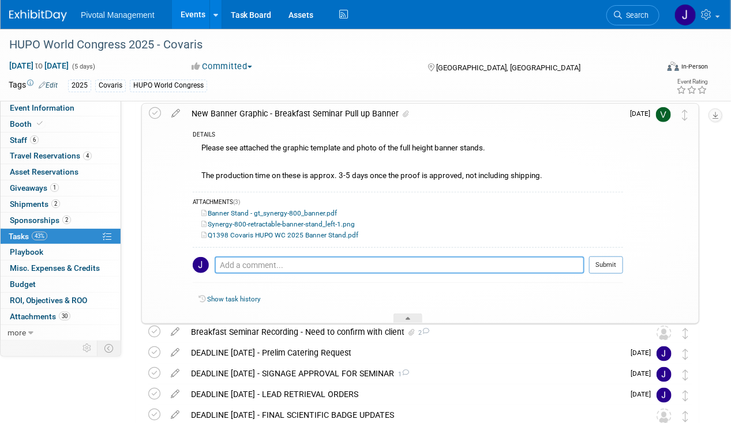
click at [350, 270] on textarea at bounding box center [400, 265] width 370 height 17
type textarea "Ship by Oct 30 to Pati's home addre"
drag, startPoint x: 355, startPoint y: 259, endPoint x: 197, endPoint y: 258, distance: 158.1
click at [197, 258] on tr "Ship by Oct 30 to Pati's home addre Pro tip: Press Ctrl-Enter to submit comment…" at bounding box center [408, 270] width 430 height 26
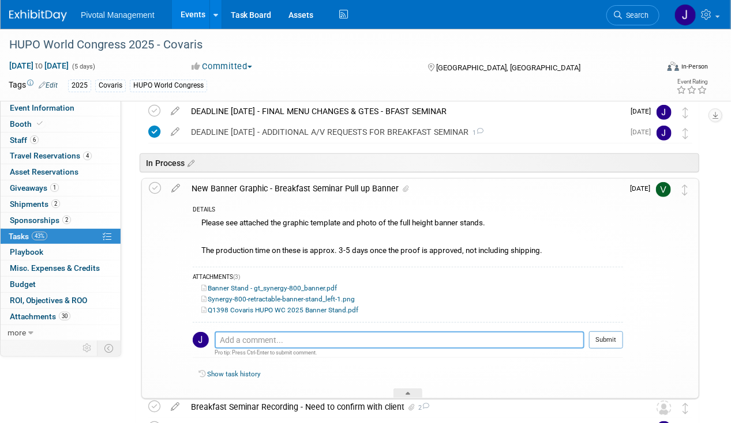
scroll to position [231, 0]
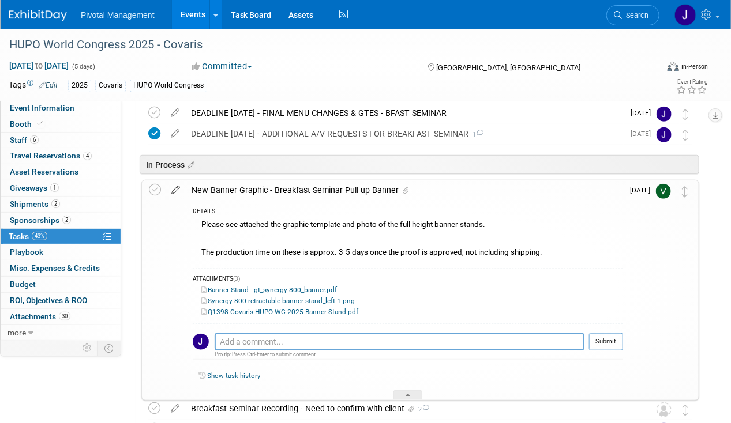
click at [175, 193] on icon at bounding box center [176, 188] width 20 height 14
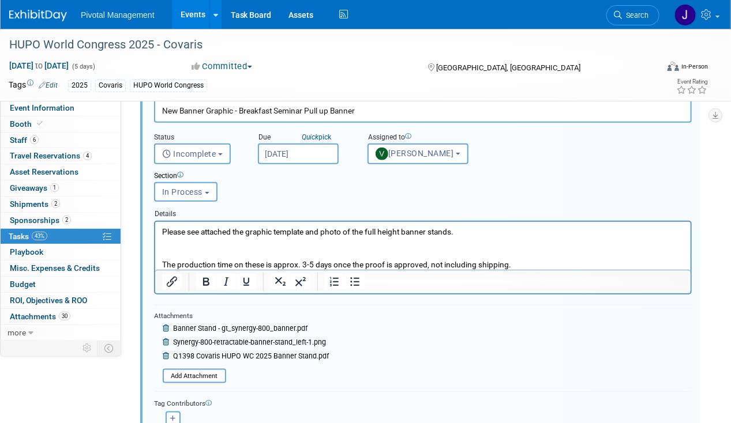
scroll to position [333, 0]
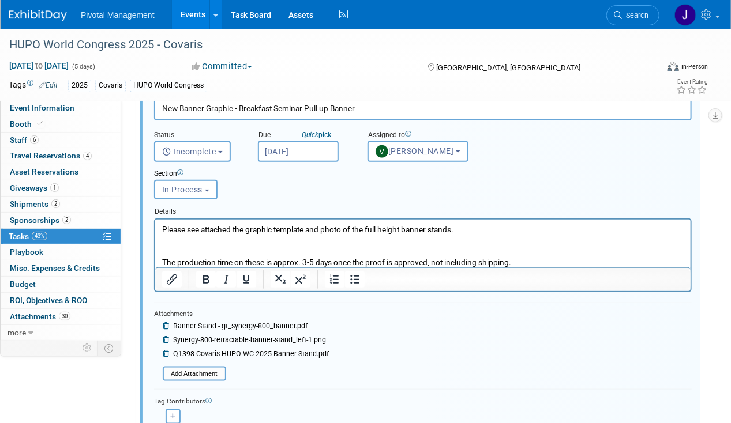
click at [403, 243] on p "Please see attached the graphic template and photo of the full height banner st…" at bounding box center [423, 246] width 522 height 44
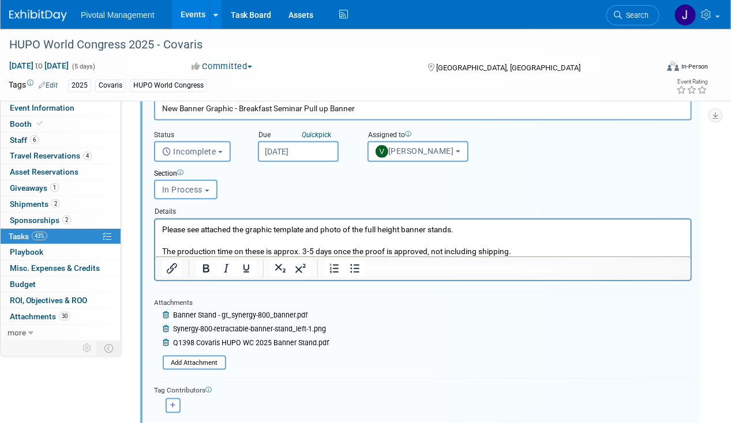
click at [557, 254] on p "Please see attached the graphic template and photo of the full height banner st…" at bounding box center [423, 240] width 522 height 33
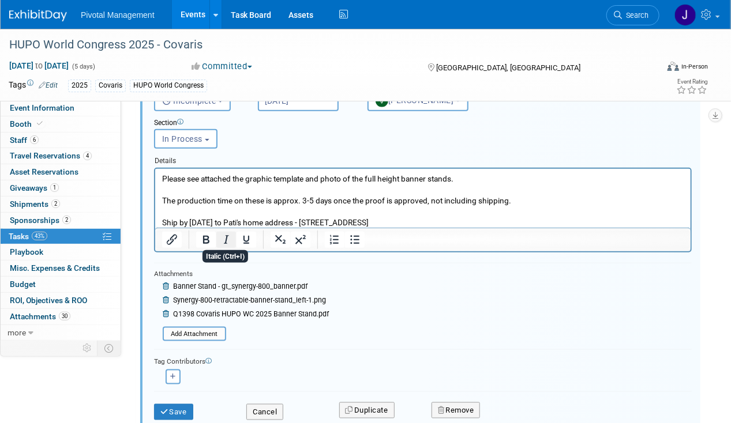
scroll to position [449, 0]
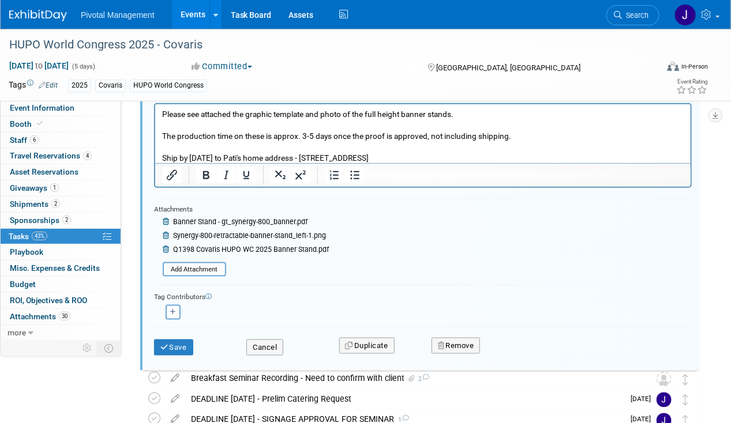
click at [457, 155] on p "Ship by Oct 30 to Pati's home address - 281 Rangeway Road N. Billerica MA 01862" at bounding box center [423, 157] width 522 height 11
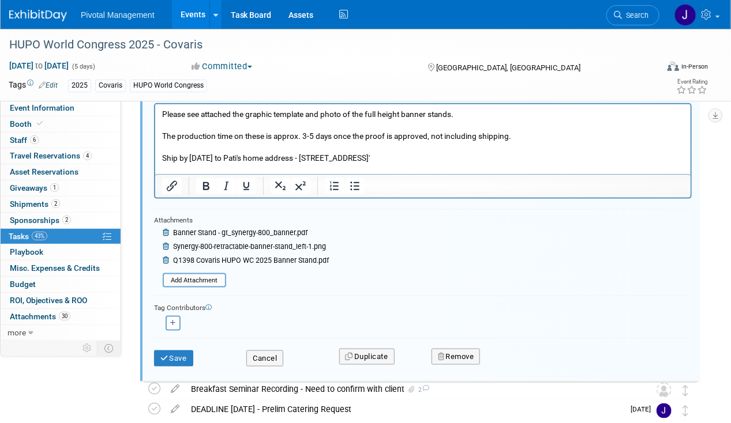
scroll to position [0, 0]
click at [457, 156] on p "Ship by Oct 30 to Pati's home address - 281 Rangeway Road N. Billerica MA 01862'" at bounding box center [423, 157] width 522 height 11
click at [181, 351] on button "Save" at bounding box center [173, 359] width 39 height 16
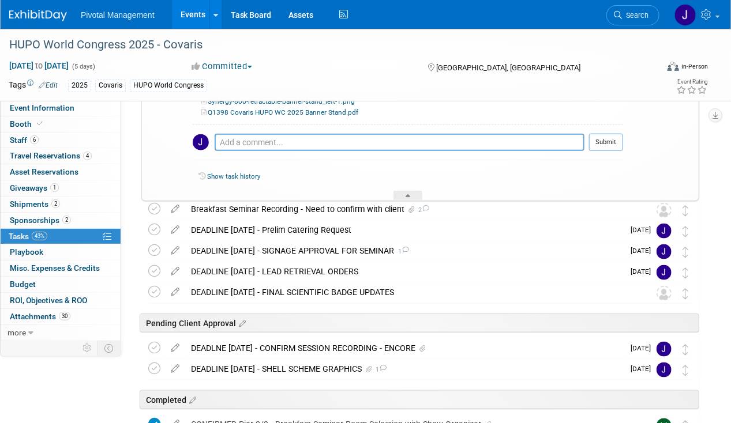
click at [202, 7] on link "Events" at bounding box center [193, 14] width 42 height 29
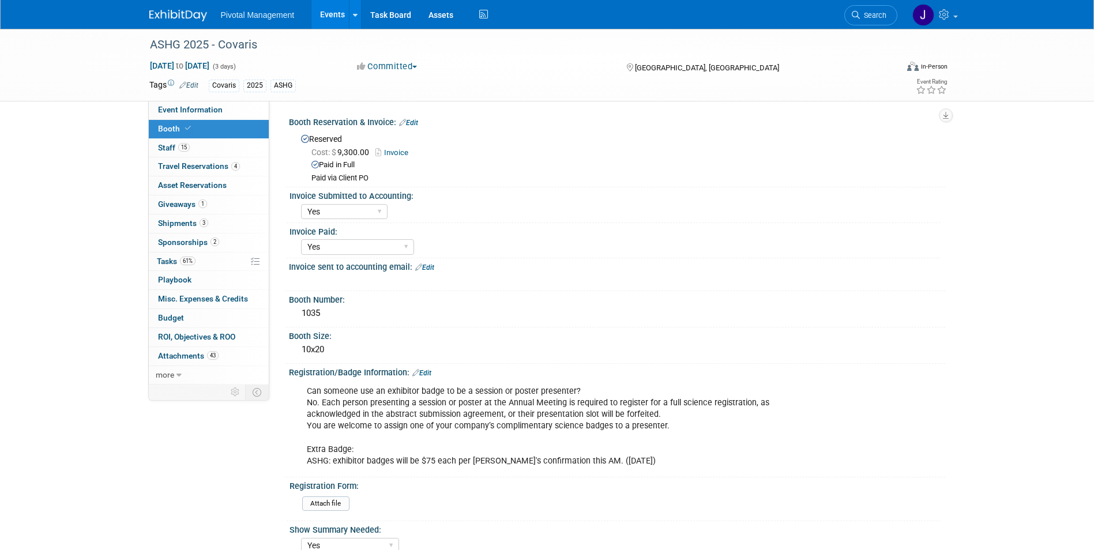
select select "Yes"
click at [192, 147] on link "15 Staff 15" at bounding box center [209, 148] width 120 height 18
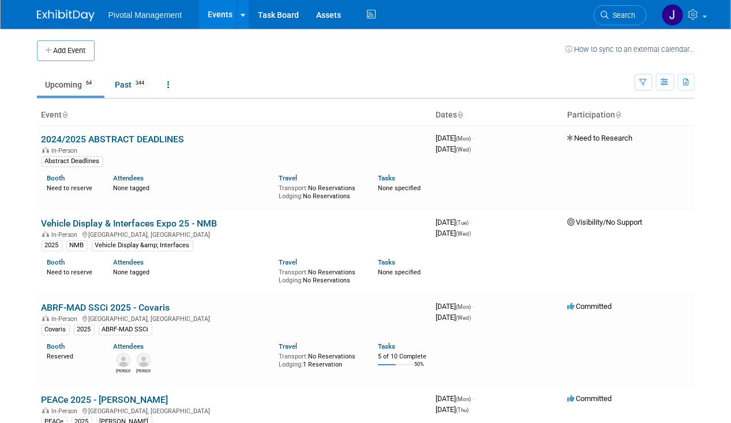
click at [635, 21] on link "Search" at bounding box center [620, 15] width 53 height 20
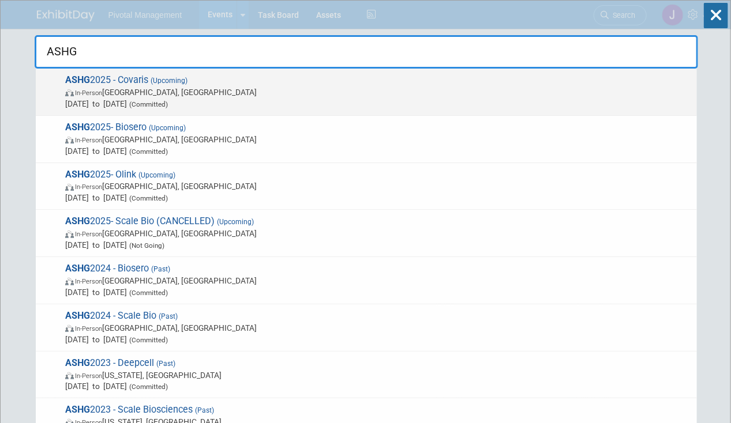
type input "ASHG"
click at [291, 84] on span "ASHG 2025 - Covaris (Upcoming) In-Person Boston, MA Oct 15, 2025 to Oct 17, 202…" at bounding box center [376, 91] width 629 height 35
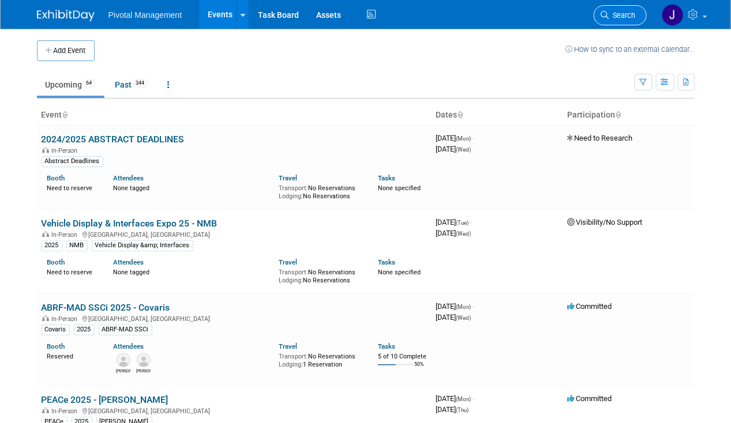
click at [614, 9] on link "Search" at bounding box center [620, 15] width 53 height 20
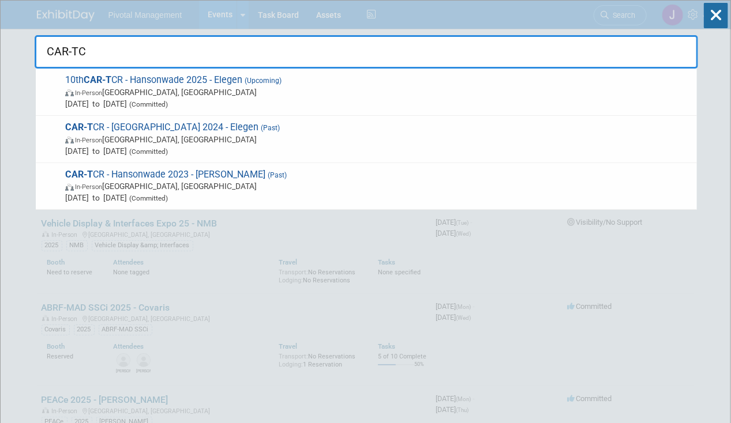
type input "CAR-TCR"
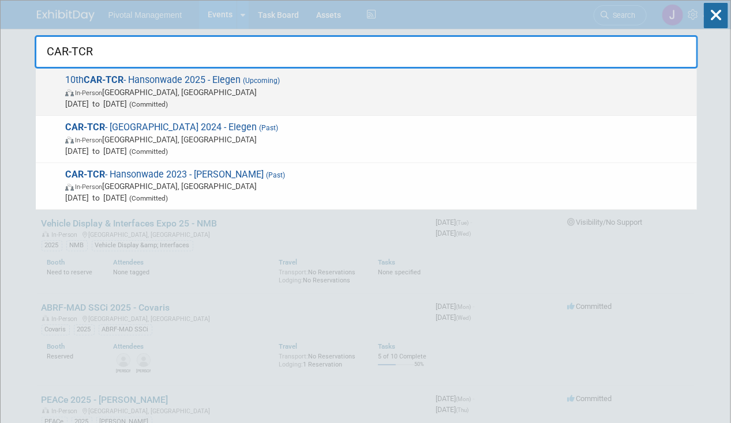
click at [108, 85] on span "10th CAR-TCR - Hansonwade 2025 - Elegen (Upcoming) In-Person Boston, MA Sep 24,…" at bounding box center [376, 91] width 629 height 35
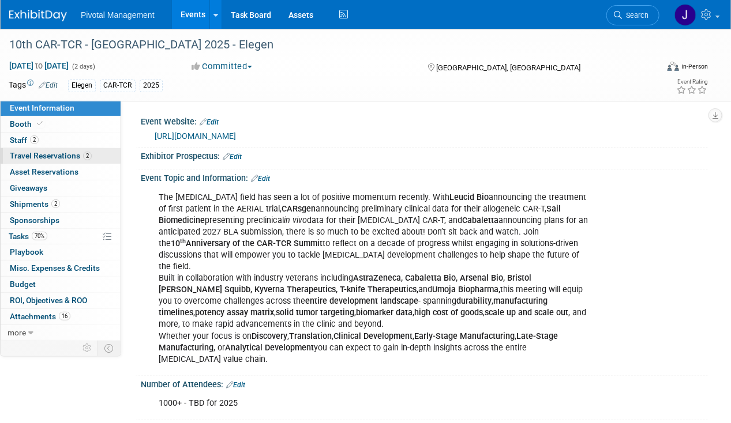
click at [49, 156] on span "Travel Reservations 2" at bounding box center [51, 155] width 82 height 9
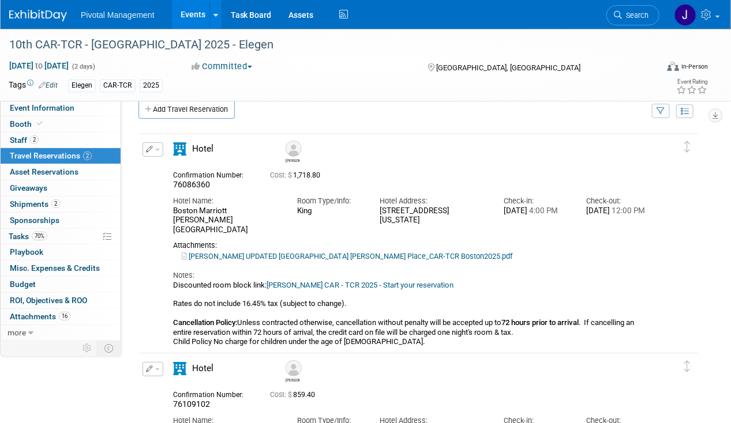
scroll to position [17, 0]
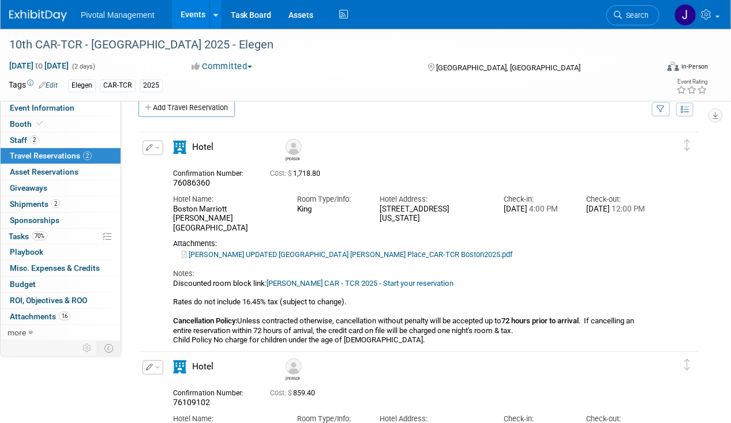
click at [147, 145] on icon "button" at bounding box center [149, 147] width 7 height 7
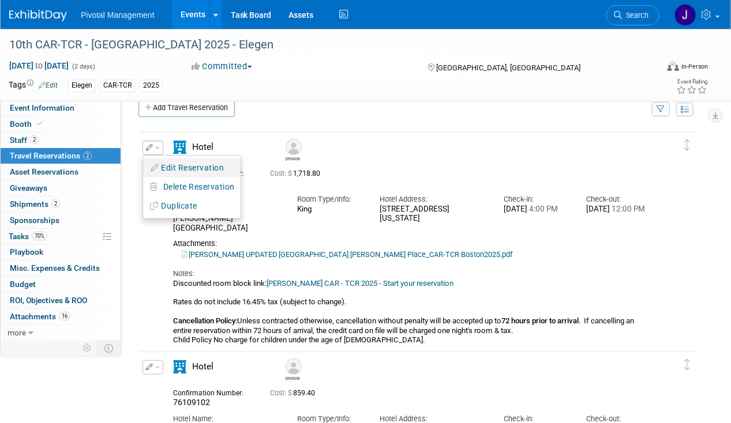
click at [193, 166] on button "Edit Reservation" at bounding box center [191, 168] width 97 height 17
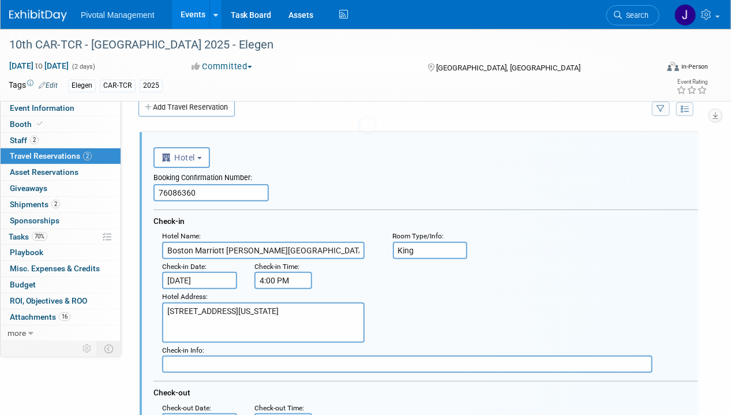
scroll to position [0, 0]
click at [201, 274] on input "[DATE]" at bounding box center [199, 280] width 75 height 17
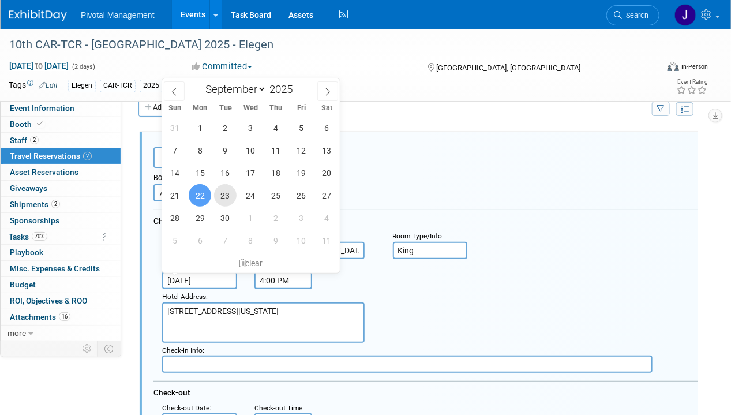
click at [230, 196] on span "23" at bounding box center [225, 195] width 22 height 22
type input "[DATE]"
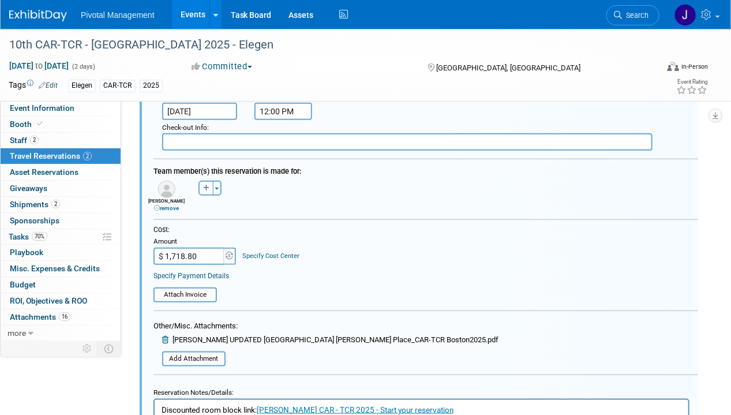
scroll to position [377, 0]
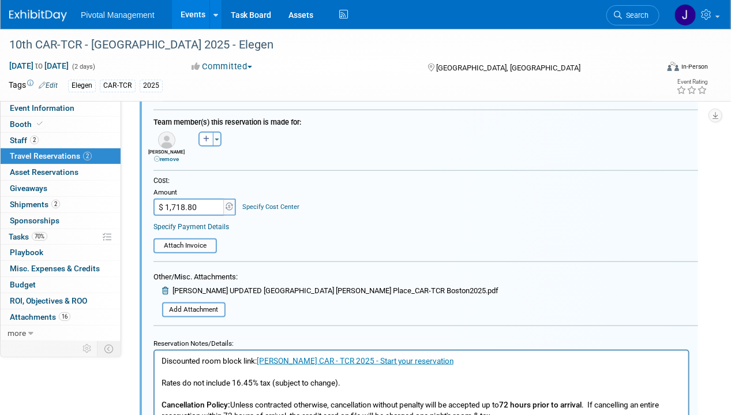
click at [168, 287] on icon at bounding box center [166, 290] width 9 height 7
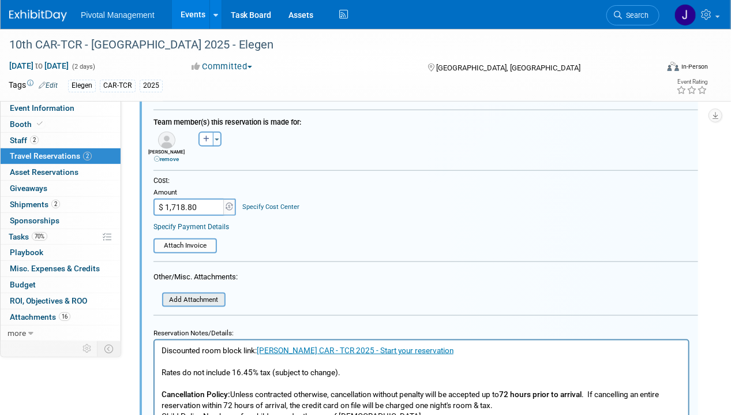
click at [195, 292] on div "Add Attachment" at bounding box center [193, 299] width 63 height 15
click at [213, 294] on input "file" at bounding box center [155, 300] width 137 height 13
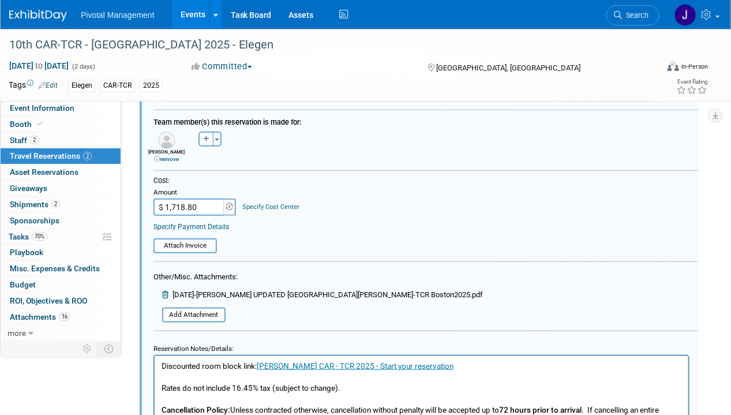
click at [185, 200] on input "$ 1,718.80" at bounding box center [189, 206] width 72 height 17
paste input "107.0"
type input "$ 1,107.00"
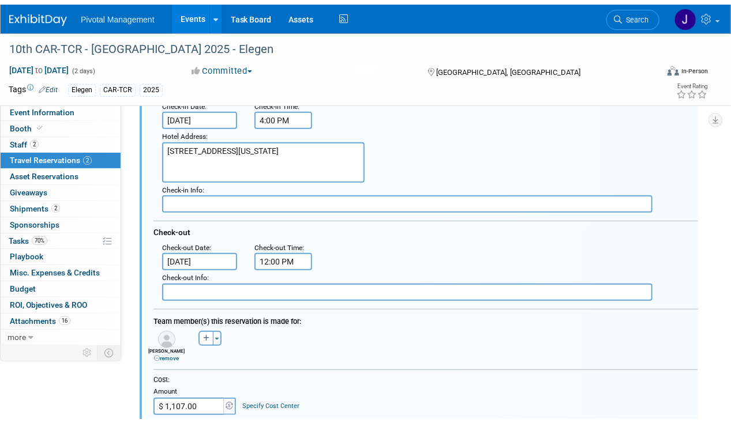
scroll to position [490, 0]
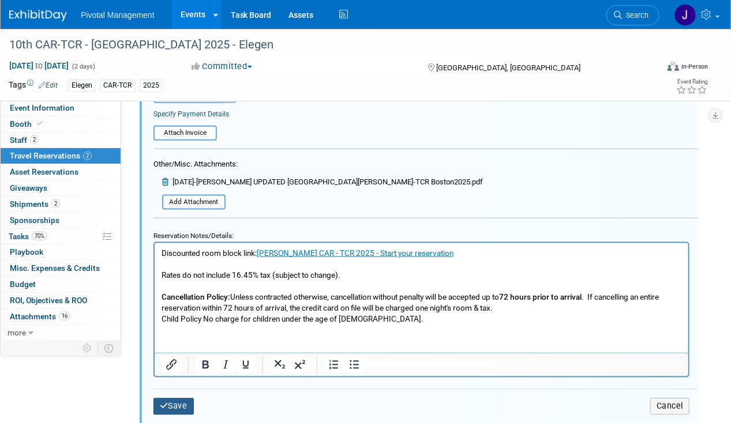
click at [175, 404] on button "Save" at bounding box center [173, 407] width 40 height 17
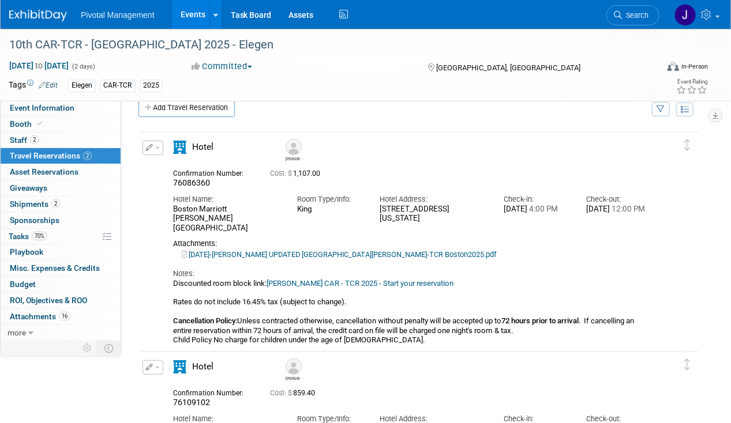
scroll to position [0, 0]
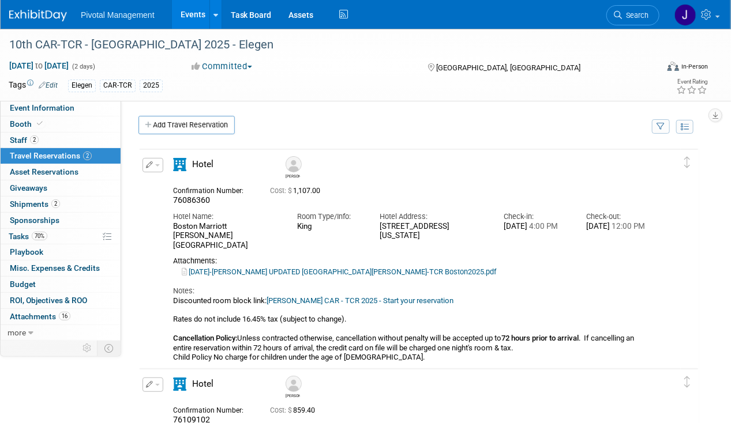
drag, startPoint x: 188, startPoint y: 264, endPoint x: 396, endPoint y: 269, distance: 208.3
click at [396, 269] on div "Attachments: 2025-08-26-Wies UPDATED RES_Marriott Boston Copley Place_CAR-TCR B…" at bounding box center [412, 267] width 479 height 21
click at [562, 257] on div "Attachments:" at bounding box center [412, 261] width 479 height 9
drag, startPoint x: 506, startPoint y: 267, endPoint x: 188, endPoint y: 275, distance: 317.9
click at [188, 275] on div "2025-08-26-Wies UPDATED RES_Marriott Boston Copley Place_CAR-TCR Boston2025.pdf" at bounding box center [412, 272] width 479 height 10
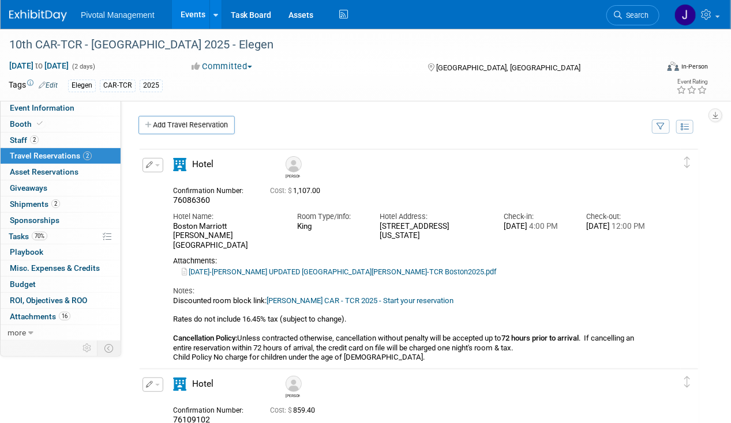
copy link "2025-08-26-Wies UPDATED RES_Marriott Boston Copley Place_CAR-TCR Boston2025.pdf"
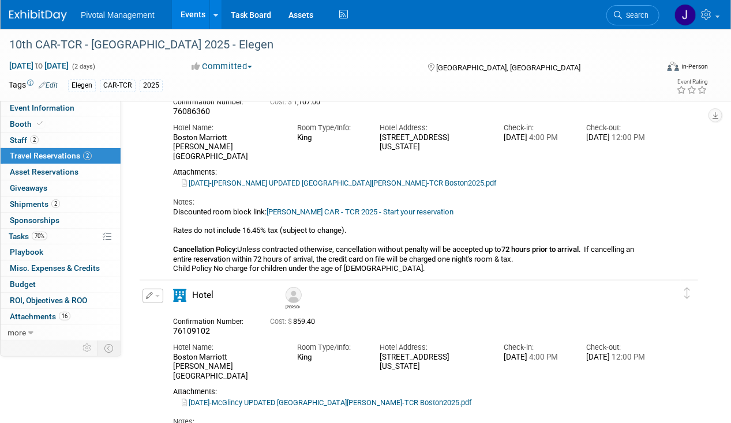
scroll to position [265, 0]
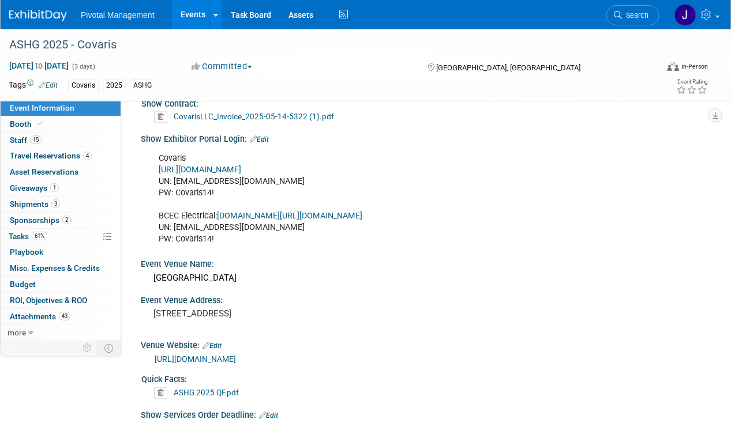
scroll to position [784, 0]
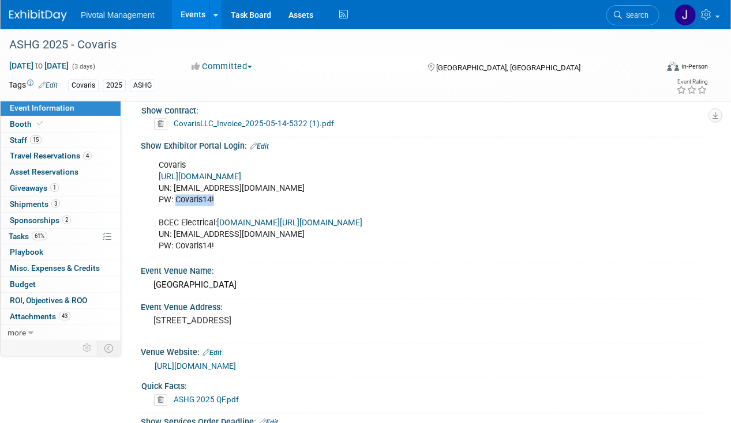
drag, startPoint x: 176, startPoint y: 192, endPoint x: 223, endPoint y: 193, distance: 47.3
click at [223, 193] on div "Covaris [URL][DOMAIN_NAME] UN: [EMAIL_ADDRESS][DOMAIN_NAME] PW: Covaris14! BCEC…" at bounding box center [373, 207] width 445 height 104
copy div "Covaris14!"
click at [201, 15] on link "Events" at bounding box center [193, 14] width 42 height 29
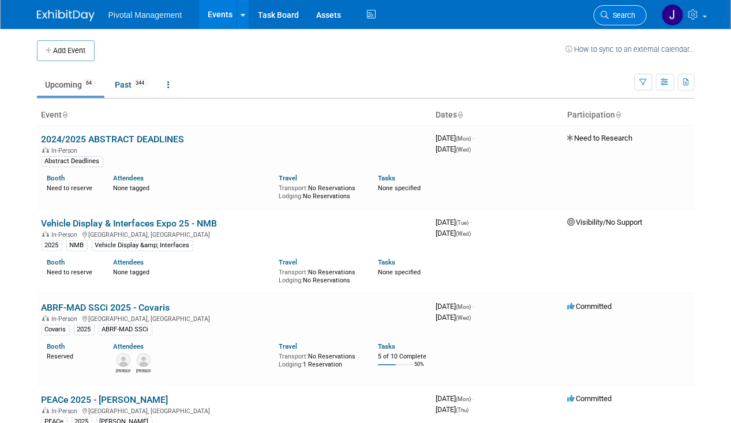
click at [632, 16] on span "Search" at bounding box center [622, 15] width 27 height 9
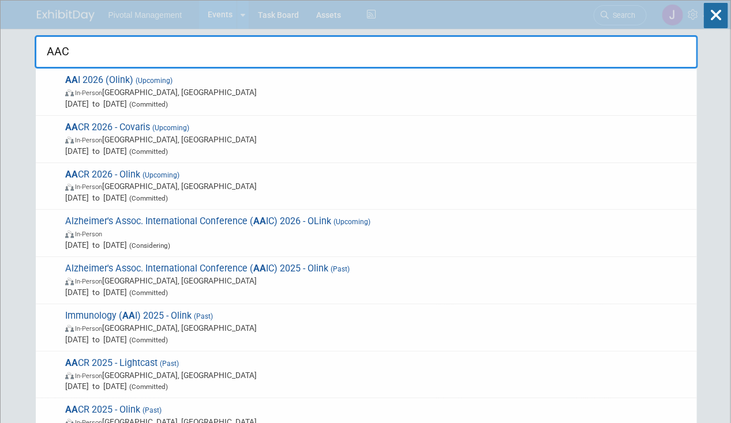
type input "AACR"
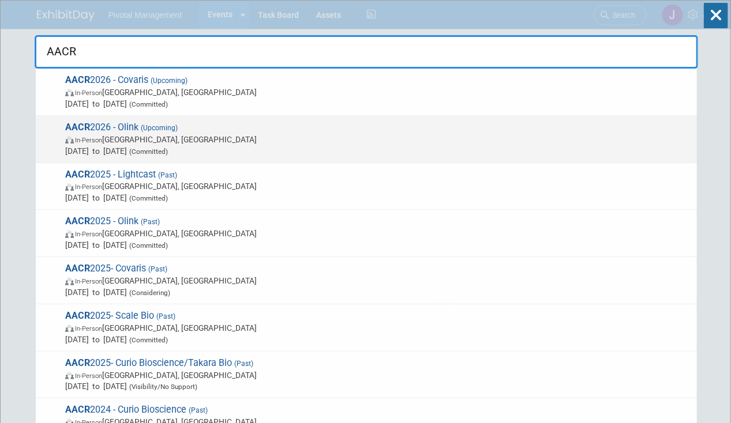
click at [335, 147] on span "[DATE] to [DATE] (Committed)" at bounding box center [378, 151] width 626 height 12
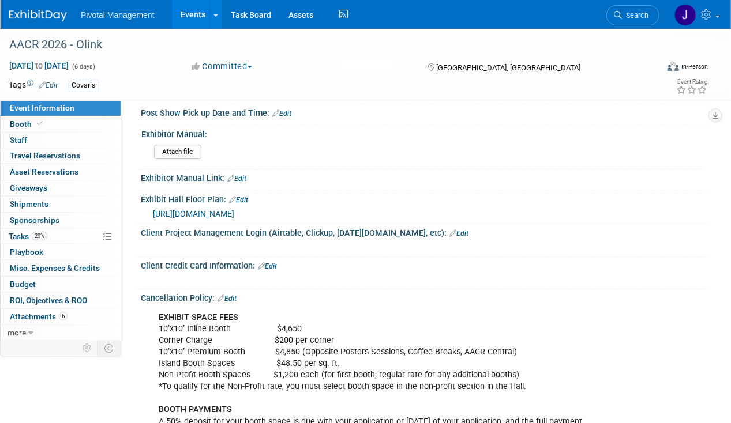
scroll to position [1277, 0]
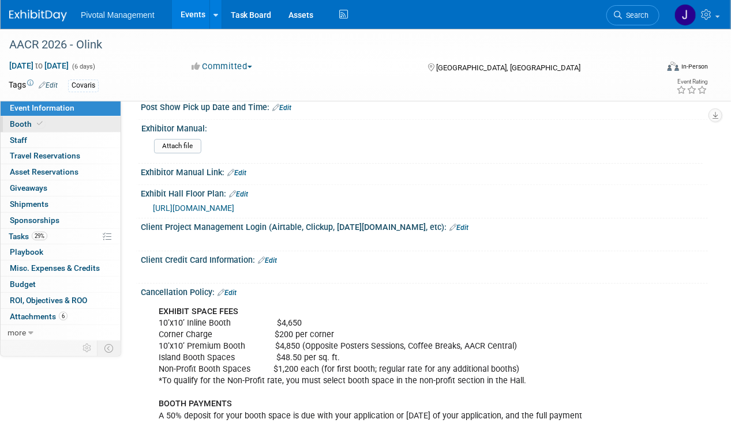
click at [54, 123] on link "Booth" at bounding box center [61, 125] width 120 height 16
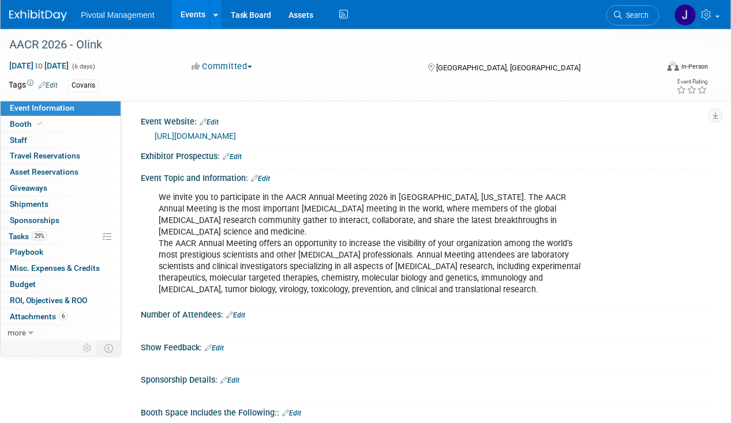
select select "Yes"
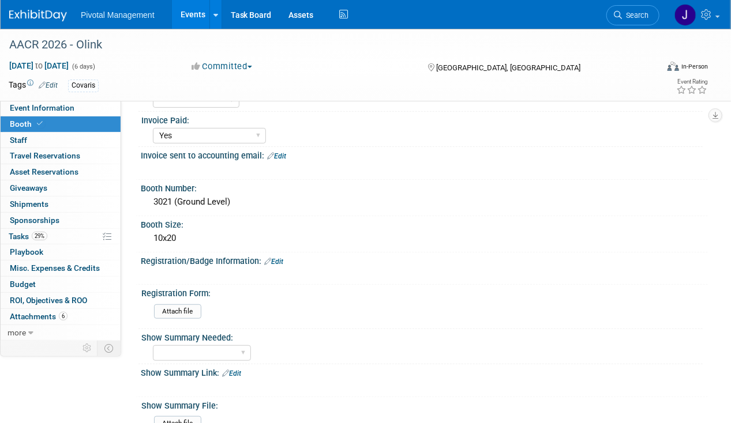
scroll to position [98, 0]
click at [49, 312] on span "Attachments 6" at bounding box center [39, 316] width 58 height 9
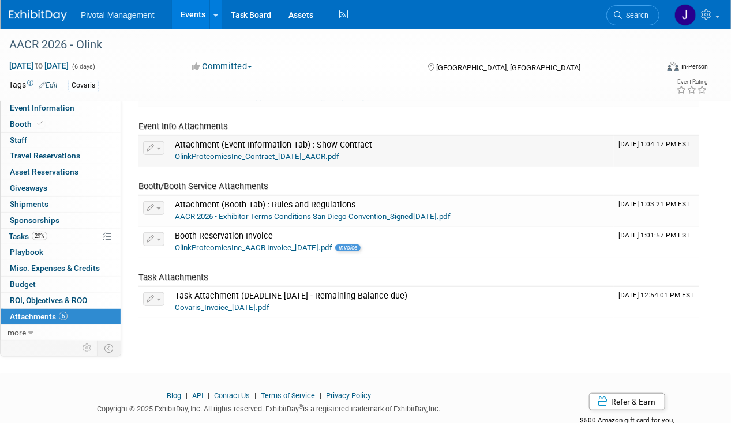
scroll to position [138, 0]
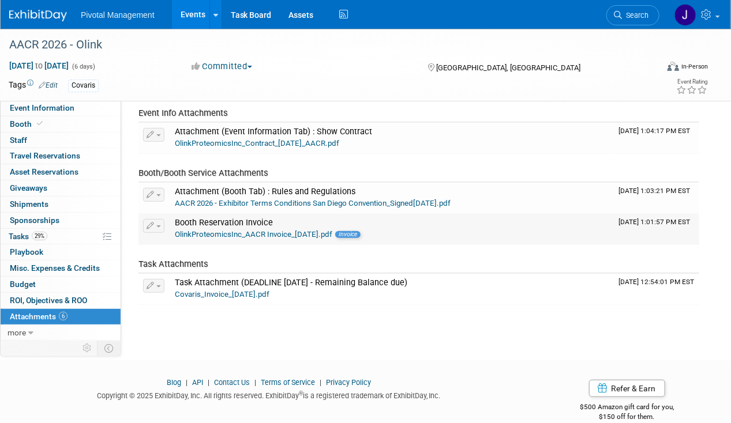
click at [291, 235] on link "OlinkProteomicsInc_AACR Invoice_2025-08-26.pdf" at bounding box center [253, 234] width 157 height 9
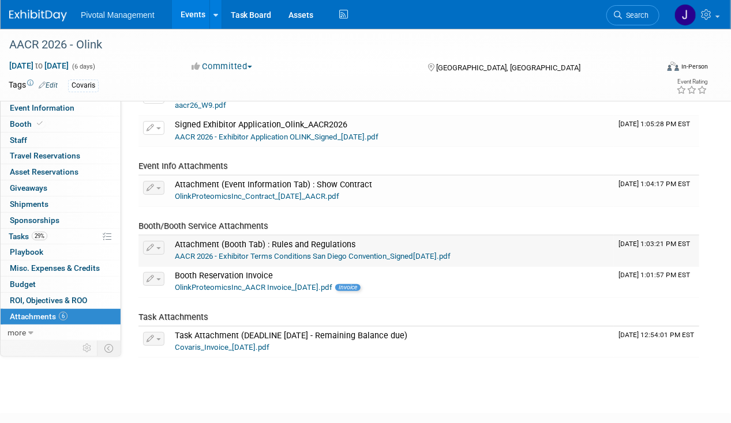
scroll to position [28, 0]
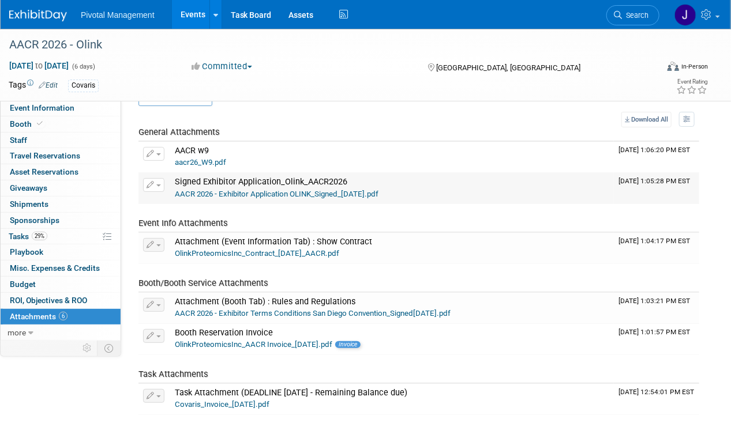
click at [276, 193] on link "AACR 2026 - Exhibitor Application OLINK_Signed_13June2025.pdf" at bounding box center [277, 194] width 204 height 9
click at [152, 183] on icon "button" at bounding box center [151, 185] width 8 height 7
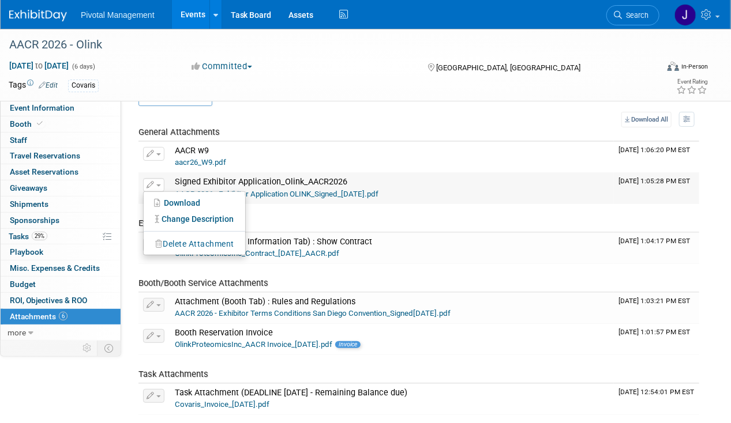
click at [187, 245] on button "Delete Attachment" at bounding box center [194, 245] width 91 height 16
click at [284, 286] on link "No" at bounding box center [279, 284] width 30 height 18
click at [378, 190] on link "AACR 2026 - Exhibitor Application OLINK_Signed_13June2025.pdf" at bounding box center [277, 194] width 204 height 9
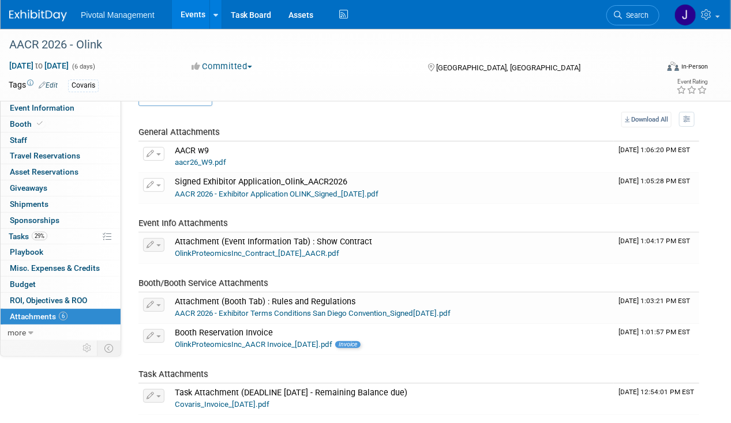
click at [153, 182] on icon "button" at bounding box center [151, 185] width 8 height 7
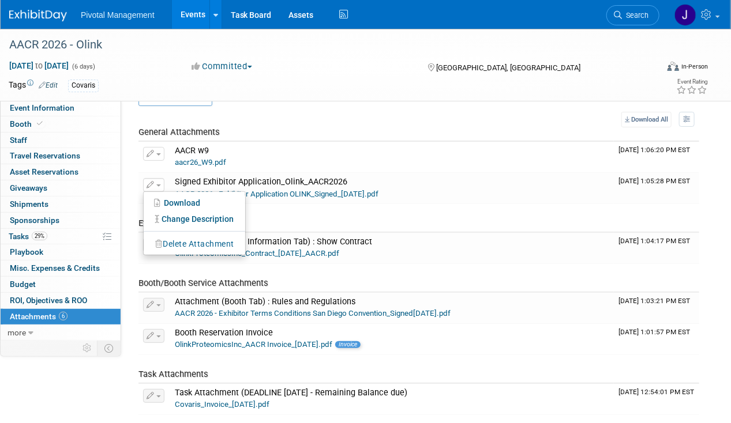
click at [348, 187] on div "Signed Exhibitor Application_Olink_AACR2026" at bounding box center [392, 183] width 434 height 12
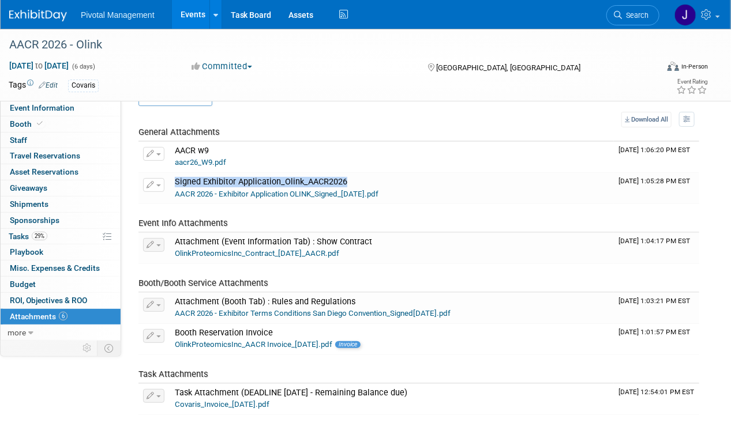
drag, startPoint x: 351, startPoint y: 178, endPoint x: 171, endPoint y: 177, distance: 180.0
click at [171, 177] on td "Signed Exhibitor Application_Olink_AACR2026 AACR 2026 - Exhibitor Application O…" at bounding box center [392, 188] width 444 height 31
copy span "Signed Exhibitor Application_Olink_AACR2026"
click at [149, 179] on button "button" at bounding box center [153, 185] width 21 height 14
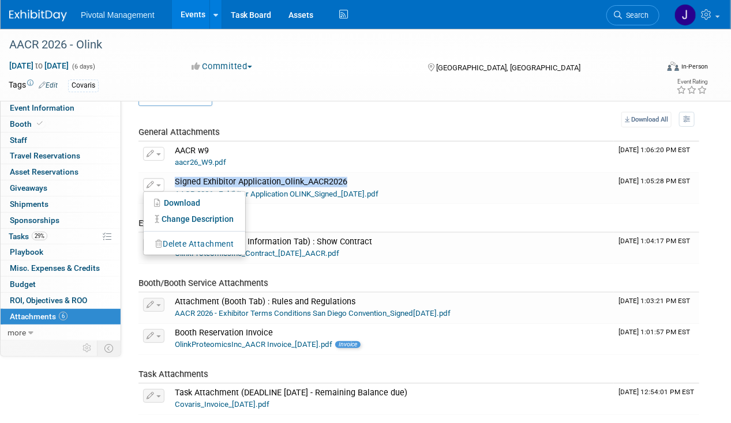
click at [186, 232] on li at bounding box center [195, 233] width 102 height 5
click at [183, 241] on button "Delete Attachment" at bounding box center [194, 245] width 91 height 16
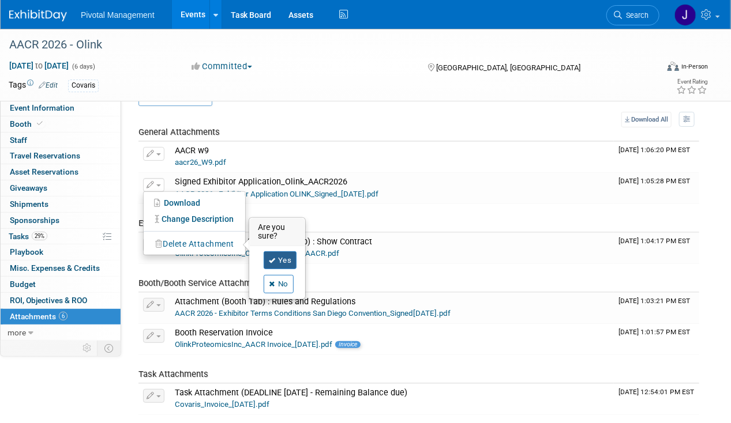
click at [286, 256] on link "Yes" at bounding box center [280, 260] width 33 height 18
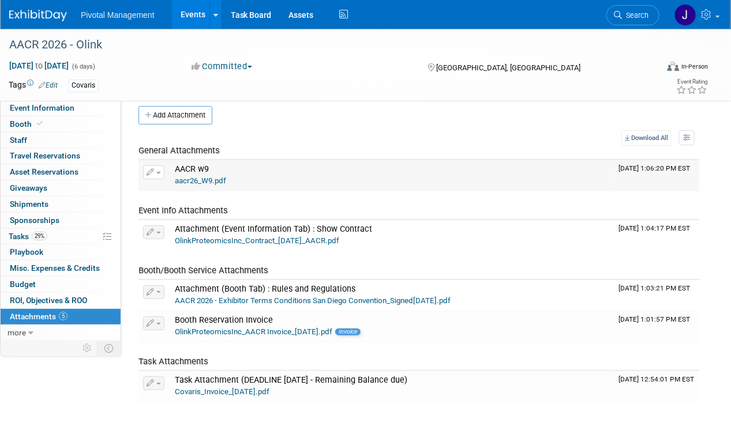
scroll to position [0, 0]
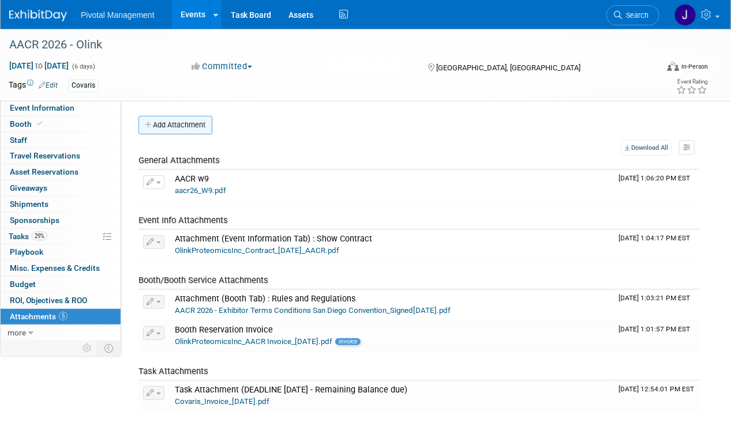
click at [186, 123] on button "Add Attachment" at bounding box center [175, 125] width 74 height 18
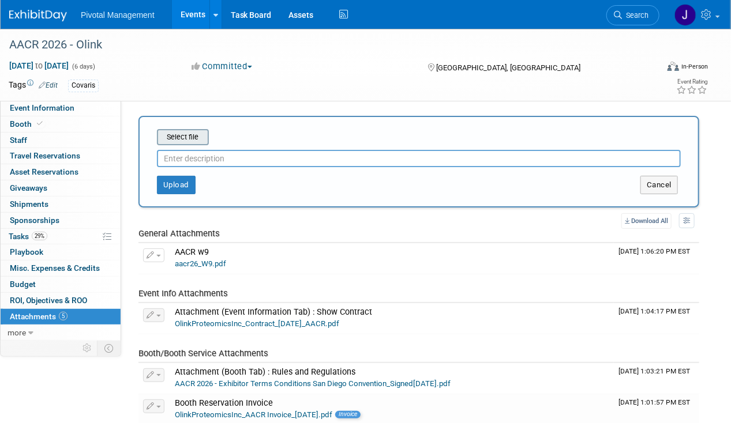
click at [173, 131] on input "file" at bounding box center [138, 137] width 137 height 14
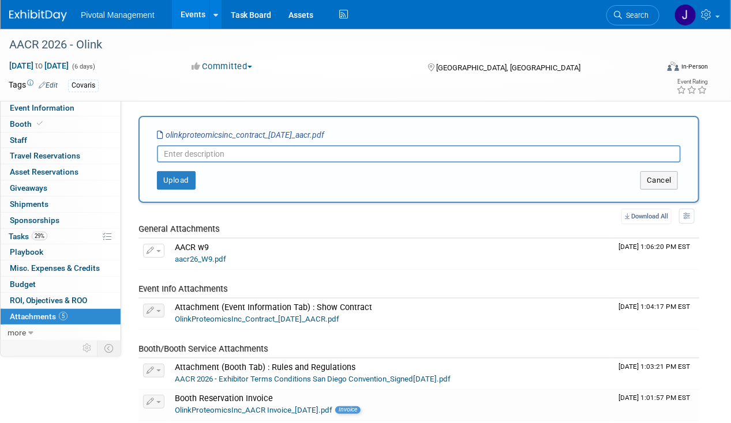
paste input "Signed Exhibitor Application_Olink_AACR2026"
type input "Signed Exhibitor Application_Olink_AACR2026"
click at [179, 181] on button "Upload" at bounding box center [176, 180] width 39 height 18
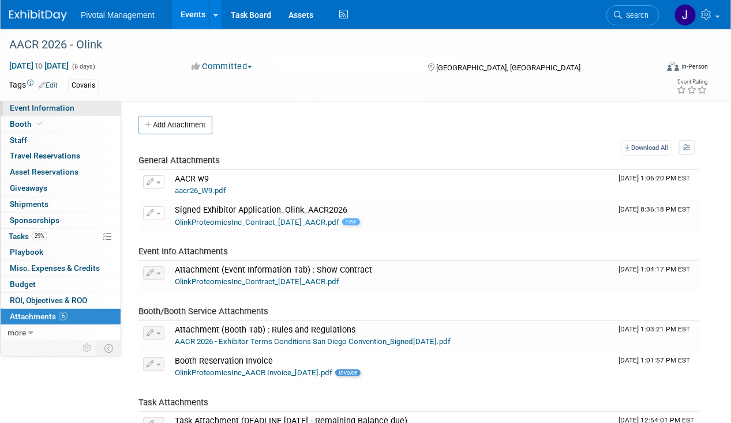
drag, startPoint x: 46, startPoint y: 103, endPoint x: 121, endPoint y: 115, distance: 75.4
click at [46, 103] on span "Event Information" at bounding box center [42, 107] width 65 height 9
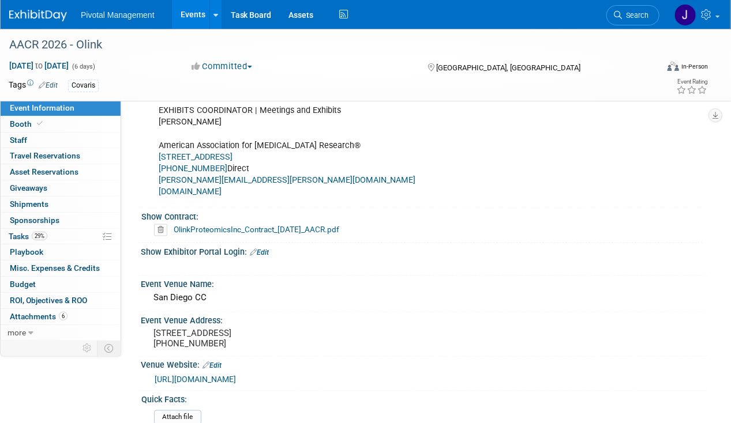
scroll to position [588, 0]
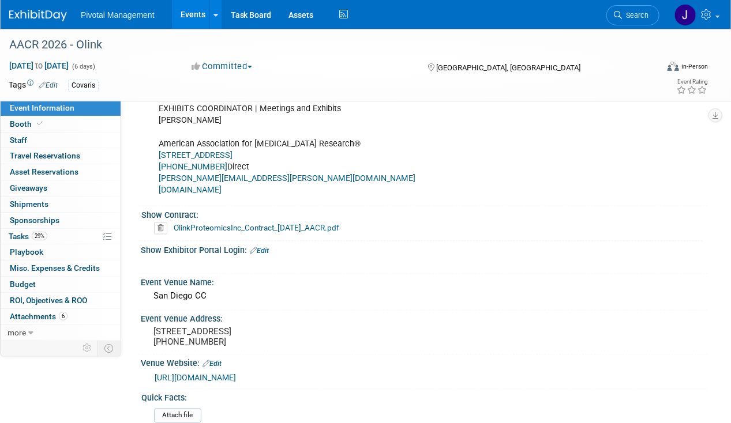
click at [330, 223] on link "OlinkProteomicsInc_Contract_2025-06-16_AACR.pdf" at bounding box center [257, 227] width 166 height 9
click at [195, 11] on link "Events" at bounding box center [193, 14] width 42 height 29
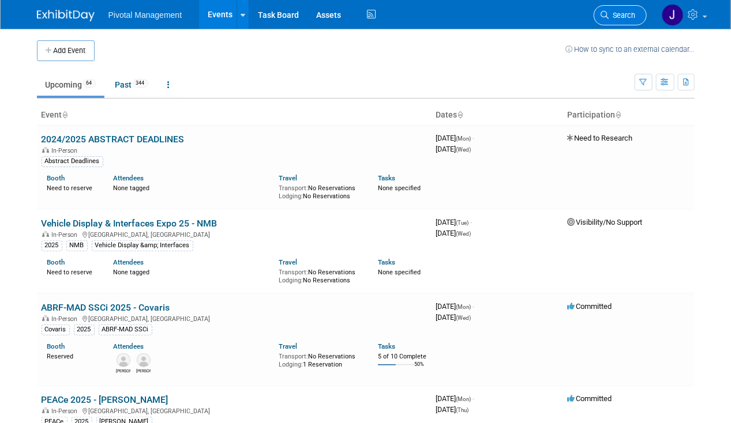
click at [620, 16] on span "Search" at bounding box center [622, 15] width 27 height 9
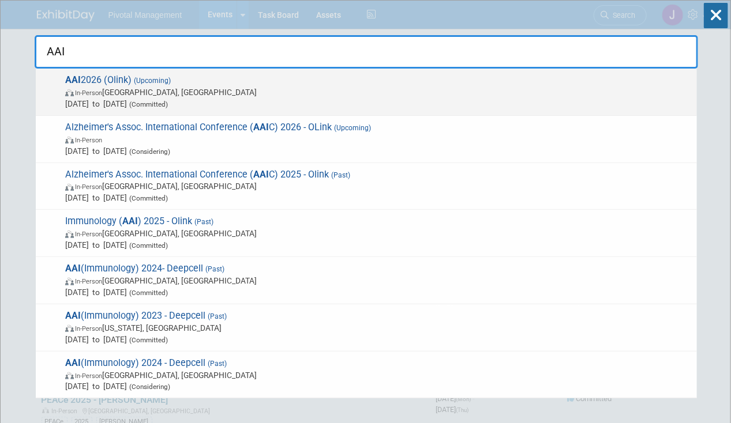
type input "AAI"
click at [150, 103] on span "[DATE] to [DATE] (Committed)" at bounding box center [378, 104] width 626 height 12
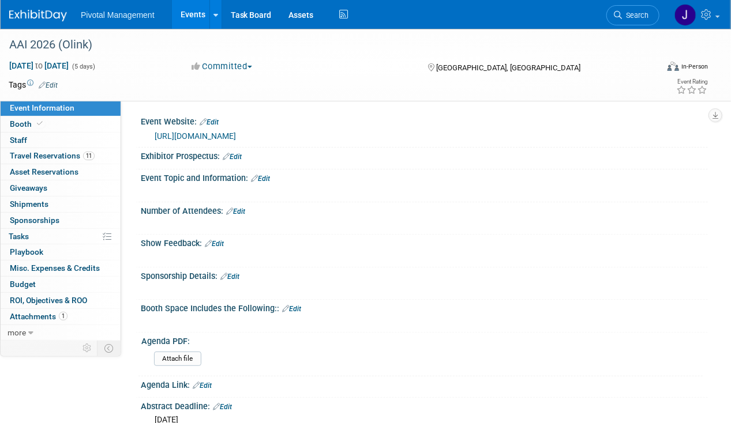
click at [311, 130] on div "https://immunology2026.aai.org/?utm_source=aai-site&utm_medium=future-meetings" at bounding box center [427, 136] width 545 height 13
click at [236, 132] on link "https://immunology2026.aai.org/?utm_source=aai-site&utm_medium=future-meetings" at bounding box center [195, 136] width 81 height 9
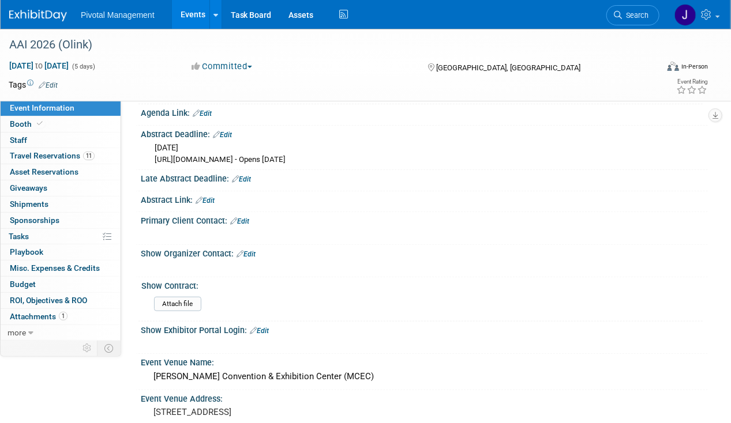
scroll to position [273, 0]
click at [227, 130] on link "Edit" at bounding box center [222, 134] width 19 height 8
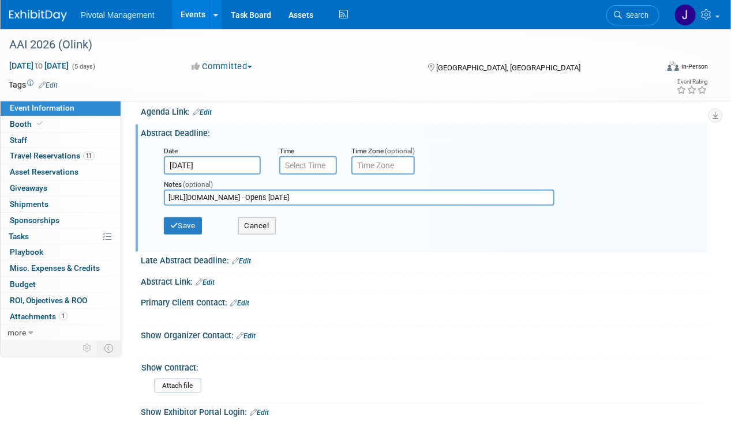
click at [275, 190] on input "https://immunology2026.aai.org/abstracts/ - Opens Sept 3" at bounding box center [359, 198] width 391 height 16
click at [289, 194] on input "https://immunology2026.aai.org/abstracts/ - Opens Sept 3" at bounding box center [359, 198] width 391 height 16
drag, startPoint x: 310, startPoint y: 194, endPoint x: 164, endPoint y: 190, distance: 145.4
click at [164, 190] on input "https://immunology2026.aai.org/abstracts/ - Opens Sept 3" at bounding box center [359, 198] width 391 height 16
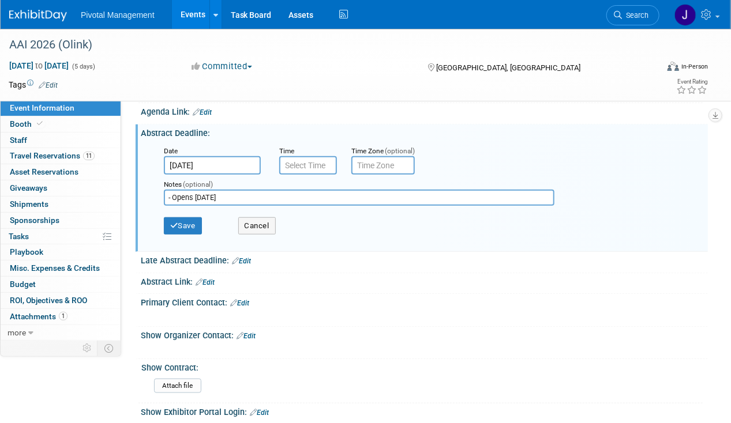
click at [173, 192] on input "- Opens Sept 3" at bounding box center [359, 198] width 391 height 16
click at [220, 194] on input "Opens Sept 3" at bounding box center [359, 198] width 391 height 16
type input "Opens Sept 3, 2025"
click at [185, 217] on button "Save" at bounding box center [183, 225] width 38 height 17
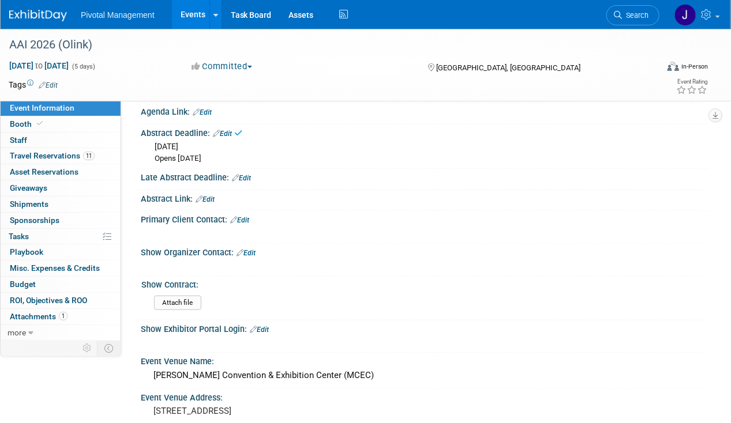
click at [218, 193] on div "Abstract Link: Edit" at bounding box center [424, 197] width 567 height 15
click at [215, 196] on link "Edit" at bounding box center [205, 200] width 19 height 8
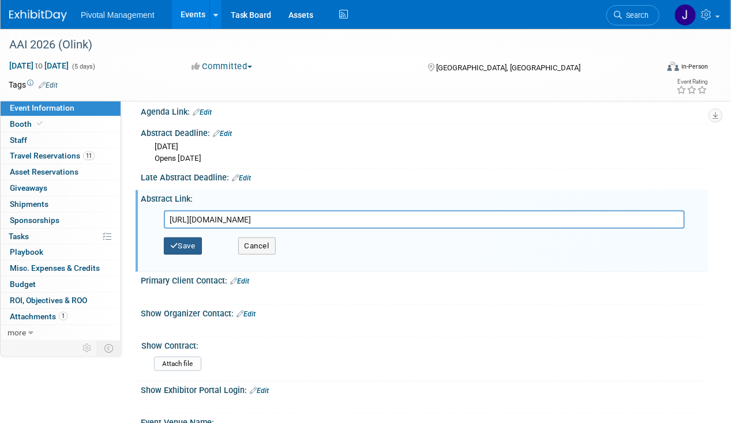
type input "https://immunology2026.aai.org/abstracts/"
click at [181, 244] on button "Save" at bounding box center [183, 246] width 38 height 17
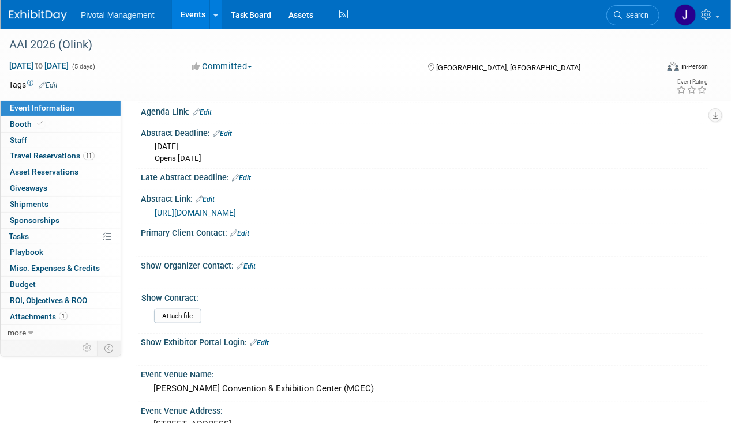
click at [248, 174] on link "Edit" at bounding box center [241, 178] width 19 height 8
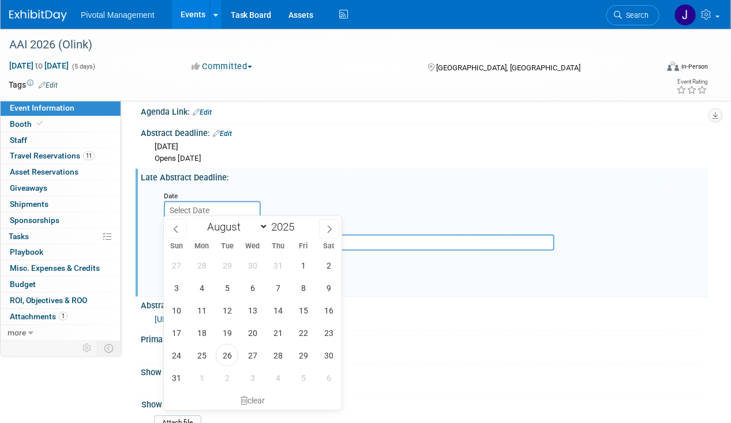
click at [326, 230] on icon at bounding box center [329, 230] width 8 height 8
click at [328, 232] on icon at bounding box center [329, 230] width 8 height 8
click at [331, 227] on icon at bounding box center [329, 230] width 8 height 8
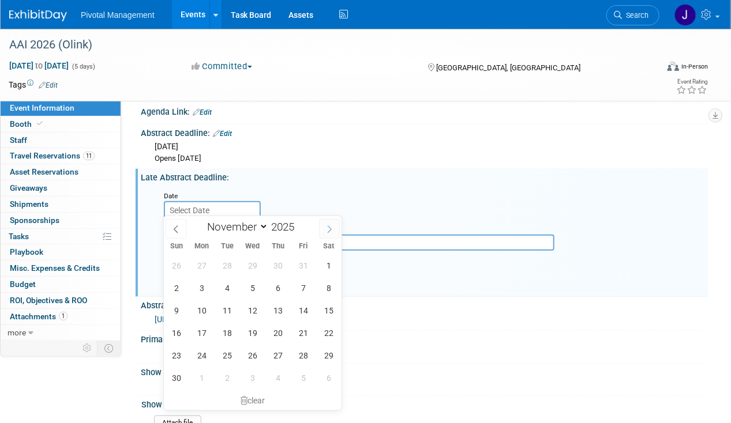
select select "11"
click at [228, 313] on span "16" at bounding box center [227, 310] width 22 height 22
type input "Dec 16, 2025"
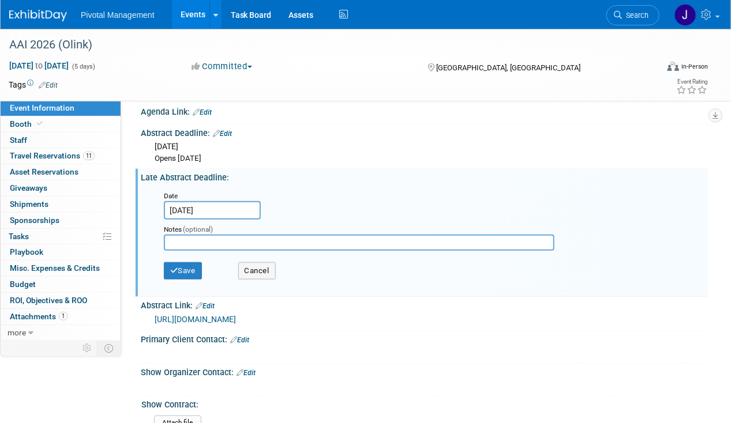
click at [241, 237] on input "text" at bounding box center [359, 243] width 391 height 16
type input "Opens Dec 2"
click at [192, 268] on button "Save" at bounding box center [183, 270] width 38 height 17
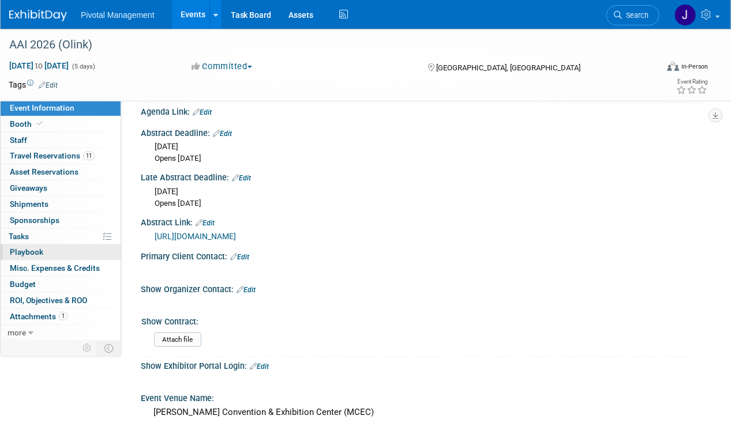
click at [24, 245] on link "0 Playbook 0" at bounding box center [61, 253] width 120 height 16
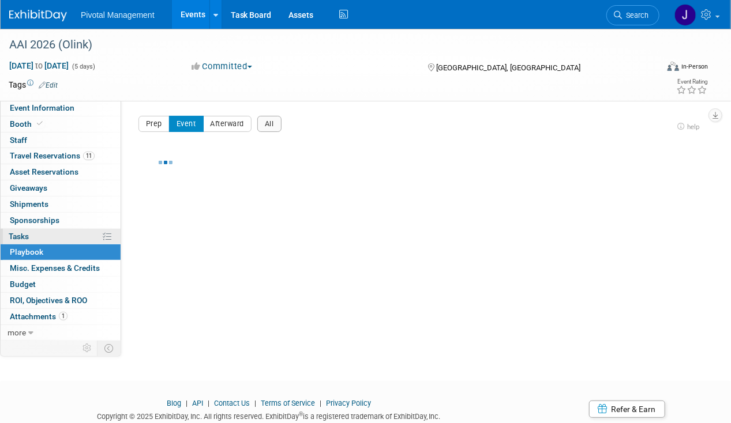
click at [31, 234] on link "0% Tasks 0%" at bounding box center [61, 237] width 120 height 16
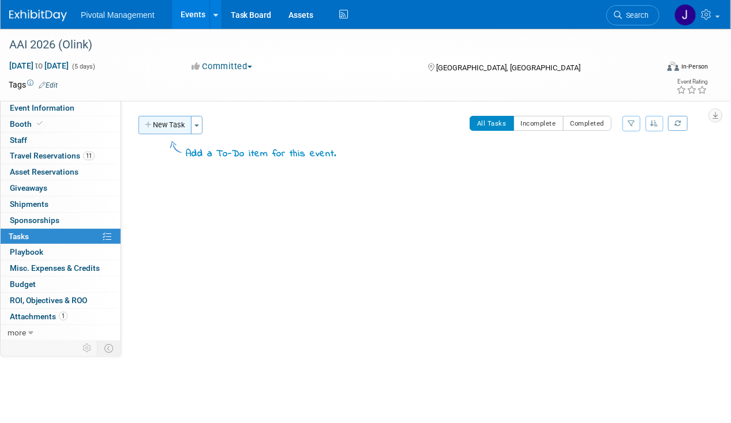
click at [172, 127] on button "New Task" at bounding box center [164, 125] width 53 height 18
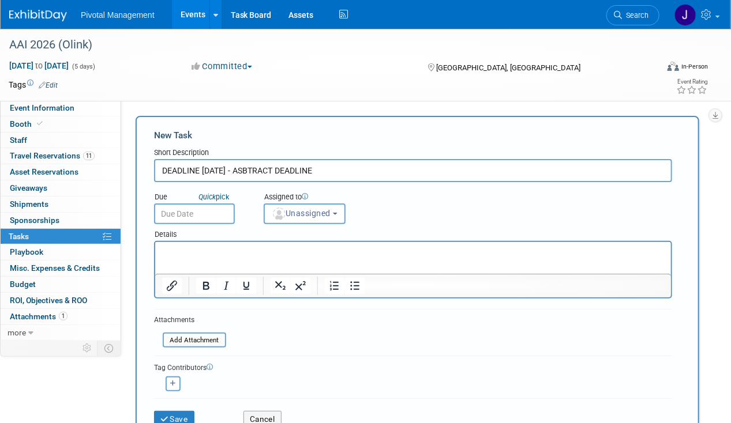
type input "DEADLINE SEPT 3 - ASBTRACT DEADLINE"
click at [201, 213] on body "Pivotal Management Events Add Event Bulk Upload Events Shareable Event Boards R…" at bounding box center [365, 211] width 731 height 423
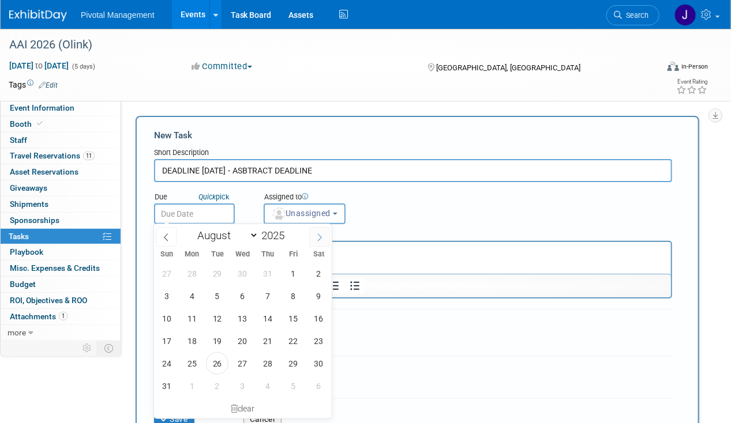
click at [321, 232] on span at bounding box center [319, 237] width 21 height 20
select select "8"
click at [239, 279] on span "3" at bounding box center [242, 273] width 22 height 22
type input "Sep 3, 2025"
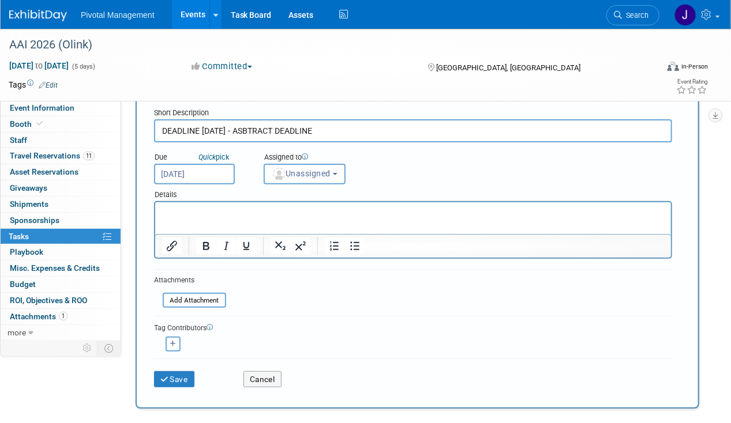
scroll to position [86, 0]
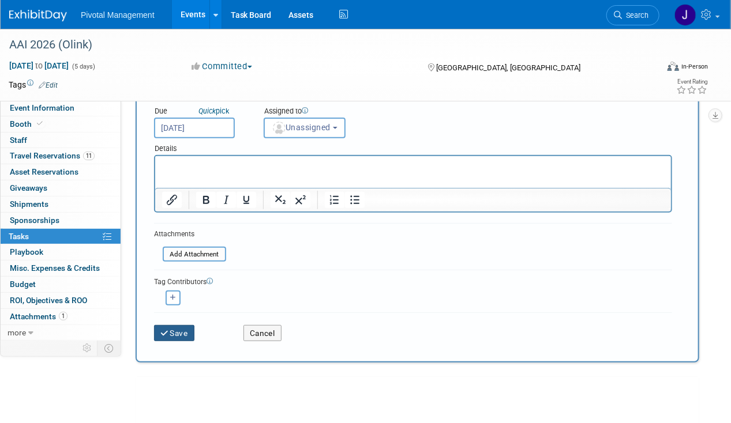
click at [155, 335] on button "Save" at bounding box center [174, 333] width 40 height 16
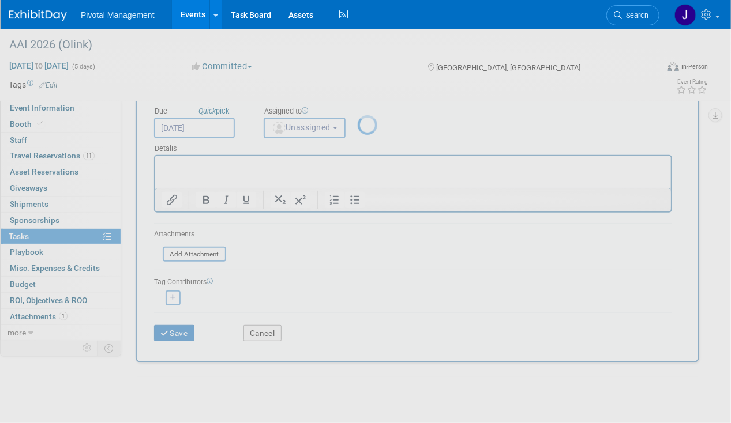
scroll to position [0, 0]
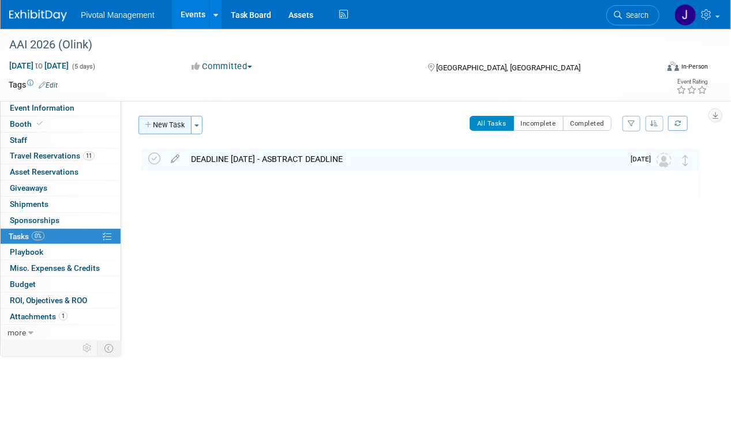
click at [163, 124] on button "New Task" at bounding box center [164, 125] width 53 height 18
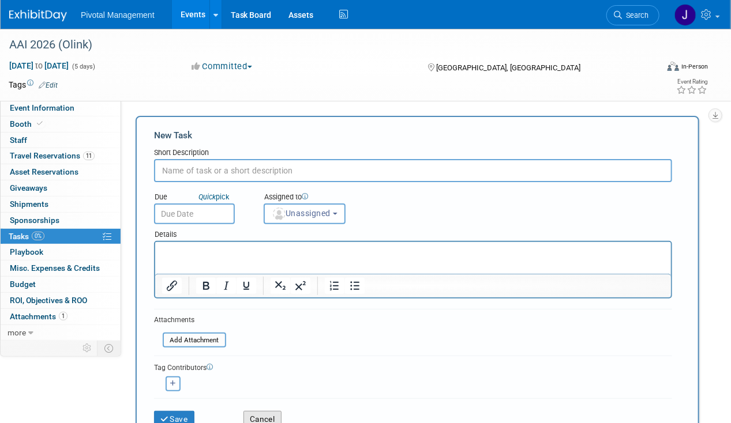
click at [250, 411] on button "Cancel" at bounding box center [262, 419] width 38 height 16
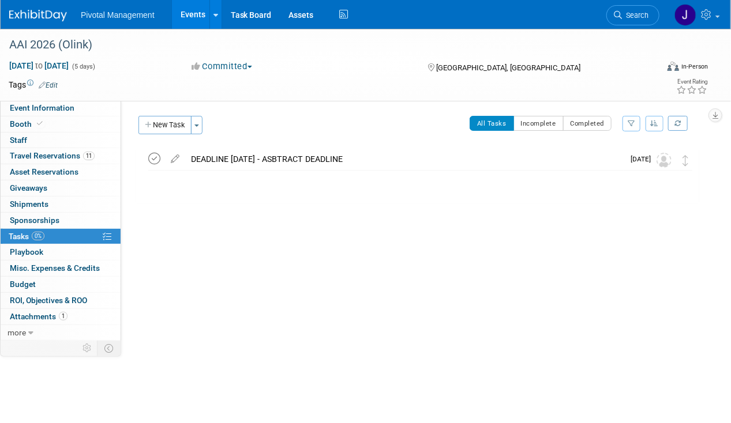
click at [150, 163] on icon at bounding box center [154, 159] width 12 height 12
click at [150, 162] on icon at bounding box center [154, 159] width 12 height 12
click at [176, 159] on icon at bounding box center [175, 156] width 20 height 14
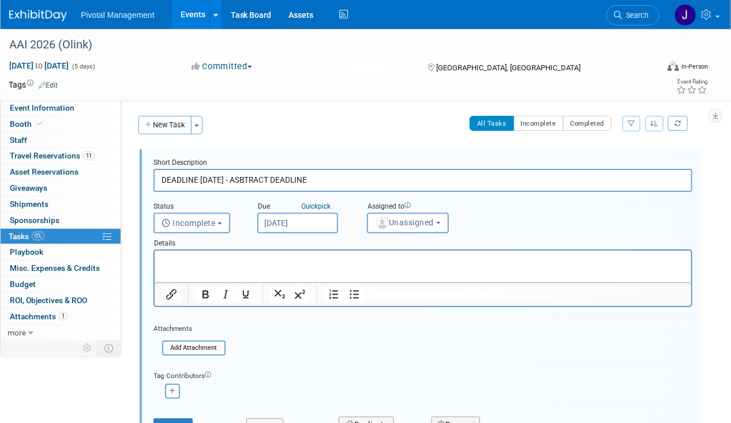
drag, startPoint x: 224, startPoint y: 178, endPoint x: 199, endPoint y: 178, distance: 25.4
click at [199, 178] on input "DEADLINE SEPT 3 - ASBTRACT DEADLINE" at bounding box center [422, 180] width 539 height 22
type input "DEADLINE OCT 15 - ASBTRACT DEADLINE"
click at [214, 266] on html at bounding box center [422, 259] width 536 height 16
drag, startPoint x: 224, startPoint y: 263, endPoint x: 245, endPoint y: 509, distance: 246.6
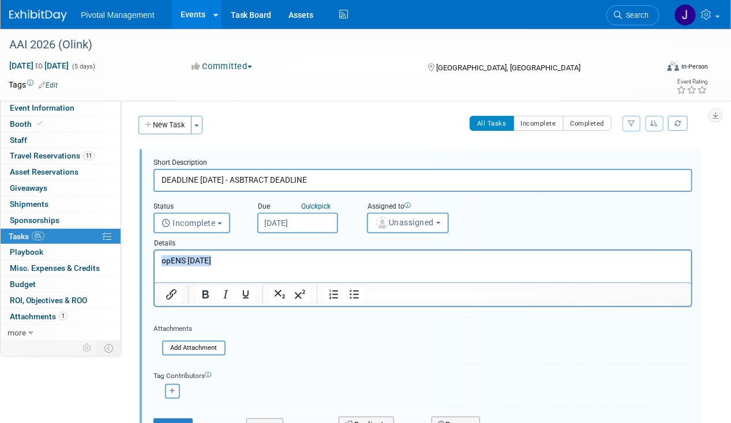
click at [154, 257] on html "opENS sEPT 3" at bounding box center [422, 259] width 536 height 16
click at [231, 234] on div "Details" at bounding box center [422, 242] width 539 height 16
click at [226, 253] on html "Opens Sept 3" at bounding box center [422, 259] width 536 height 16
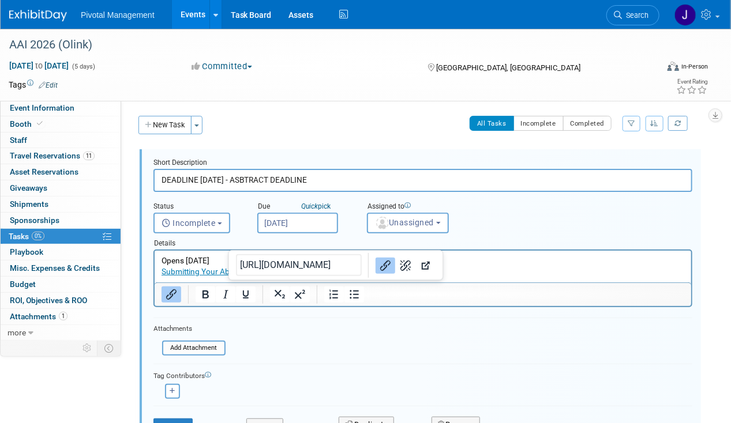
click at [357, 268] on p "Submitting Your Abstract - IMMUNOLOGY2026™" at bounding box center [422, 271] width 523 height 11
click at [495, 258] on p "Opens Sept 3" at bounding box center [422, 261] width 523 height 11
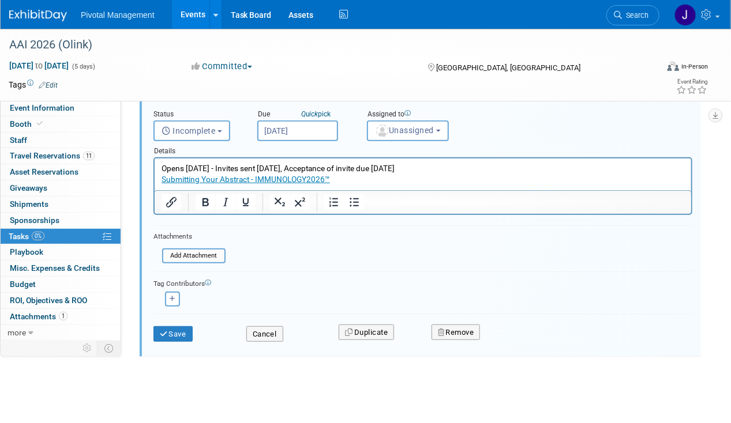
scroll to position [93, 0]
click at [186, 331] on button "Save" at bounding box center [172, 333] width 39 height 16
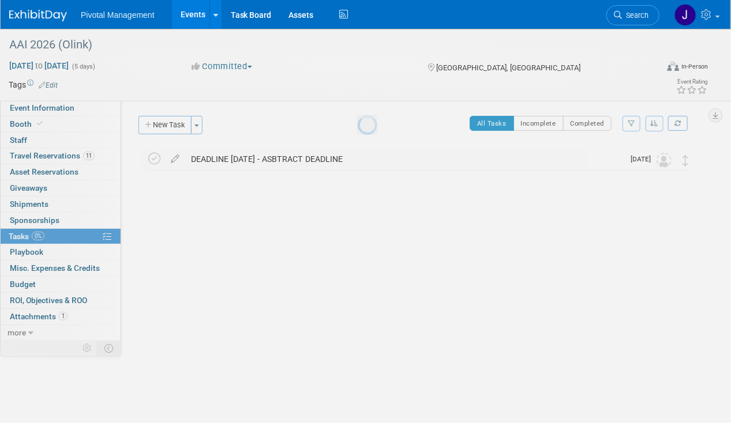
scroll to position [0, 0]
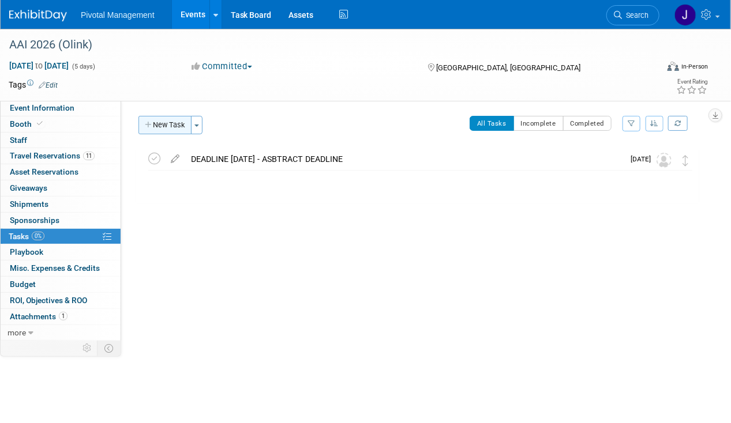
click at [160, 119] on button "New Task" at bounding box center [164, 125] width 53 height 18
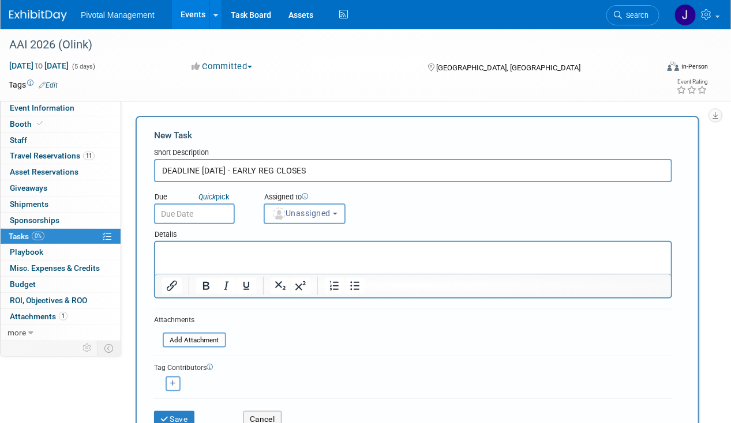
type input "DEADLINE MARCH 13 - EARLY REG CLOSES"
click at [326, 253] on p "Rich Text Area. Press ALT-0 for help." at bounding box center [413, 252] width 502 height 12
click at [246, 250] on p "Early Reg opens Dec 17 - March 13, 2026" at bounding box center [413, 252] width 502 height 12
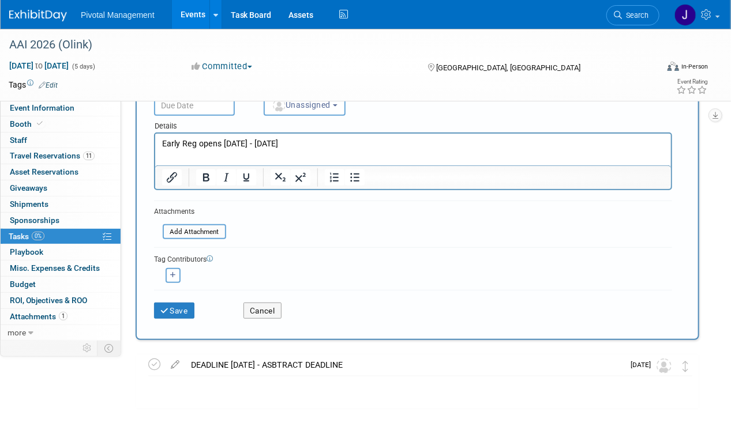
scroll to position [110, 0]
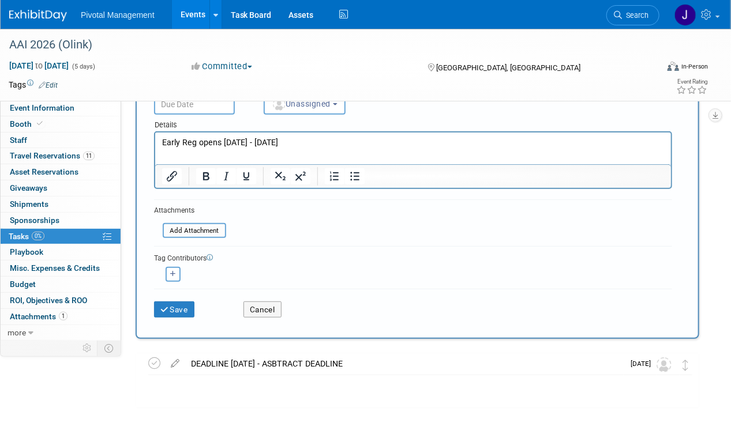
click at [175, 103] on input "text" at bounding box center [194, 104] width 81 height 21
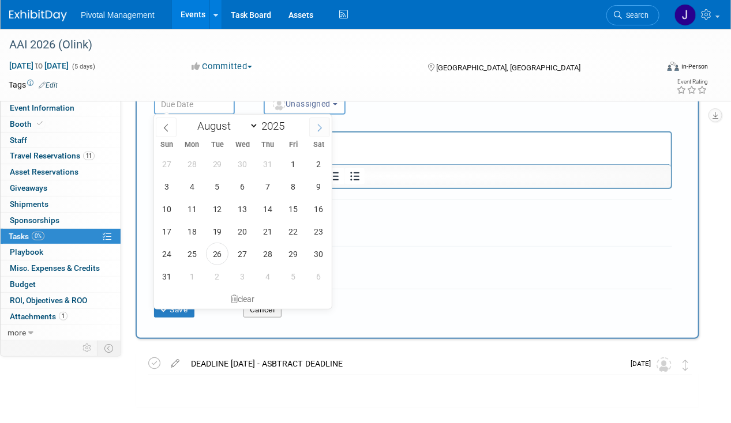
click at [316, 126] on icon at bounding box center [320, 128] width 8 height 8
click at [316, 127] on icon at bounding box center [320, 128] width 8 height 8
click at [315, 127] on span at bounding box center [319, 128] width 21 height 20
select select "11"
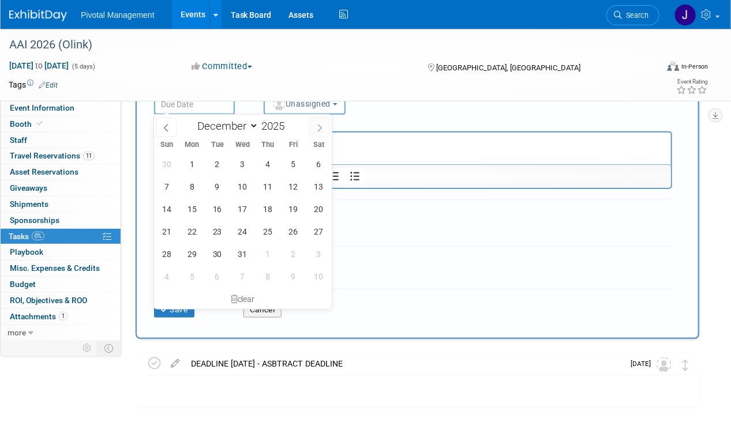
click at [315, 127] on span at bounding box center [319, 128] width 21 height 20
type input "2026"
click at [315, 127] on span at bounding box center [319, 128] width 21 height 20
select select "2"
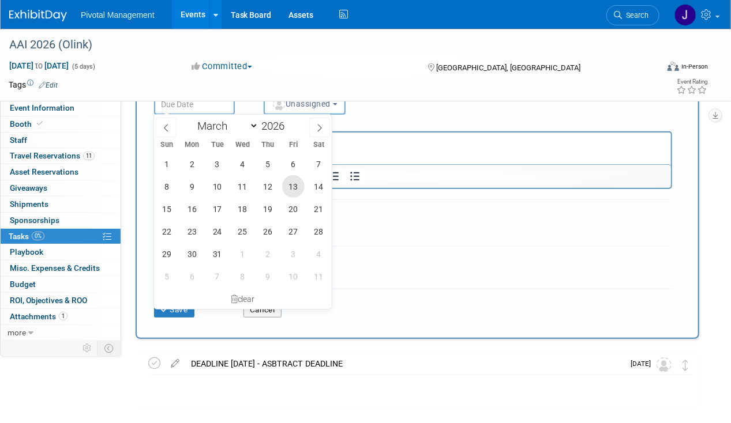
click at [300, 185] on span "13" at bounding box center [293, 186] width 22 height 22
type input "Mar 13, 2026"
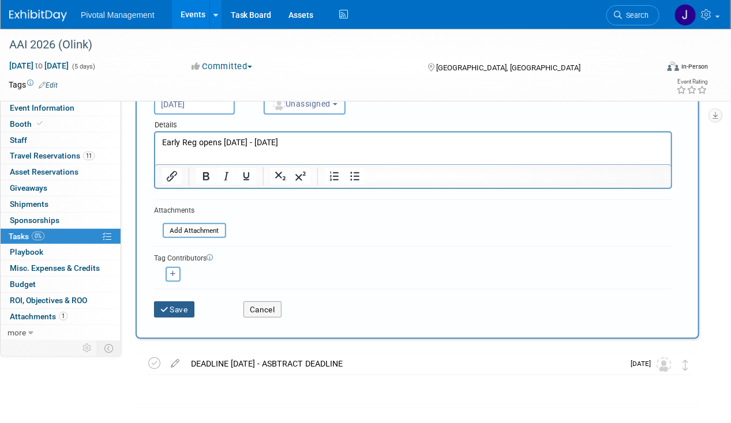
click at [186, 304] on button "Save" at bounding box center [174, 310] width 40 height 16
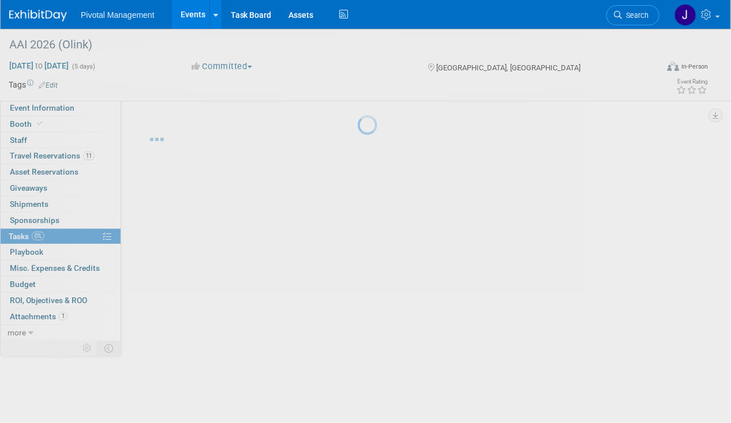
scroll to position [0, 0]
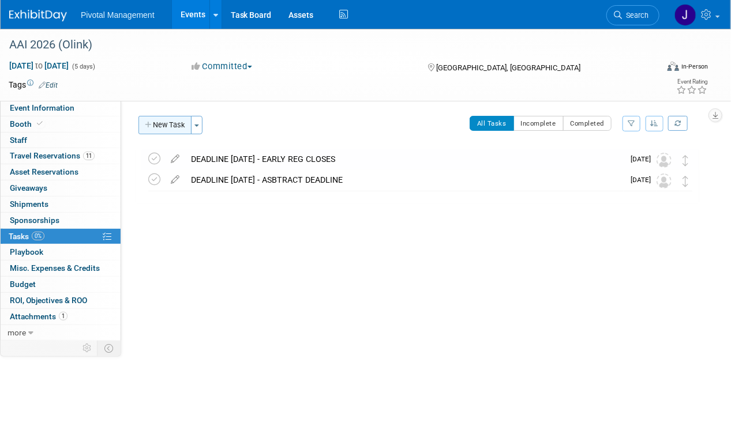
click at [159, 121] on button "New Task" at bounding box center [164, 125] width 53 height 18
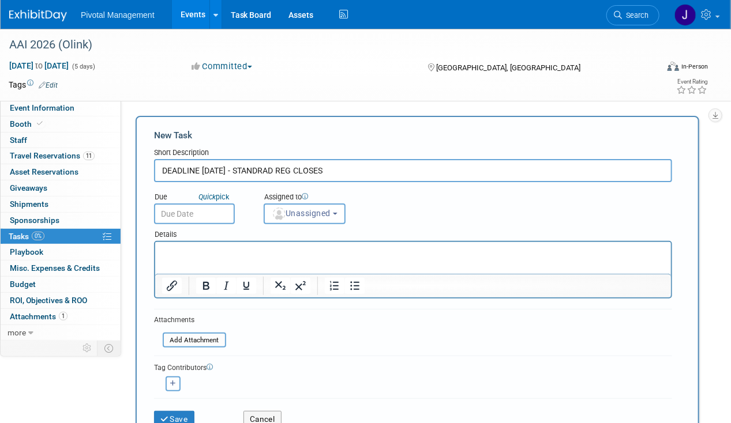
click at [267, 165] on input "DEADLINE APRIL 14 - STANDRAD REG CLOSES" at bounding box center [413, 170] width 518 height 23
click at [269, 168] on input "DEADLINE APRIL 14 - STANRAD REG CLOSES" at bounding box center [413, 170] width 518 height 23
type input "DEADLINE APRIL 14 - STADARD REG CLOSES"
click at [206, 214] on body "Pivotal Management Events Add Event Bulk Upload Events Shareable Event Boards R…" at bounding box center [365, 211] width 731 height 423
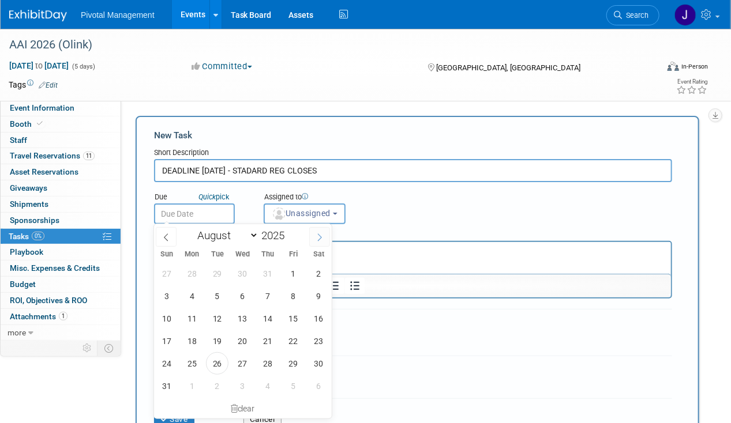
click at [309, 239] on span at bounding box center [319, 237] width 21 height 20
click at [321, 238] on icon at bounding box center [320, 238] width 8 height 8
select select "11"
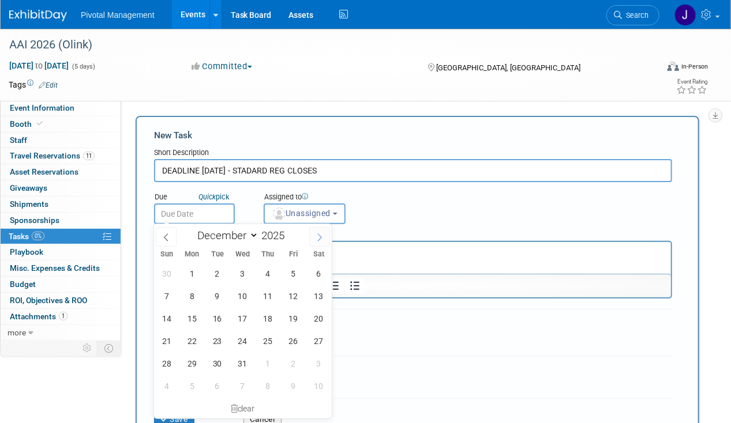
click at [321, 238] on icon at bounding box center [320, 238] width 8 height 8
type input "2026"
click at [321, 238] on icon at bounding box center [320, 238] width 8 height 8
click at [321, 239] on icon at bounding box center [320, 238] width 8 height 8
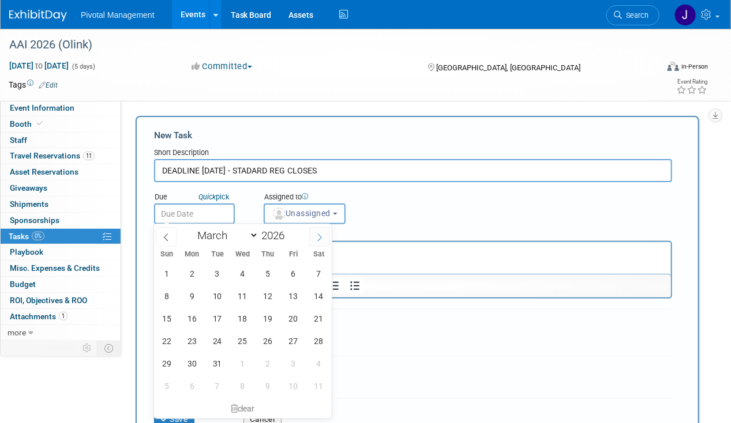
select select "3"
click at [219, 325] on span "14" at bounding box center [217, 318] width 22 height 22
type input "Apr 14, 2026"
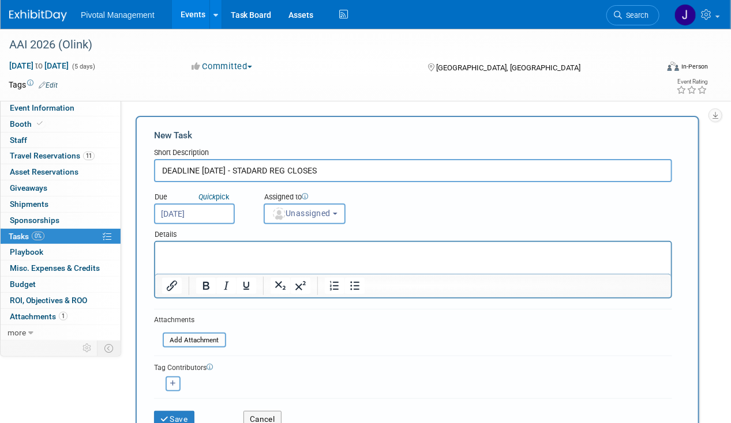
click at [226, 253] on p "Rich Text Area. Press ALT-0 for help." at bounding box center [413, 252] width 502 height 12
click at [173, 250] on p "OPens March 14" at bounding box center [413, 252] width 502 height 12
click at [252, 251] on p "Opens March 14" at bounding box center [413, 252] width 502 height 12
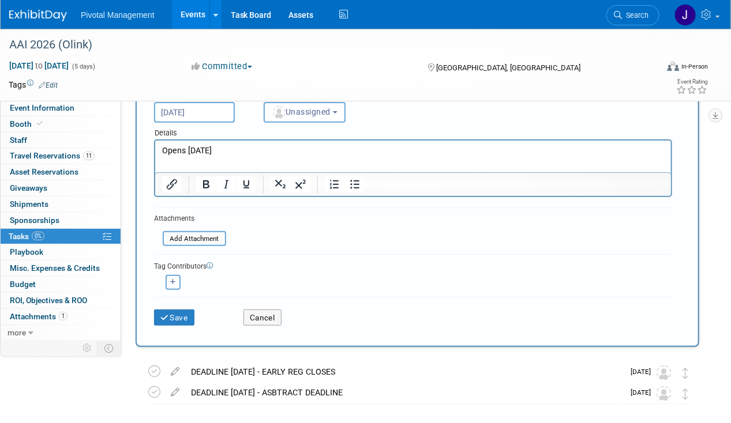
scroll to position [162, 0]
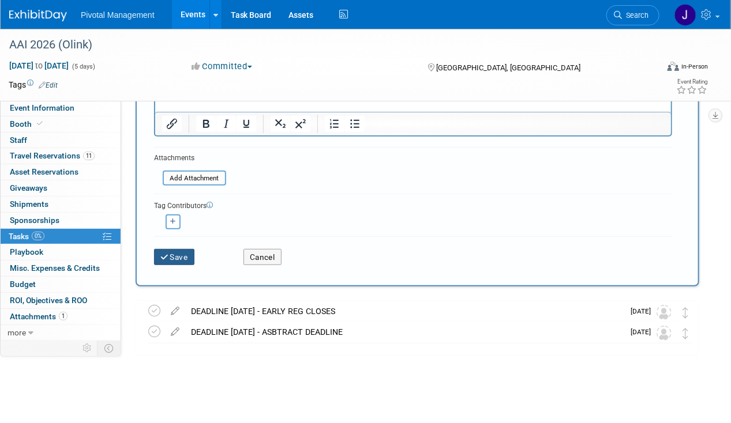
click at [167, 254] on icon "submit" at bounding box center [165, 258] width 10 height 8
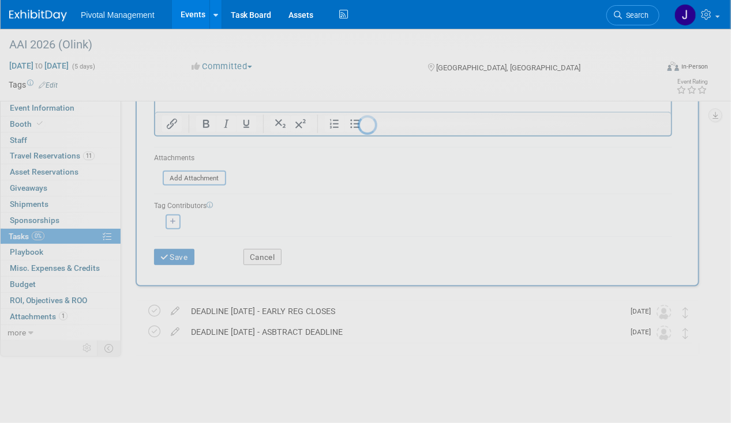
scroll to position [0, 0]
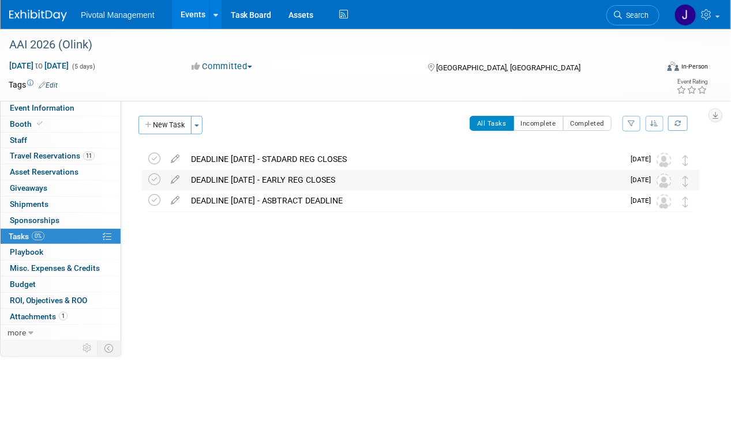
click at [249, 181] on div "DEADLINE MARCH 13 - EARLY REG CLOSES" at bounding box center [404, 180] width 438 height 20
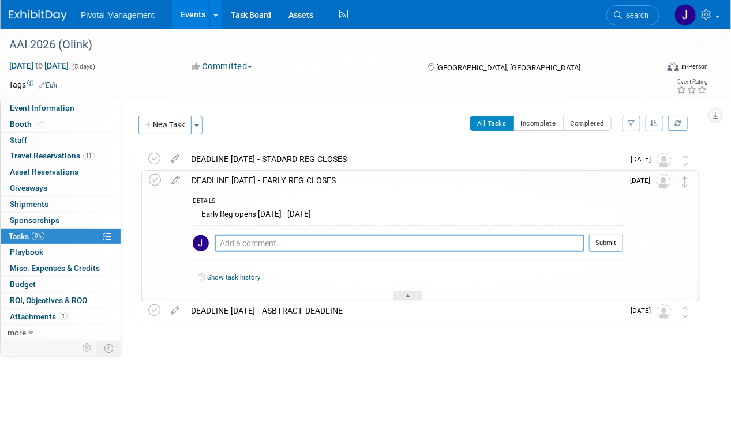
click at [250, 181] on div "DEADLINE MARCH 13 - EARLY REG CLOSES" at bounding box center [404, 181] width 437 height 20
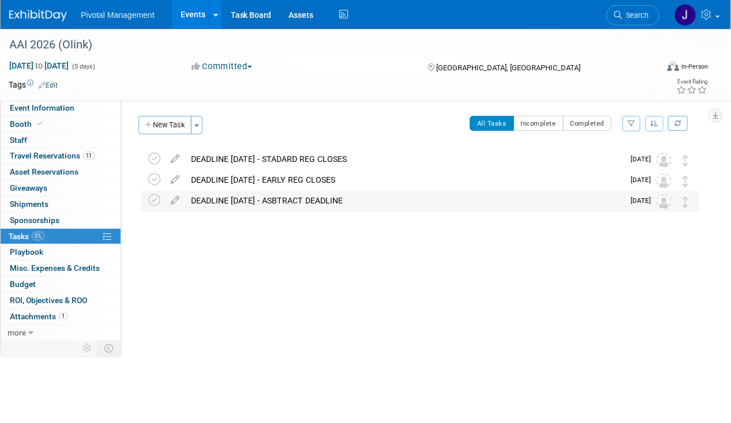
click at [284, 200] on div "DEADLINE OCT 15 - ASBTRACT DEADLINE" at bounding box center [404, 201] width 438 height 20
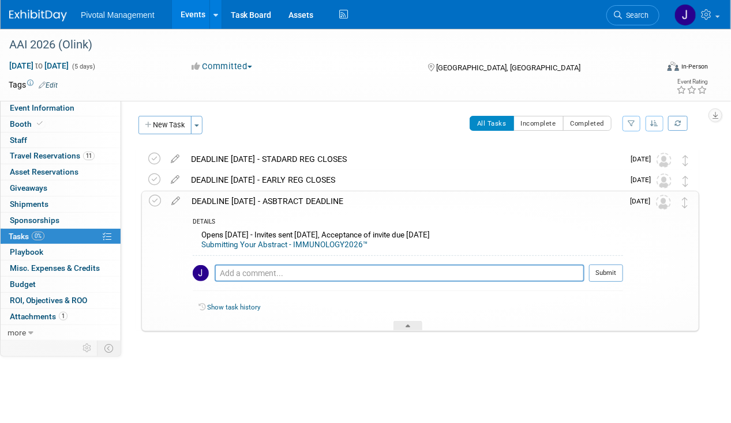
click at [287, 207] on div "DEADLINE OCT 15 - ASBTRACT DEADLINE" at bounding box center [404, 202] width 437 height 20
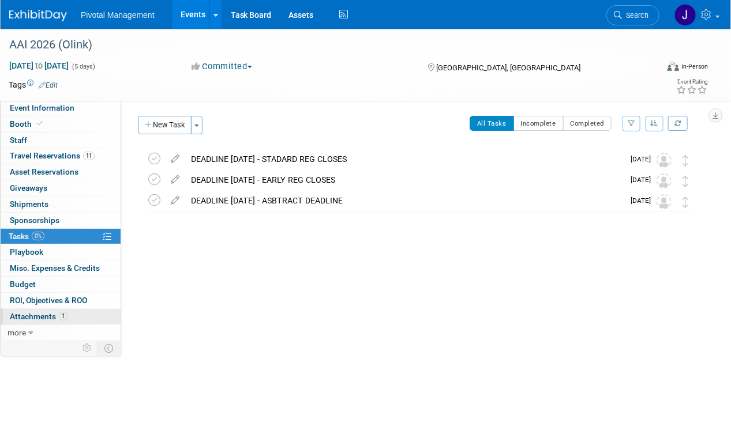
click at [44, 312] on span "Attachments 1" at bounding box center [39, 316] width 58 height 9
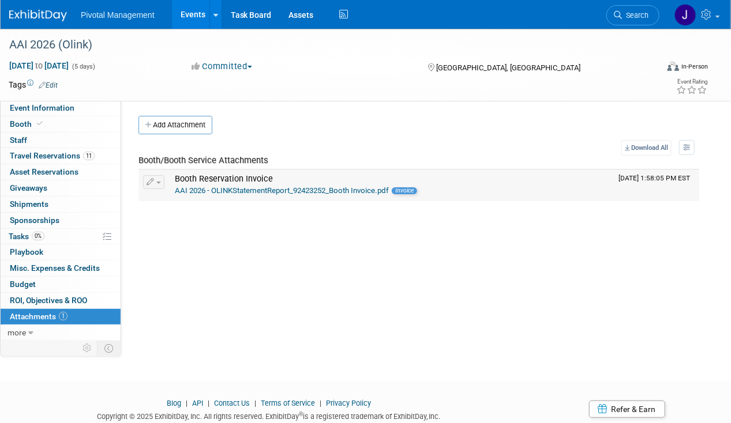
click at [277, 190] on link "AAI 2026 - OLINKStatementReport_92423252_Booth Invoice.pdf" at bounding box center [282, 190] width 214 height 9
drag, startPoint x: 11, startPoint y: 231, endPoint x: 190, endPoint y: 232, distance: 178.8
click at [11, 232] on span "Tasks 0%" at bounding box center [27, 236] width 36 height 9
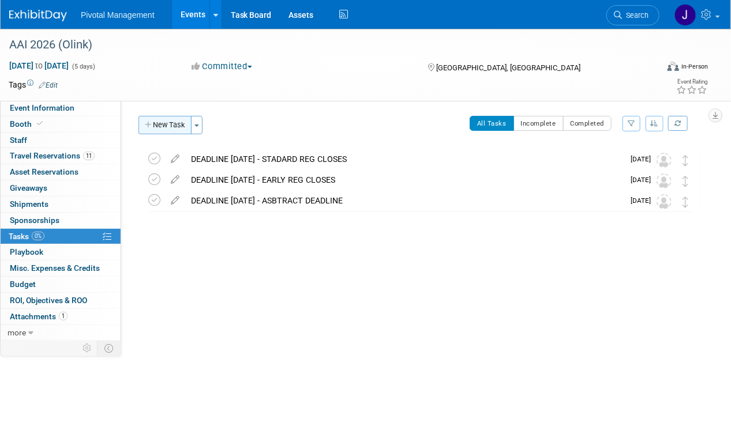
click at [152, 129] on button "New Task" at bounding box center [164, 125] width 53 height 18
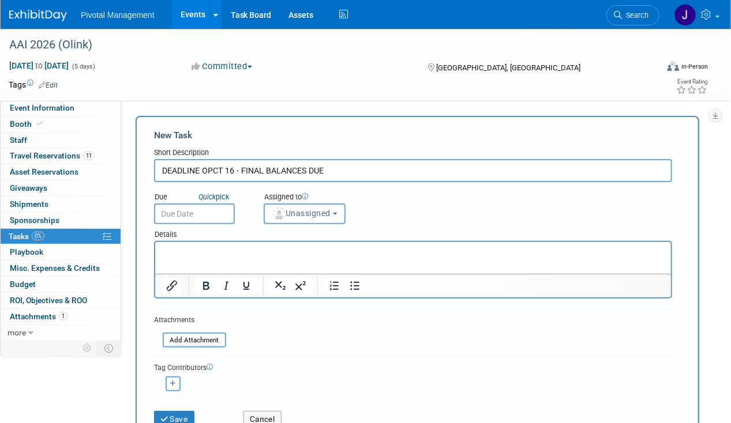
click at [215, 169] on input "DEADLINE OPCT 16 - FINAL BALANCES DUE" at bounding box center [413, 170] width 518 height 23
type input "DEADLINE OCT 16 - FINAL BALANCES DUE"
click at [313, 210] on span "Unassigned" at bounding box center [301, 213] width 59 height 9
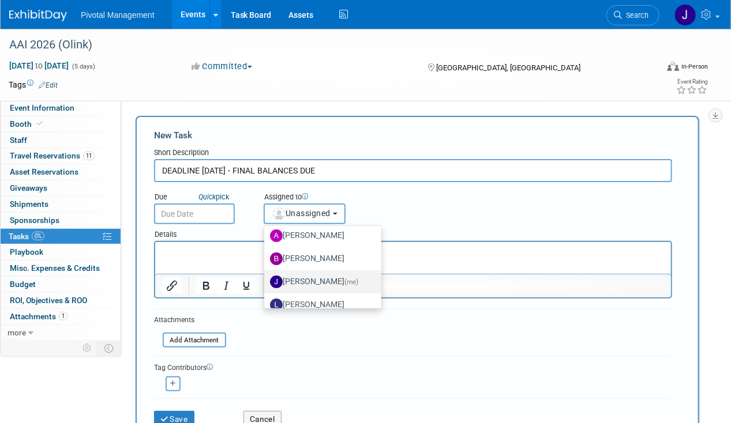
scroll to position [31, 0]
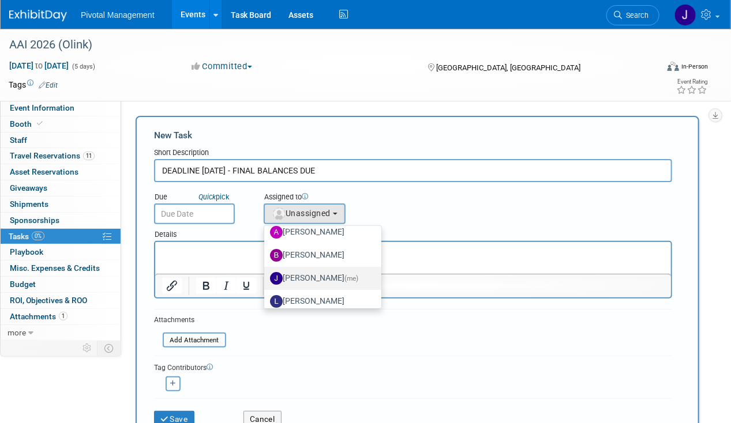
click at [329, 275] on label "Jessica Gatton (me)" at bounding box center [320, 278] width 100 height 18
click at [266, 275] on input "Jessica Gatton (me)" at bounding box center [261, 276] width 7 height 7
select select "497b41a6-53ff-4b84-8c73-e588064afe10"
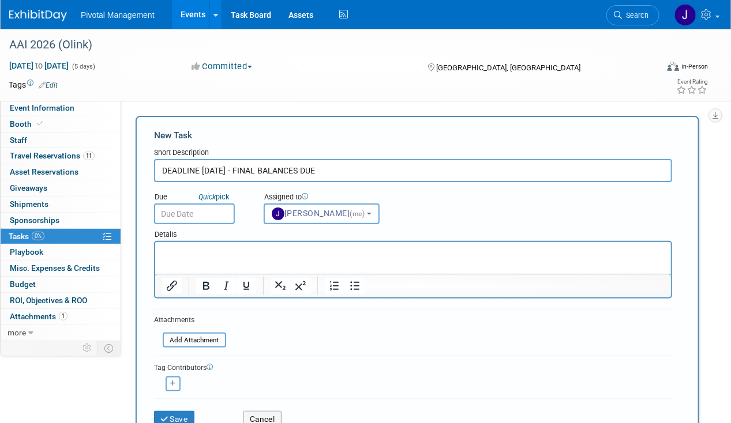
click at [170, 212] on input "text" at bounding box center [194, 214] width 81 height 21
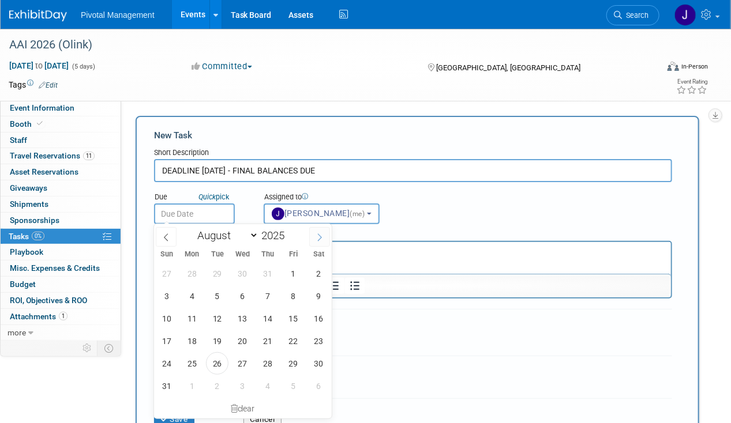
click at [312, 238] on span at bounding box center [319, 237] width 21 height 20
select select "9"
click at [266, 318] on span "16" at bounding box center [268, 318] width 22 height 22
type input "Oct 16, 2025"
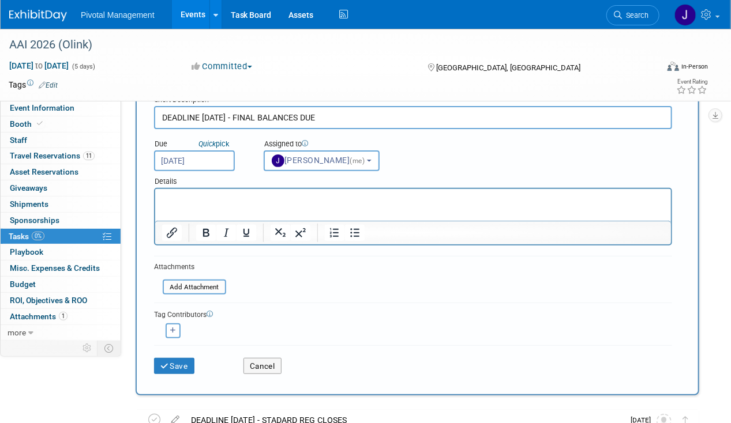
scroll to position [113, 0]
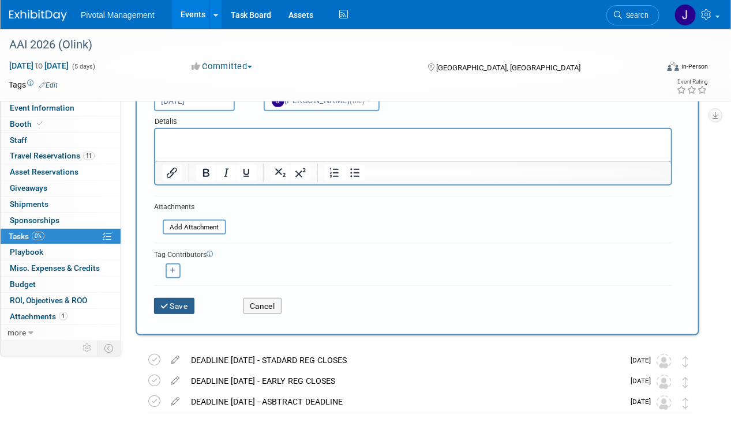
click at [183, 305] on button "Save" at bounding box center [174, 306] width 40 height 16
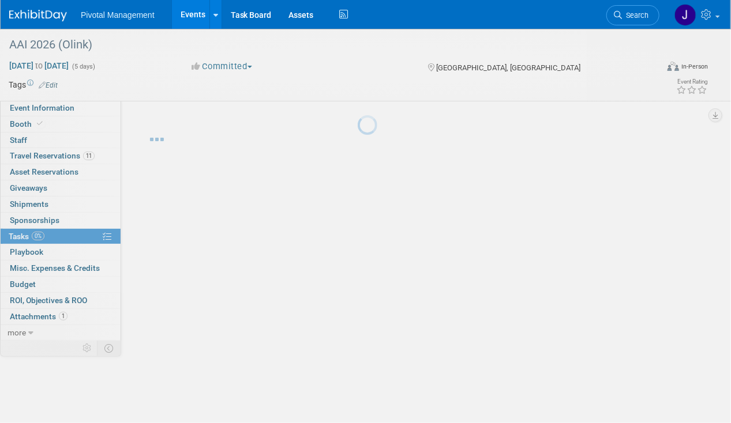
scroll to position [0, 0]
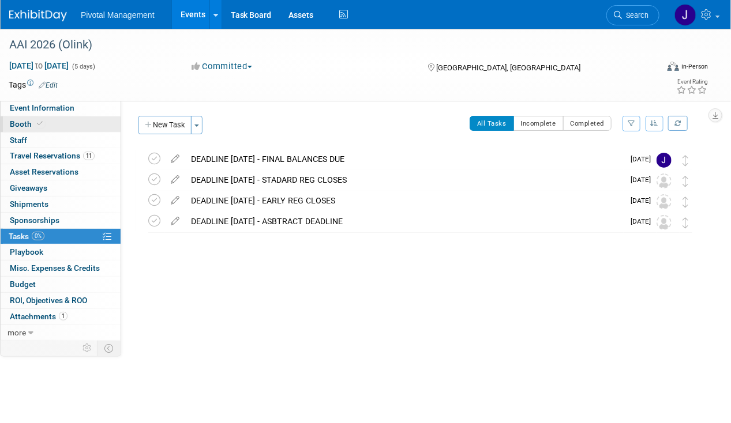
click at [65, 121] on link "Booth" at bounding box center [61, 125] width 120 height 16
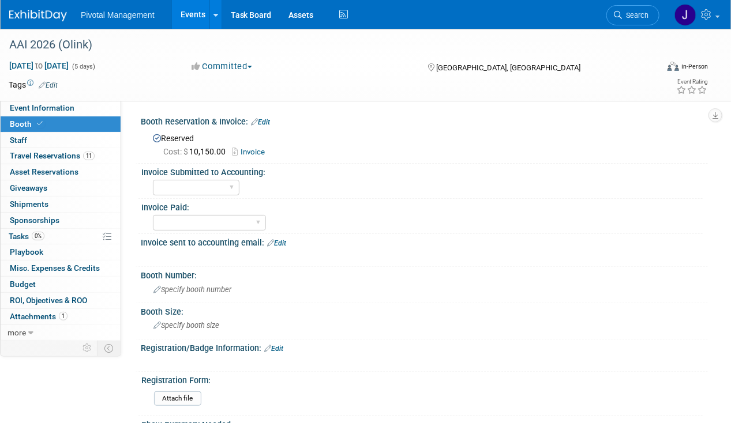
click at [257, 151] on link "Invoice" at bounding box center [251, 152] width 39 height 9
click at [55, 114] on link "Event Information" at bounding box center [61, 108] width 120 height 16
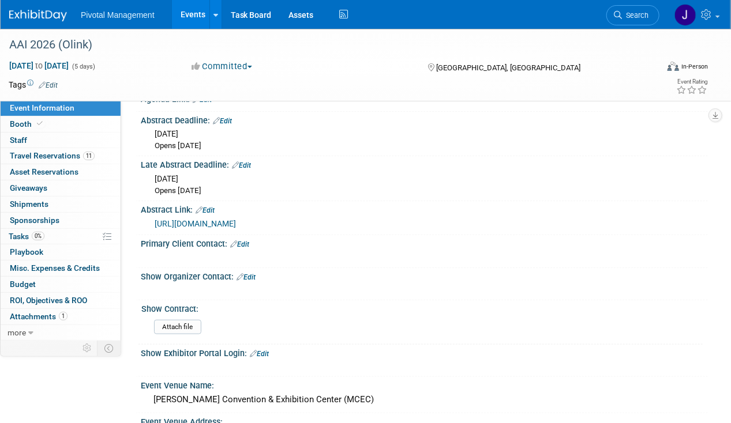
scroll to position [287, 0]
click at [251, 268] on div "Show Organizer Contact: Edit" at bounding box center [424, 275] width 567 height 15
click at [258, 272] on div "Show Organizer Contact: Edit" at bounding box center [424, 275] width 567 height 15
click at [256, 273] on link "Edit" at bounding box center [246, 277] width 19 height 8
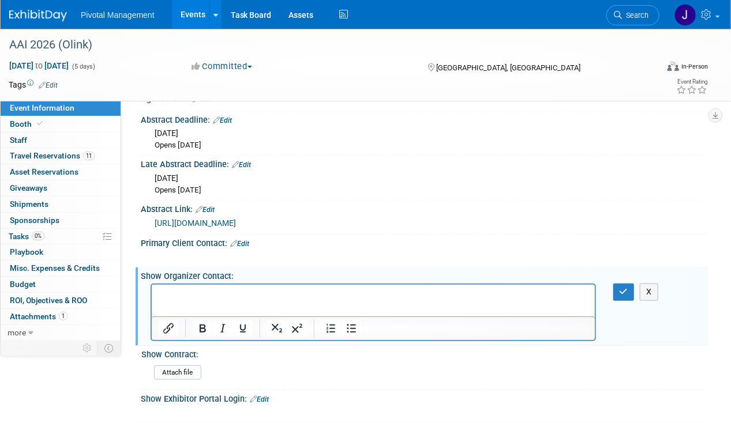
scroll to position [0, 0]
click at [342, 299] on p "AAI 2026 - FINAL BALANCES DUE" at bounding box center [373, 296] width 430 height 12
drag, startPoint x: 293, startPoint y: 296, endPoint x: 57, endPoint y: 290, distance: 236.6
click at [151, 290] on html "AAI 2026 - FINAL BALANCES DUE" at bounding box center [372, 293] width 443 height 16
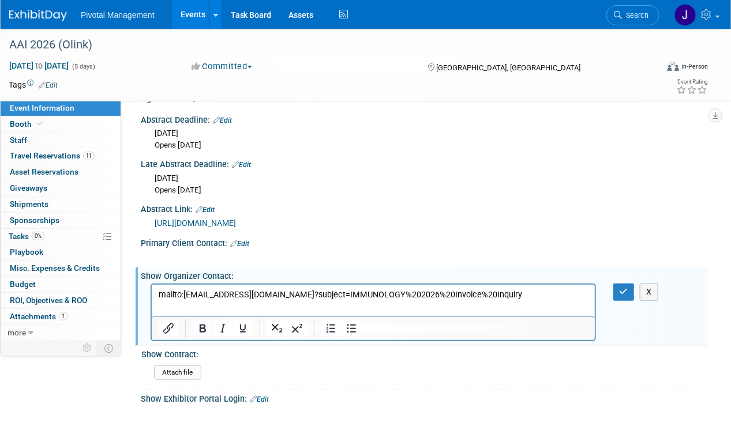
click at [162, 295] on p "mailto:exhibitorservices@spargoinc.com?subject=IMMUNOLOGY%202026%20Invoice%20In…" at bounding box center [373, 296] width 430 height 12
click at [158, 295] on p "mailto:exhibitorservices@spargoinc.com?subject=IMMUNOLOGY%202026%20Invoice%20In…" at bounding box center [373, 296] width 430 height 12
drag, startPoint x: 366, startPoint y: 294, endPoint x: 347, endPoint y: 294, distance: 19.6
click at [347, 294] on p "For invoice and payment questions, please contactmailto:exhibitorservices@sparg…" at bounding box center [373, 301] width 430 height 23
click at [507, 294] on p "For invoice and payment questions, please contact :exhibitorservices@spargoinc.…" at bounding box center [373, 296] width 430 height 12
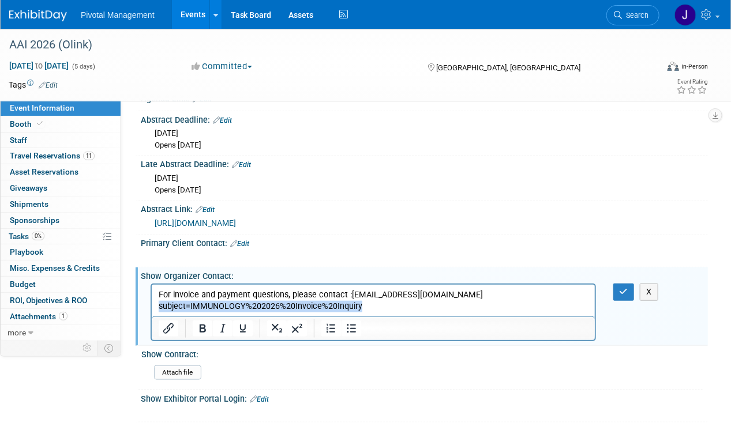
drag, startPoint x: 406, startPoint y: 306, endPoint x: 129, endPoint y: 306, distance: 277.5
click at [151, 306] on html "For invoice and payment questions, please contact :exhibitorservices@spargoinc.…" at bounding box center [372, 299] width 443 height 28
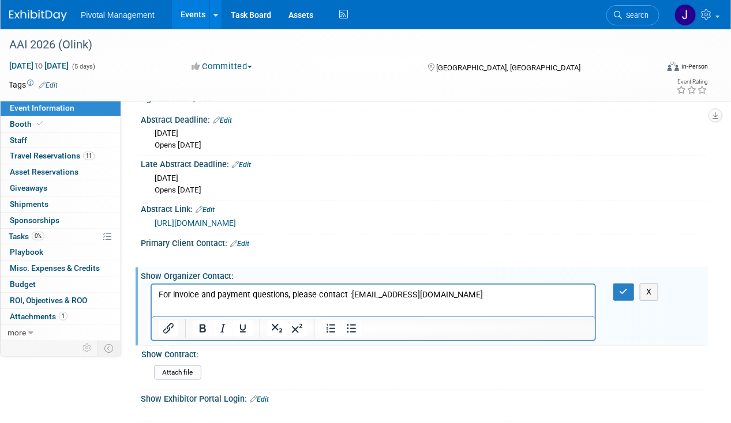
click at [333, 301] on p "Rich Text Area. Press ALT-0 for help." at bounding box center [373, 307] width 430 height 12
click at [379, 310] on p "Tel: 703-631-6200 or 800-564-4220" at bounding box center [373, 307] width 430 height 12
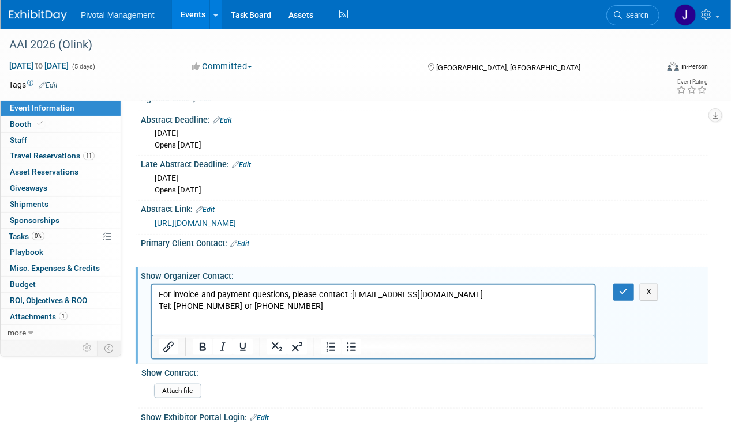
click at [184, 331] on p "Rich Text Area. Press ALT-0 for help." at bounding box center [373, 330] width 430 height 12
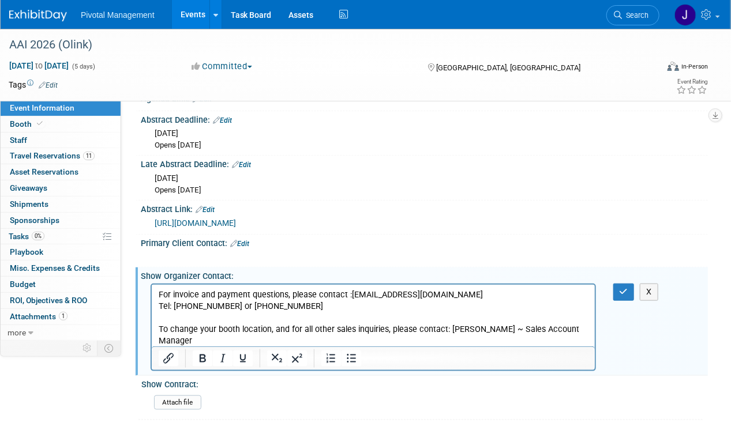
click at [365, 333] on p "To change your booth location, and for all other sales inquiries, please contac…" at bounding box center [373, 335] width 430 height 23
click at [199, 340] on p "To change your booth location, and for all other sales inquiries, please contac…" at bounding box center [373, 335] width 430 height 23
click at [448, 329] on p "To change your booth location, and for all other sales inquiries, please contac…" at bounding box center [373, 335] width 430 height 23
click at [333, 338] on p "Sabrina Bracken ~ Sales Account Manager" at bounding box center [373, 342] width 430 height 12
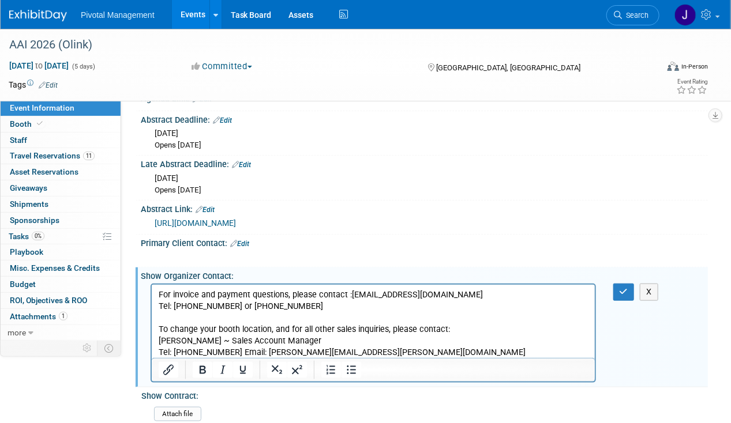
click at [373, 343] on p "Sabrina Bracken ~ Sales Account Manager" at bounding box center [373, 342] width 430 height 12
click at [380, 352] on p "Tel: 571-207-8392 Email: sabrina.bracken@spargoinc.com" at bounding box center [373, 353] width 430 height 12
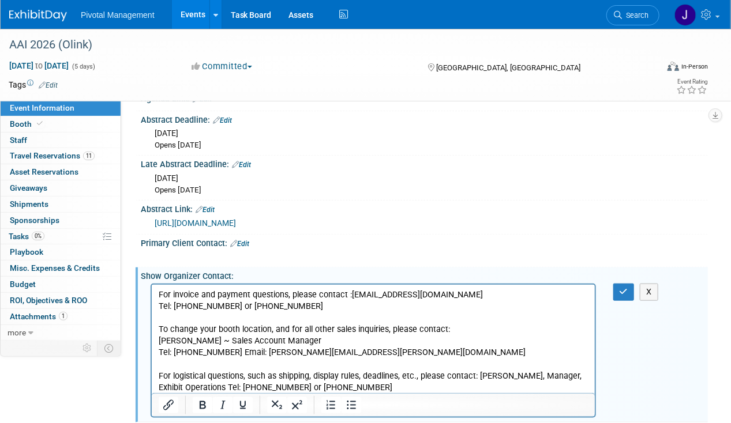
click at [478, 374] on p "For logistical questions, such as shipping, display rules, deadlines, etc., ple…" at bounding box center [373, 382] width 430 height 23
click at [350, 292] on p "For invoice and payment questions, please contact :exhibitorservices@spargoinc.…" at bounding box center [373, 296] width 430 height 12
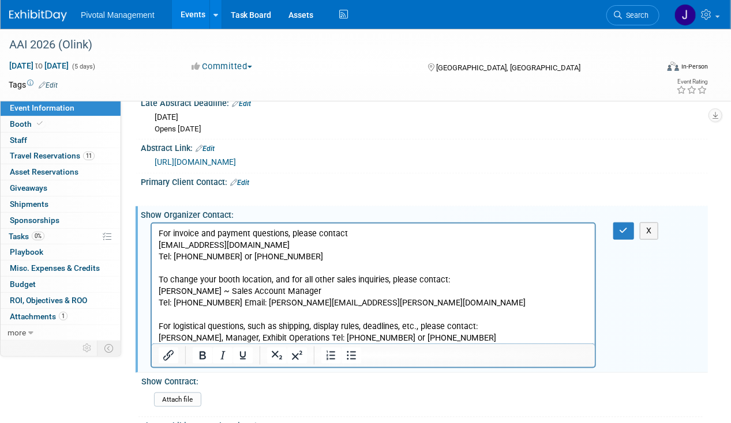
scroll to position [358, 0]
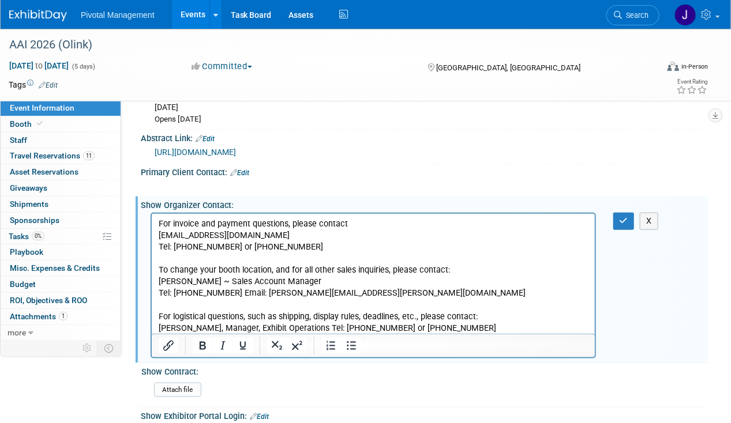
click at [266, 223] on p "For invoice and payment questions, please contact" at bounding box center [373, 225] width 430 height 12
click at [241, 341] on icon "Underline" at bounding box center [243, 346] width 14 height 14
click at [230, 270] on p "To change your booth location, and for all other sales inquiries, please contac…" at bounding box center [373, 271] width 430 height 12
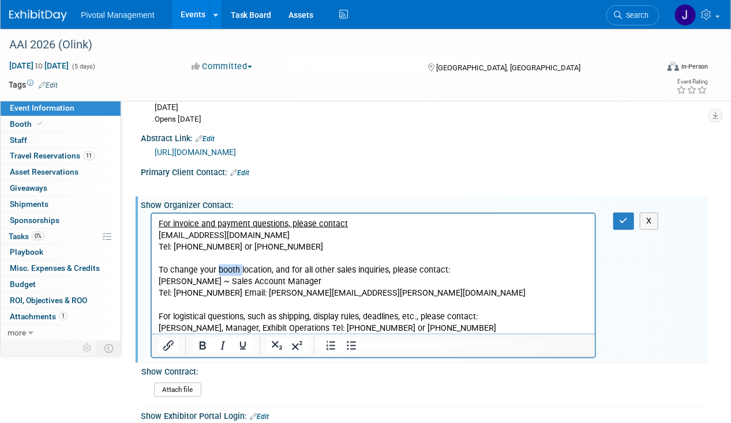
click at [230, 270] on p "To change your booth location, and for all other sales inquiries, please contac…" at bounding box center [373, 271] width 430 height 12
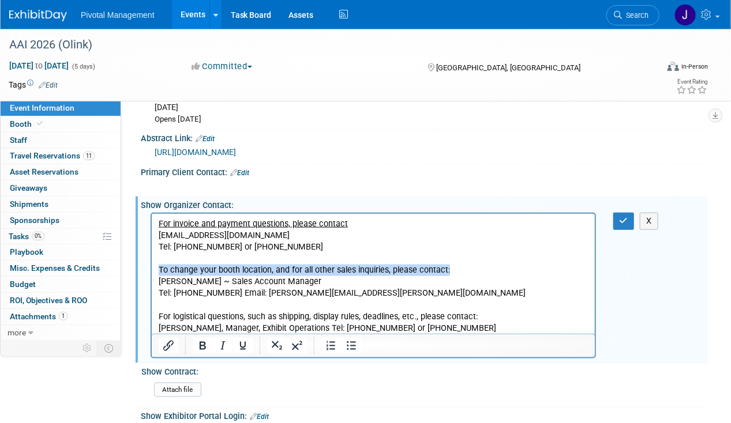
click at [230, 270] on p "To change your booth location, and for all other sales inquiries, please contac…" at bounding box center [373, 271] width 430 height 12
drag, startPoint x: 245, startPoint y: 341, endPoint x: 240, endPoint y: 329, distance: 12.7
click at [245, 340] on icon "Underline" at bounding box center [243, 346] width 14 height 14
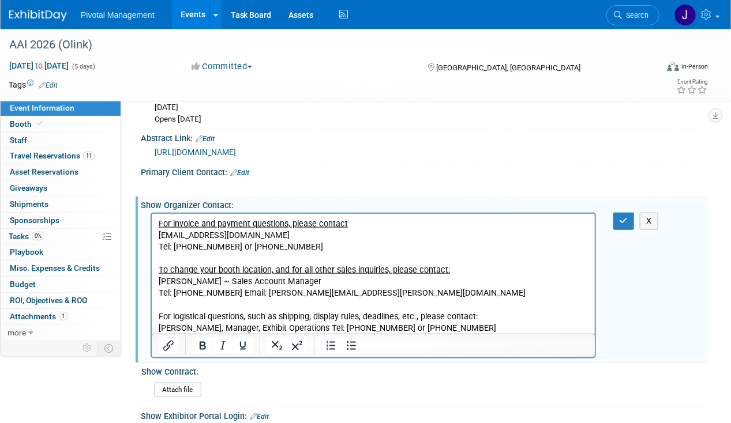
click at [235, 315] on p "For logistical questions, such as shipping, display rules, deadlines, etc., ple…" at bounding box center [373, 317] width 430 height 12
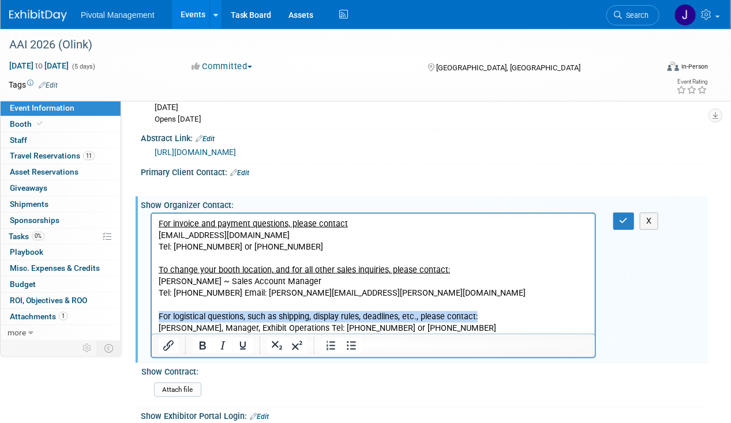
click at [235, 315] on p "For logistical questions, such as shipping, display rules, deadlines, etc., ple…" at bounding box center [373, 317] width 430 height 12
click at [241, 339] on icon "Underline" at bounding box center [243, 346] width 14 height 14
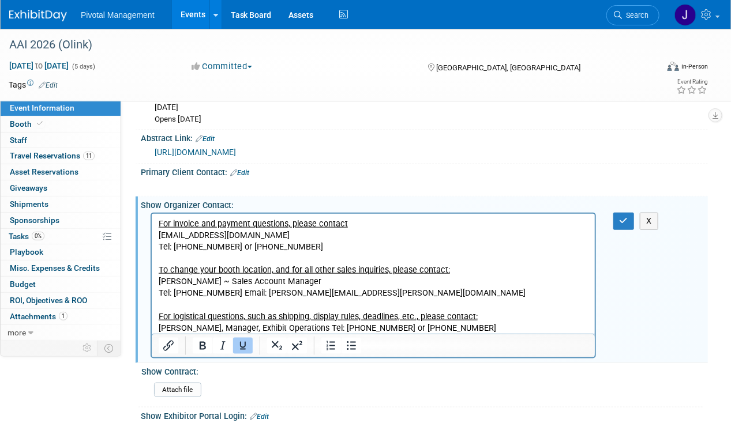
click at [291, 324] on p "Andrew Cusick, Manager, Exhibit Operations Tel: 571-445-6418 or 703-631-6200" at bounding box center [373, 329] width 430 height 12
click at [324, 327] on p "Andrew Cusick, Manager, Exhibit Operations Tel: 571-445-6418 or 703-631-6200" at bounding box center [373, 329] width 430 height 12
click at [321, 327] on p "Andrew Cusick, Manager, Exhibit Operations Tel: 571-445-6418 or 703-631-6200" at bounding box center [373, 329] width 430 height 12
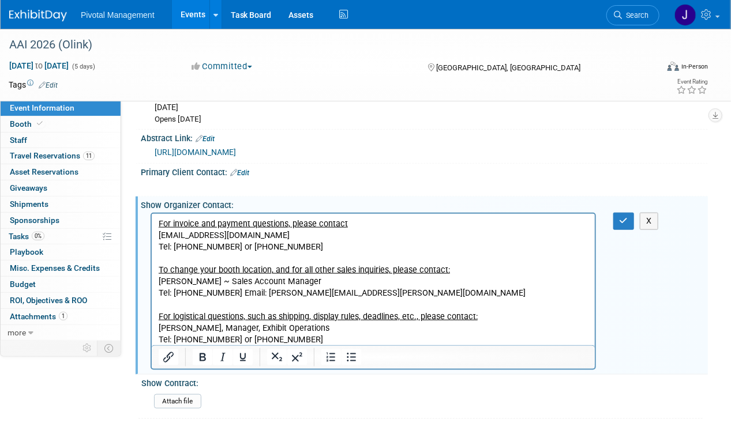
click at [348, 340] on p "Tel: 571-445-6418 or 703-631-6200" at bounding box center [373, 341] width 430 height 12
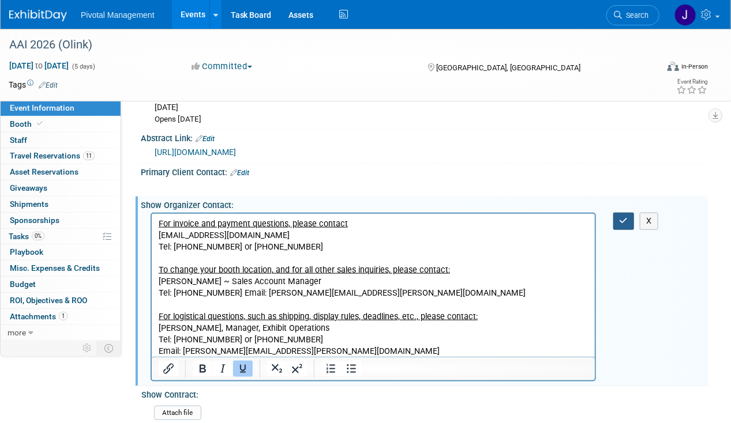
drag, startPoint x: 630, startPoint y: 218, endPoint x: 623, endPoint y: 221, distance: 8.0
click at [630, 219] on button "button" at bounding box center [623, 221] width 21 height 17
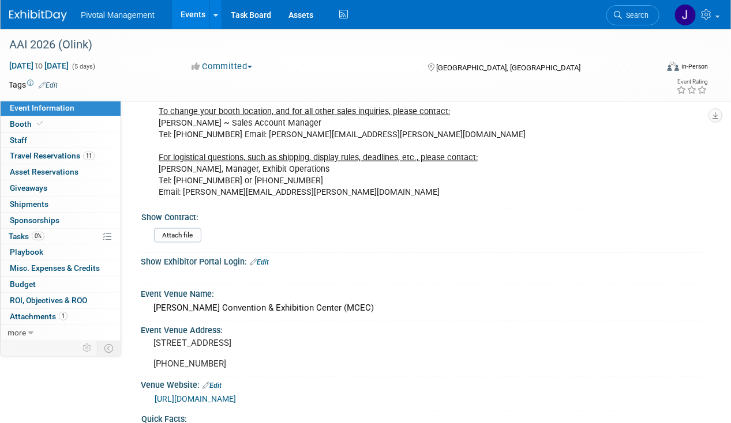
scroll to position [547, 0]
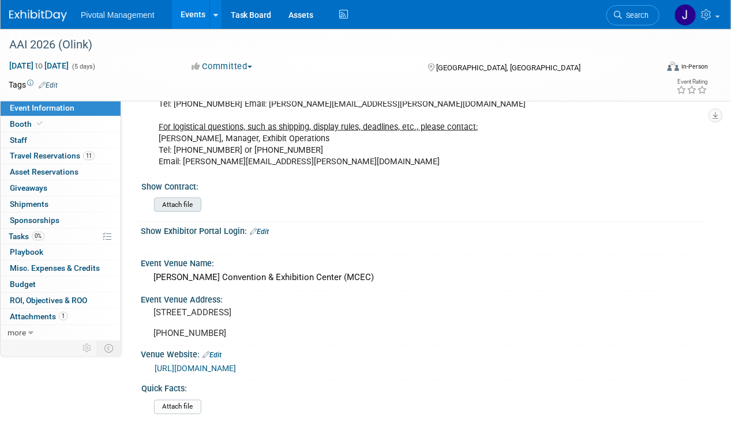
click at [187, 198] on input "file" at bounding box center [122, 204] width 157 height 13
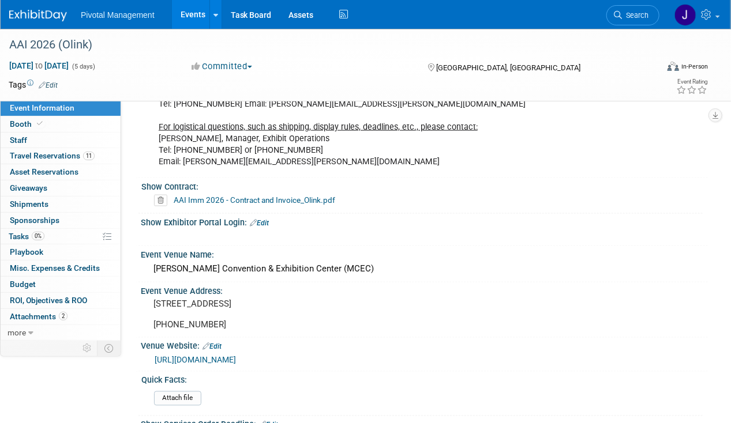
drag, startPoint x: 29, startPoint y: 18, endPoint x: 309, endPoint y: 41, distance: 281.2
click at [29, 18] on img at bounding box center [38, 16] width 58 height 12
